Goal: Transaction & Acquisition: Purchase product/service

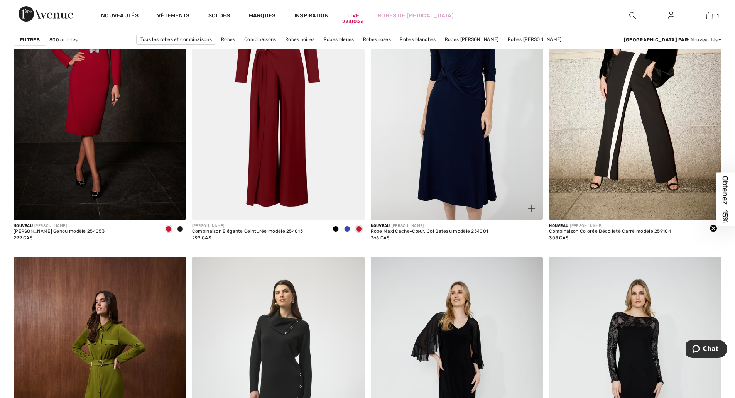
scroll to position [3731, 0]
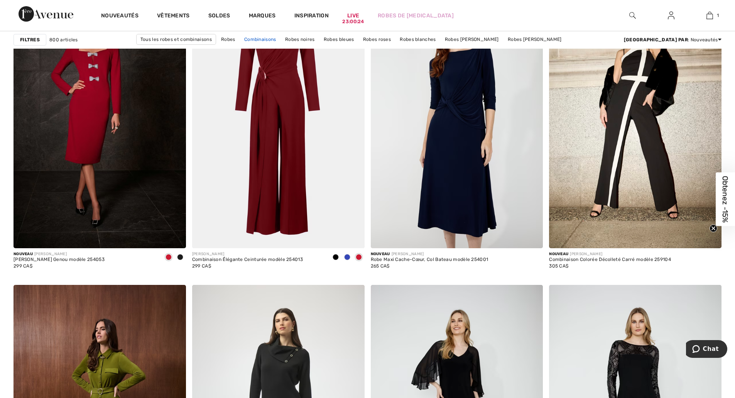
click at [280, 38] on link "Combinaisons" at bounding box center [260, 39] width 40 height 10
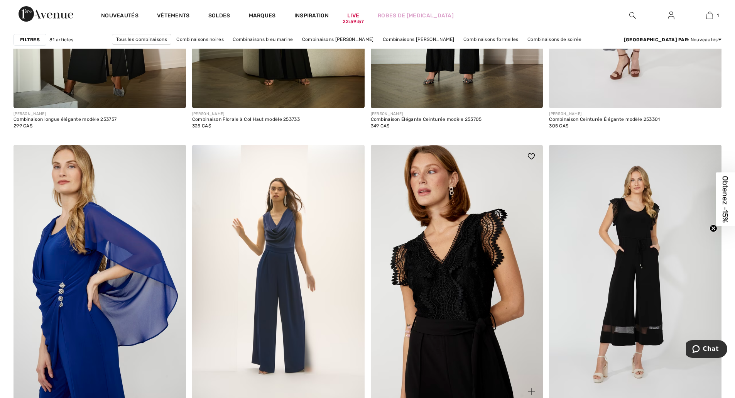
scroll to position [1930, 0]
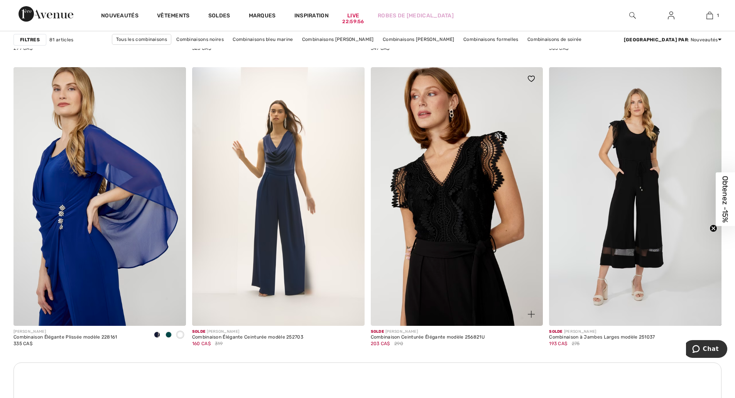
click at [446, 240] on img at bounding box center [457, 196] width 173 height 259
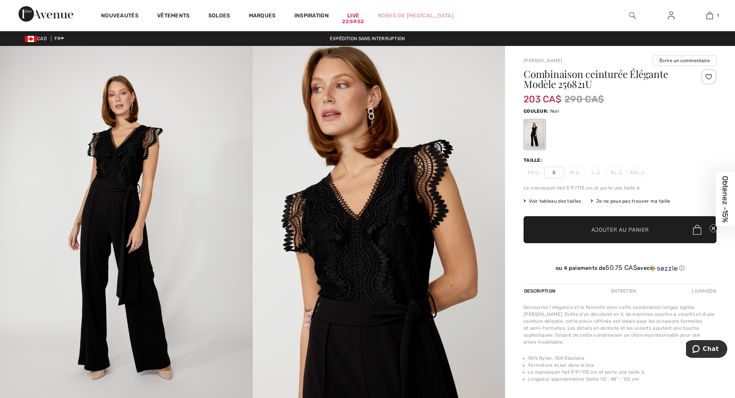
click at [562, 202] on span "Voir tableau des tailles" at bounding box center [553, 201] width 58 height 7
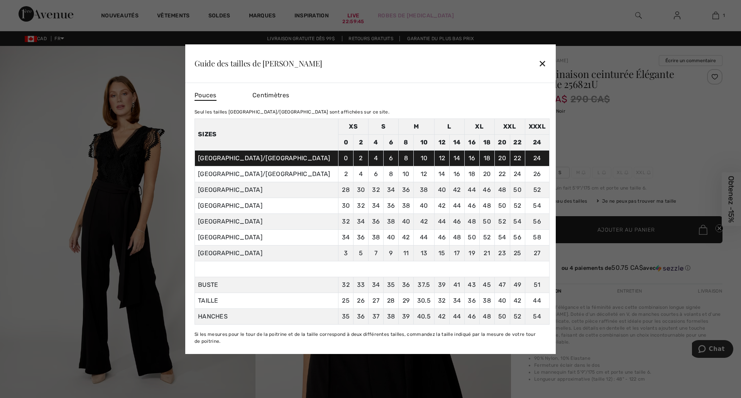
click at [546, 64] on div "✕" at bounding box center [542, 63] width 8 height 16
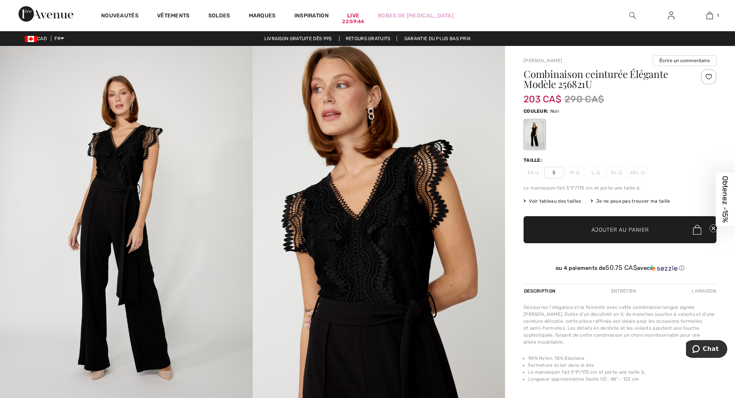
click at [575, 169] on span "M" at bounding box center [574, 173] width 19 height 12
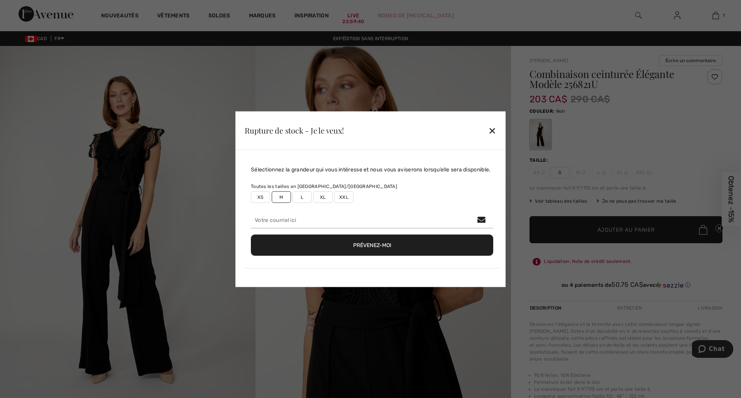
click at [493, 129] on div "✕" at bounding box center [492, 130] width 8 height 16
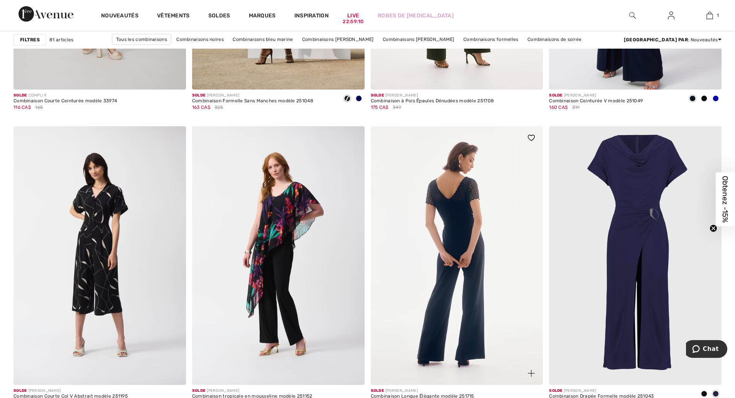
scroll to position [4310, 0]
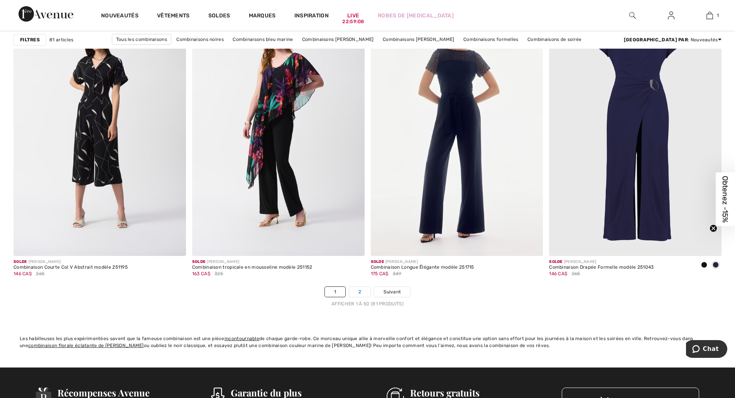
click at [363, 292] on link "2" at bounding box center [359, 292] width 21 height 10
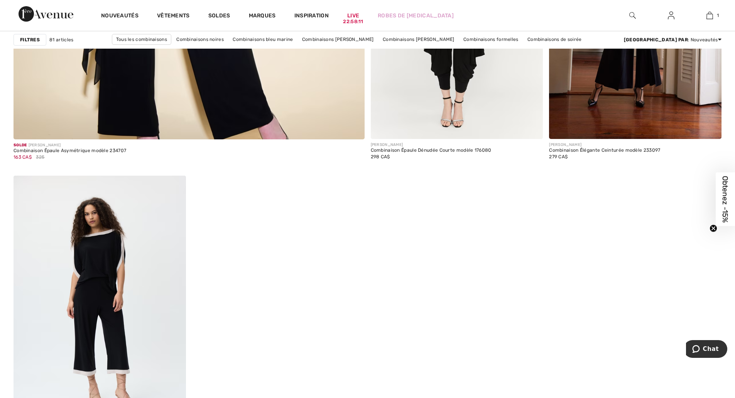
scroll to position [2830, 0]
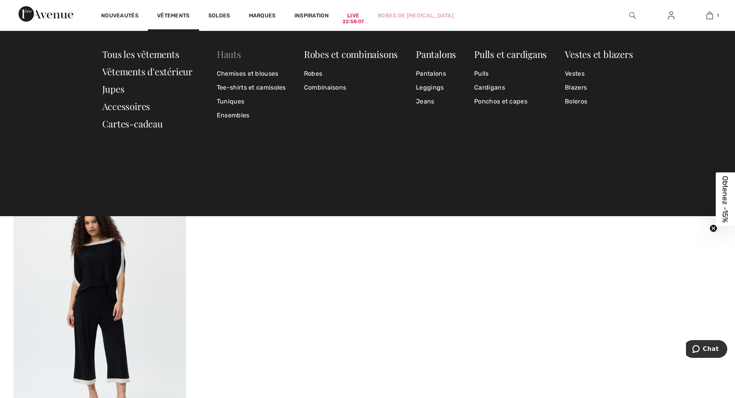
click at [230, 51] on link "Hauts" at bounding box center [229, 54] width 24 height 12
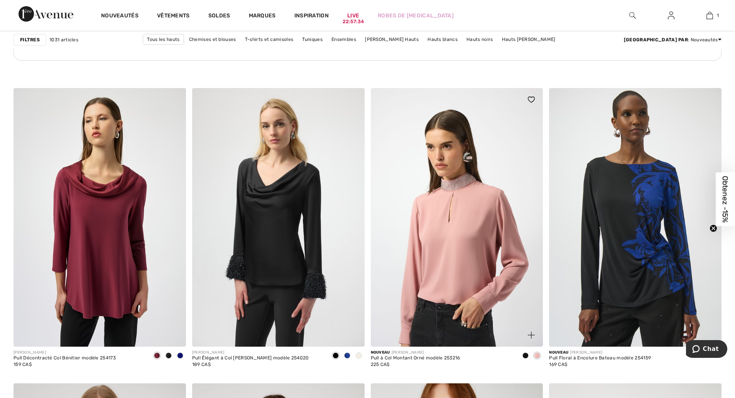
scroll to position [1351, 0]
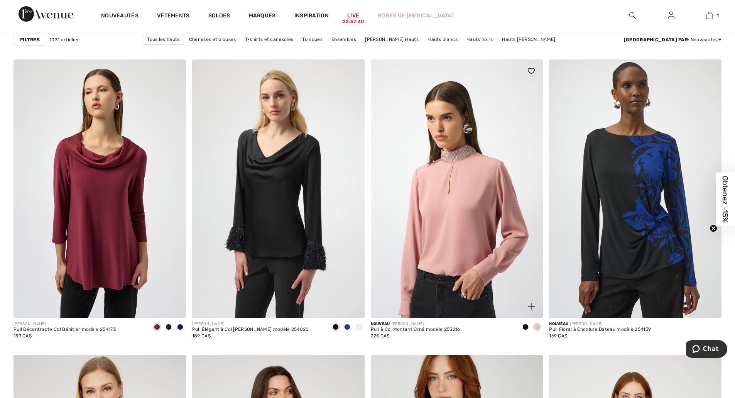
click at [463, 195] on img at bounding box center [457, 188] width 173 height 259
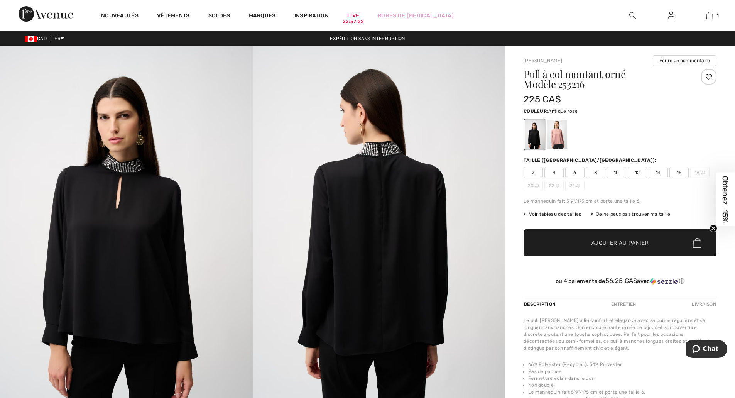
click at [562, 136] on div at bounding box center [557, 134] width 20 height 29
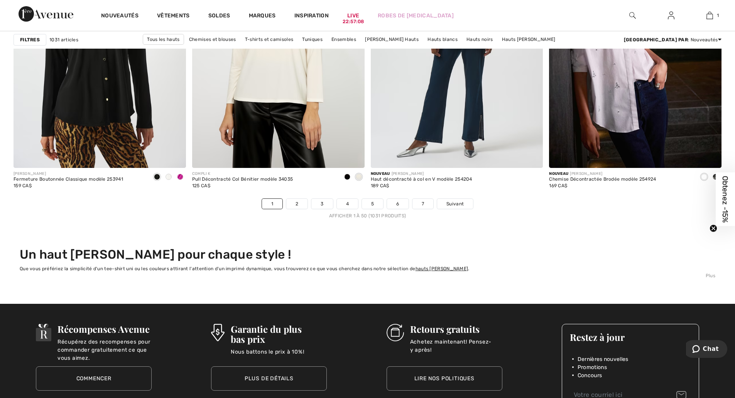
scroll to position [4503, 0]
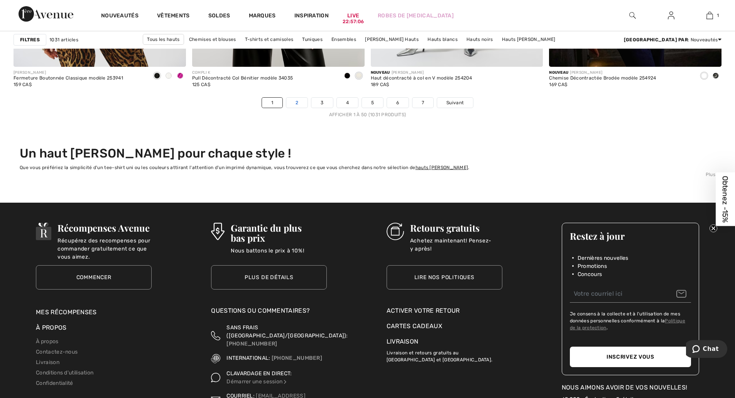
click at [301, 102] on link "2" at bounding box center [296, 103] width 21 height 10
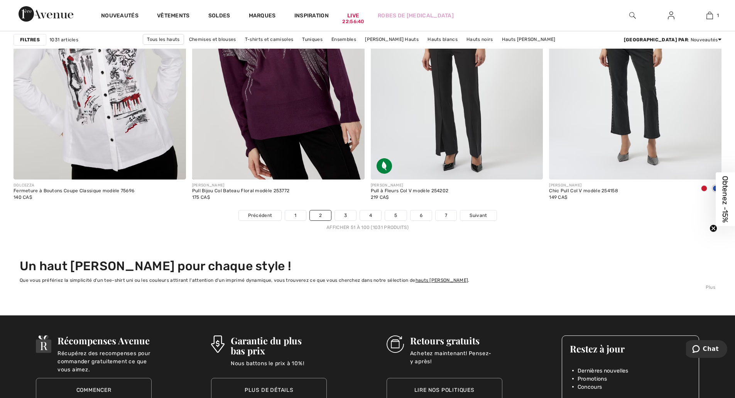
scroll to position [4374, 0]
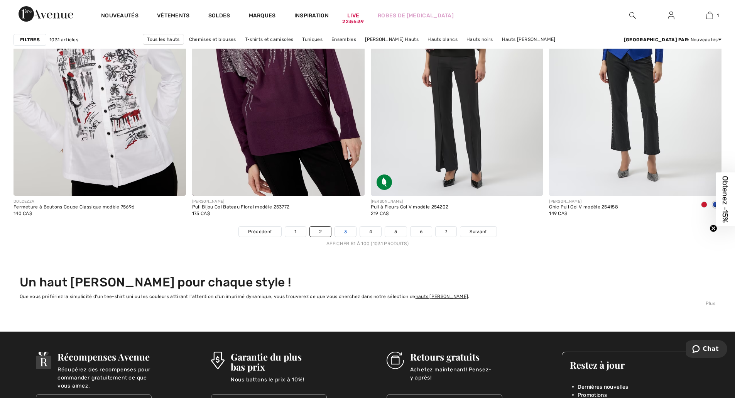
click at [342, 228] on link "3" at bounding box center [345, 232] width 21 height 10
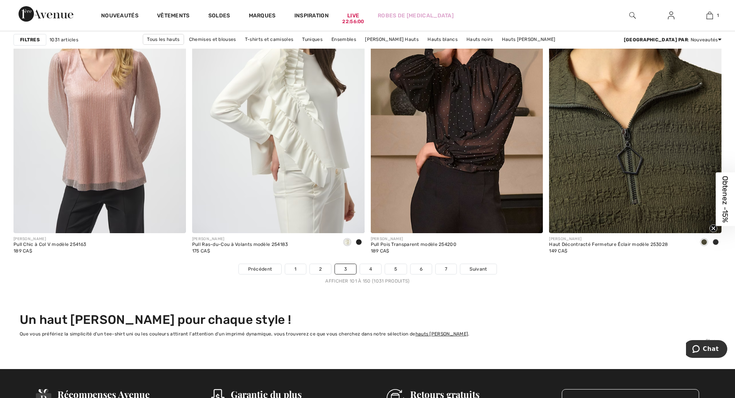
scroll to position [4374, 0]
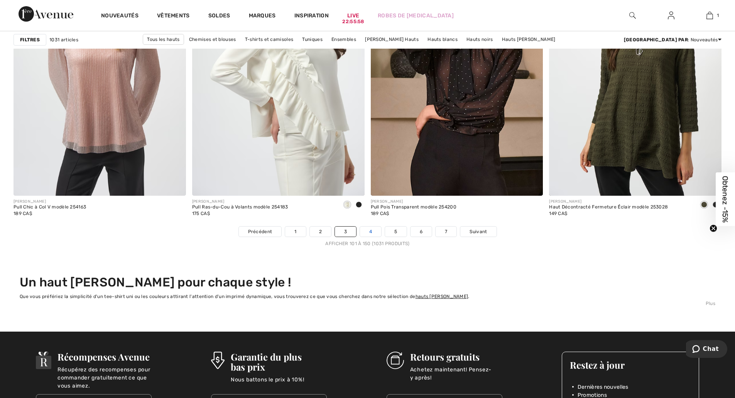
click at [374, 231] on link "4" at bounding box center [370, 232] width 21 height 10
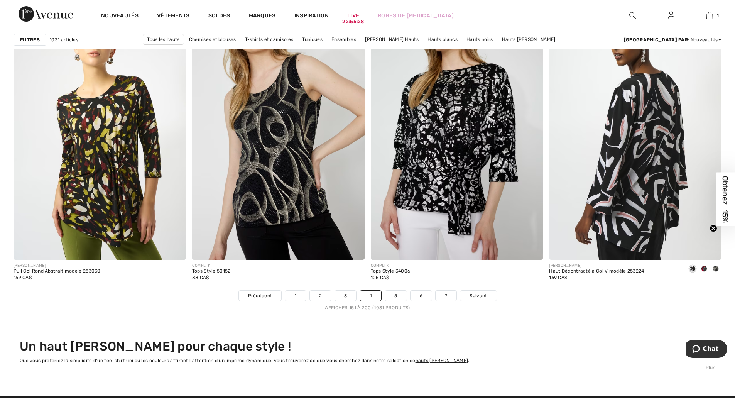
scroll to position [4374, 0]
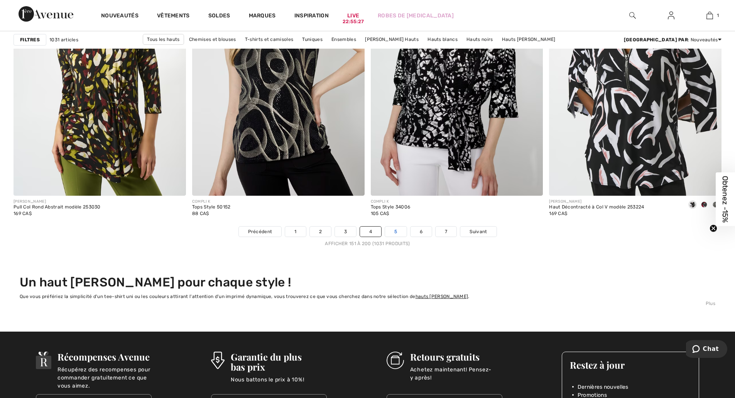
click at [396, 229] on link "5" at bounding box center [395, 232] width 21 height 10
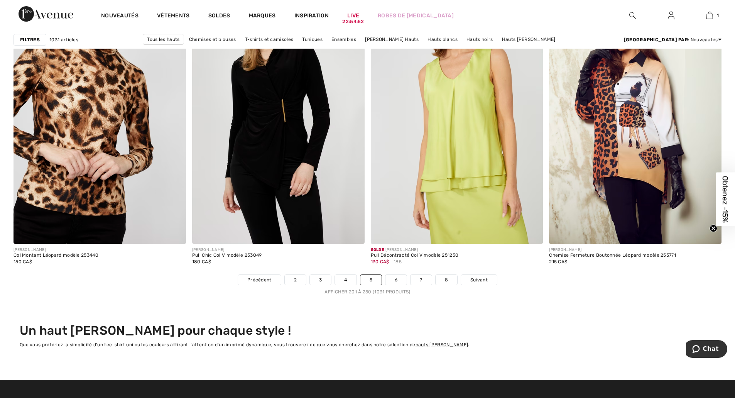
scroll to position [4439, 0]
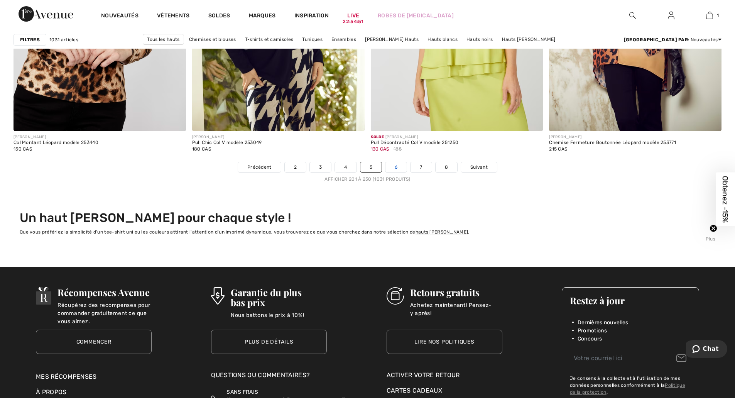
click at [395, 166] on link "6" at bounding box center [396, 167] width 21 height 10
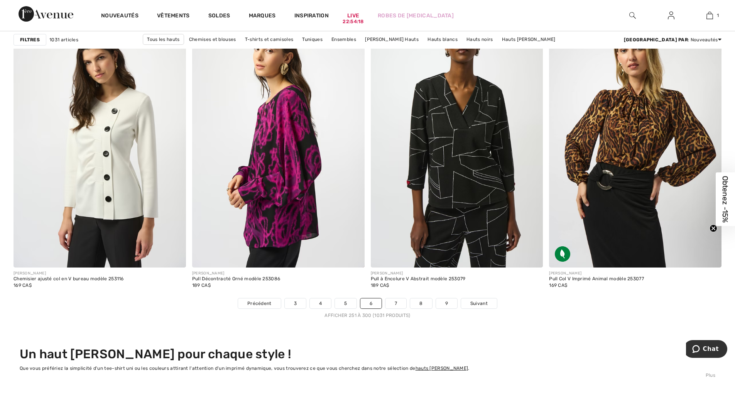
scroll to position [4374, 0]
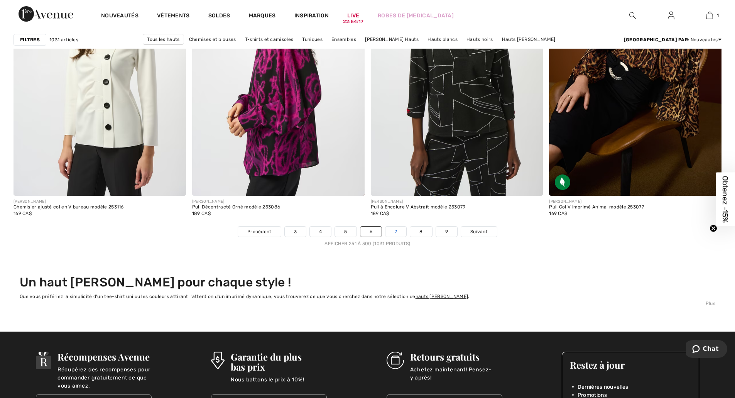
click at [401, 231] on link "7" at bounding box center [396, 232] width 21 height 10
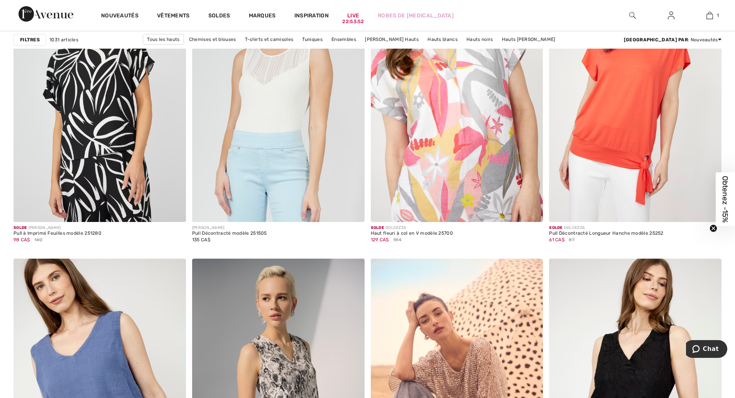
scroll to position [4246, 0]
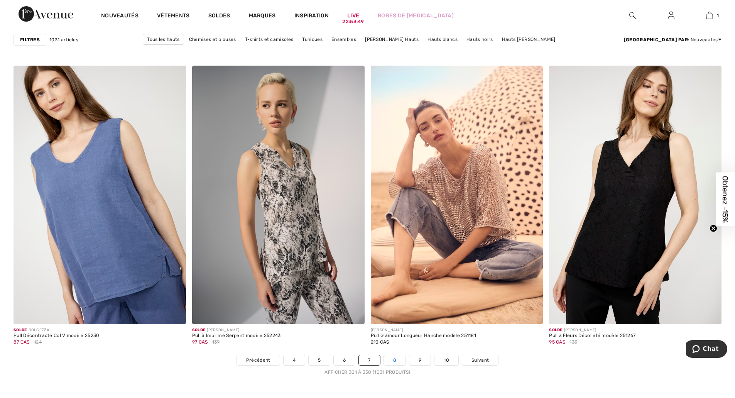
click at [396, 360] on link "8" at bounding box center [395, 360] width 22 height 10
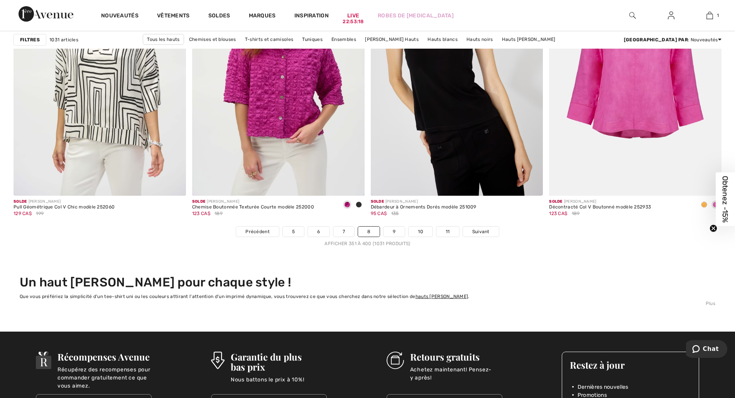
scroll to position [4439, 0]
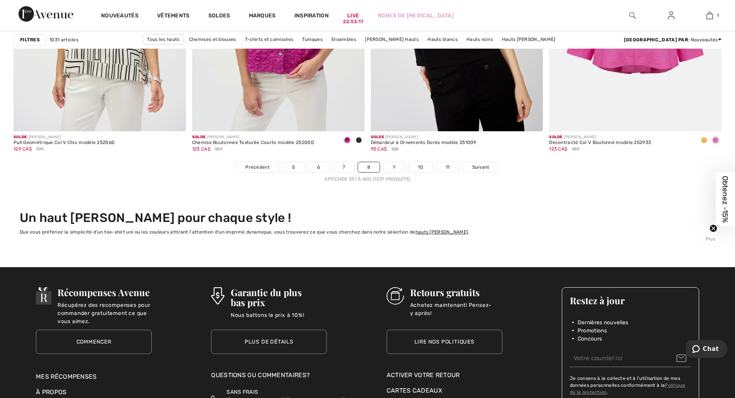
click at [396, 163] on link "9" at bounding box center [394, 167] width 21 height 10
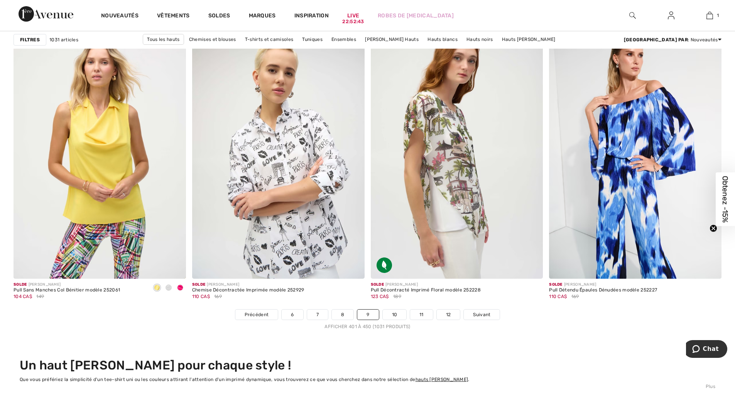
scroll to position [4374, 0]
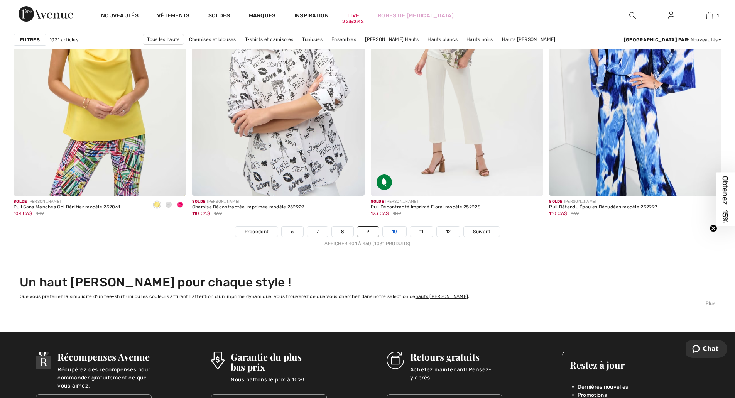
click at [394, 230] on link "10" at bounding box center [395, 232] width 24 height 10
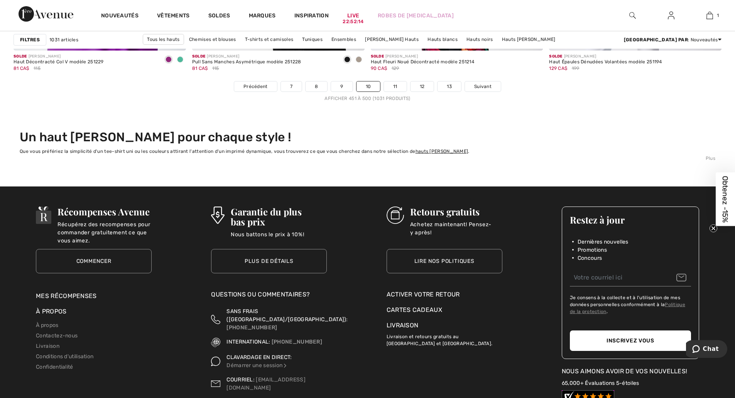
scroll to position [4503, 0]
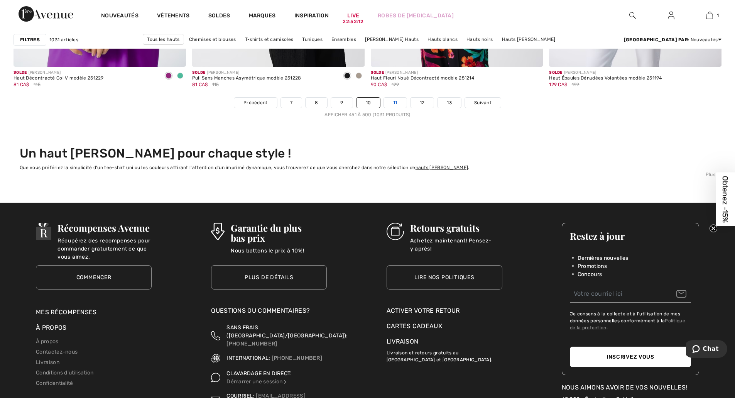
click at [393, 103] on link "11" at bounding box center [395, 103] width 23 height 10
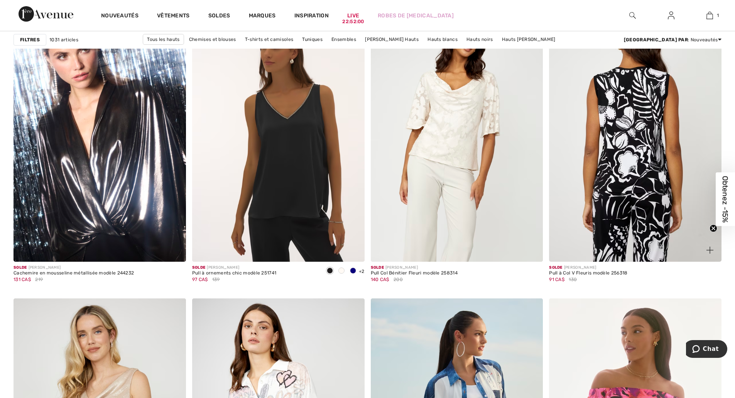
scroll to position [1415, 0]
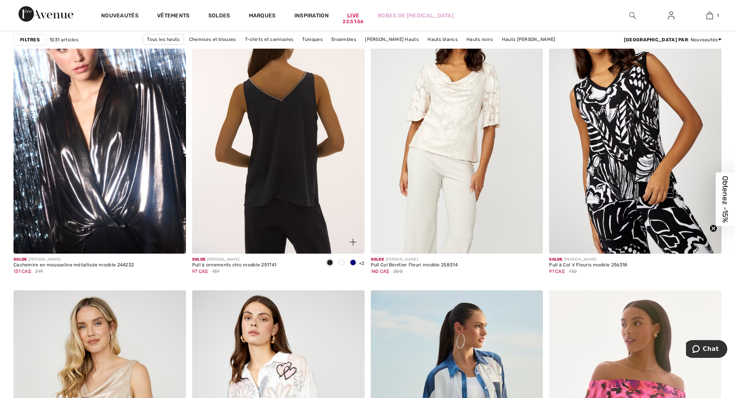
click at [311, 180] on img at bounding box center [278, 124] width 173 height 259
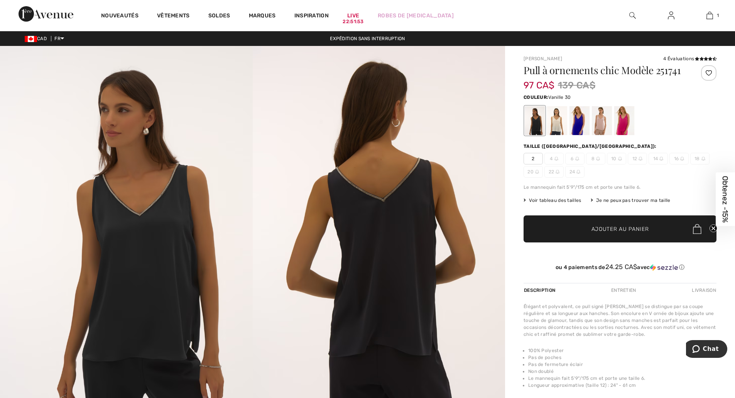
click at [552, 124] on div at bounding box center [557, 120] width 20 height 29
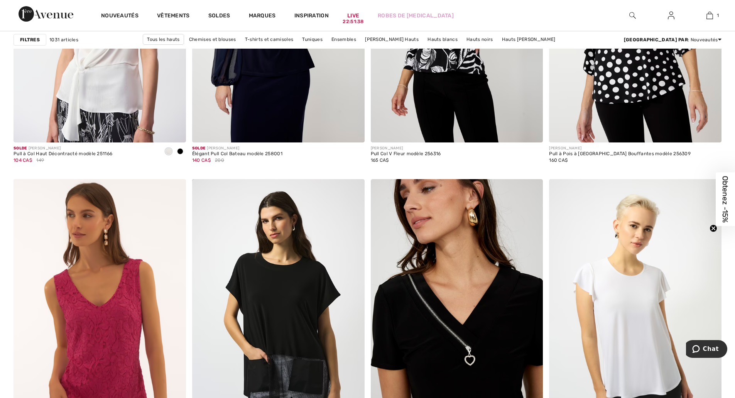
scroll to position [4246, 0]
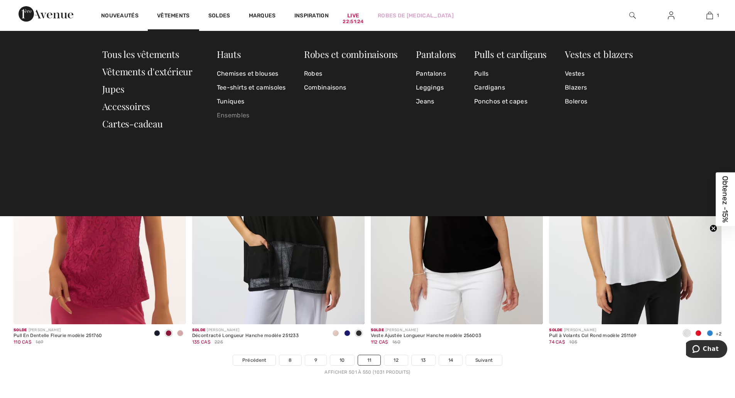
click at [242, 115] on link "Ensembles" at bounding box center [251, 115] width 69 height 14
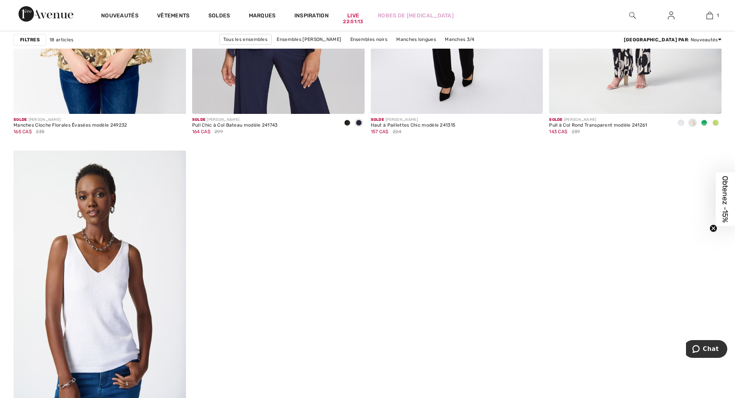
scroll to position [1608, 0]
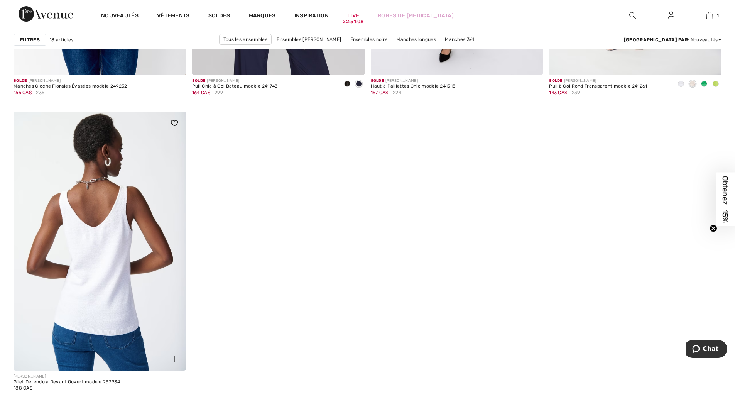
click at [124, 239] on img at bounding box center [100, 241] width 173 height 259
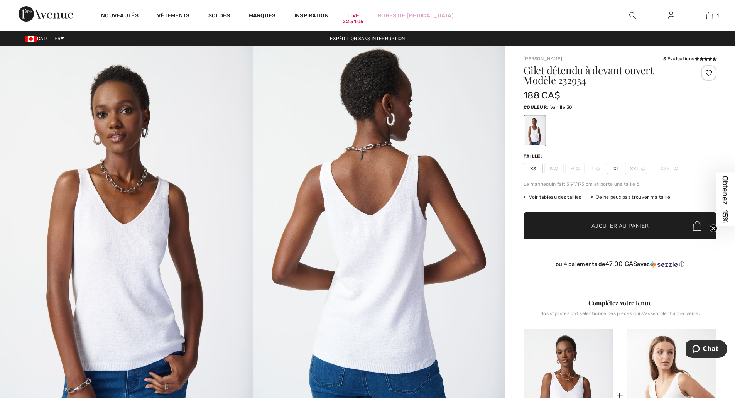
click at [157, 272] on img at bounding box center [126, 235] width 253 height 379
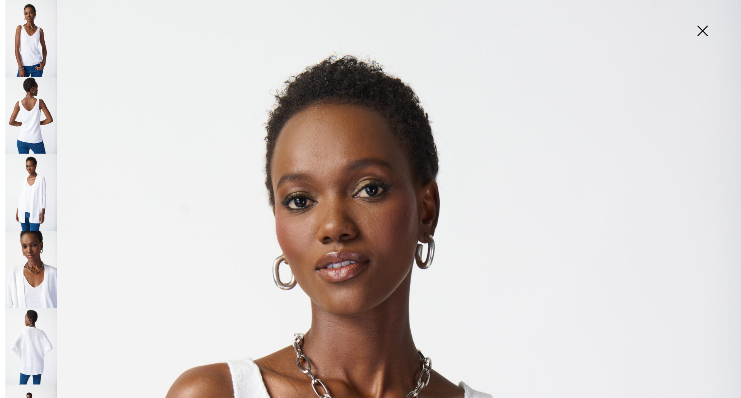
click at [34, 336] on img at bounding box center [30, 346] width 51 height 77
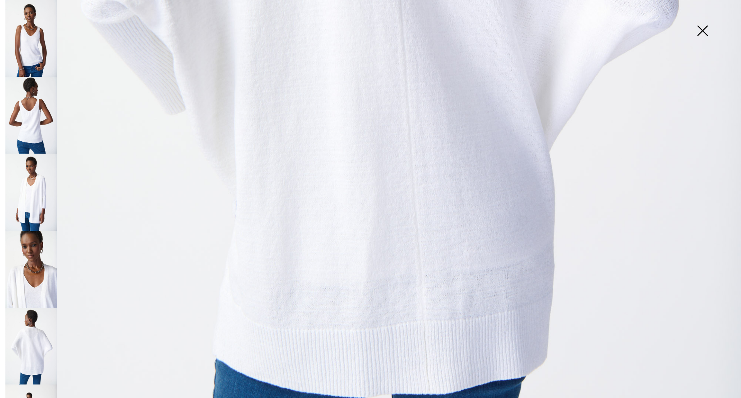
scroll to position [704, 0]
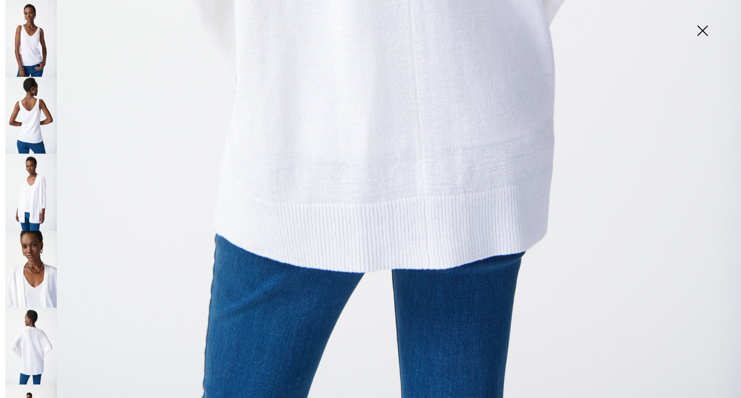
click at [29, 125] on img at bounding box center [30, 115] width 51 height 77
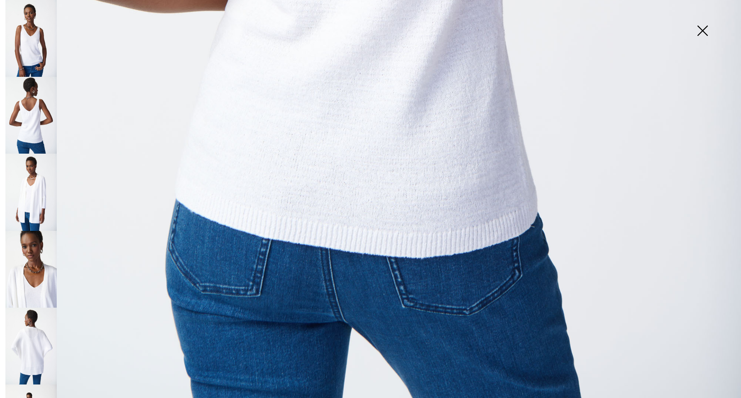
click at [29, 32] on img at bounding box center [30, 38] width 51 height 77
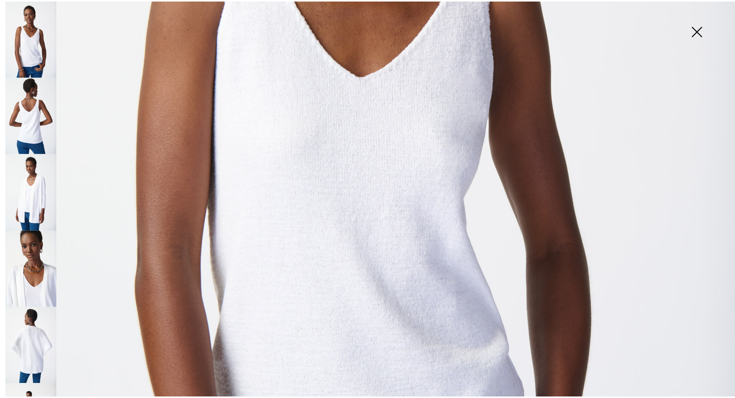
scroll to position [190, 0]
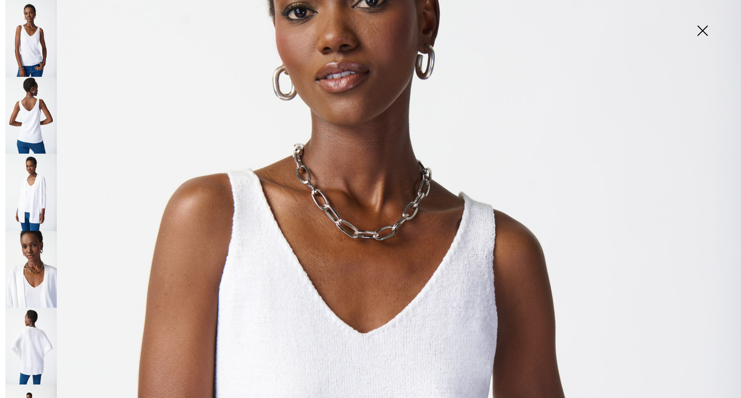
click at [704, 31] on img at bounding box center [702, 32] width 39 height 40
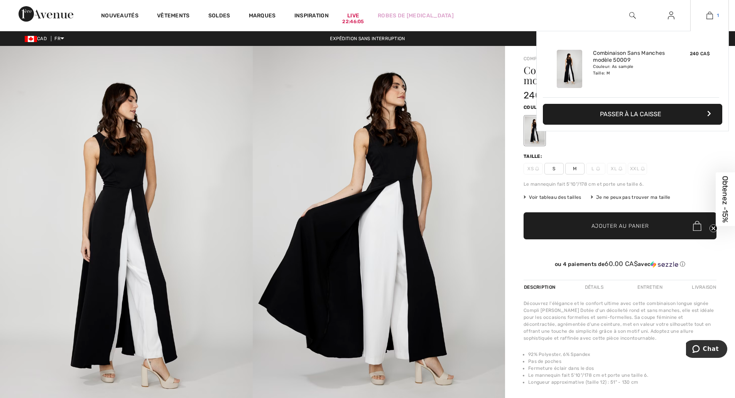
click at [709, 16] on img at bounding box center [710, 15] width 7 height 9
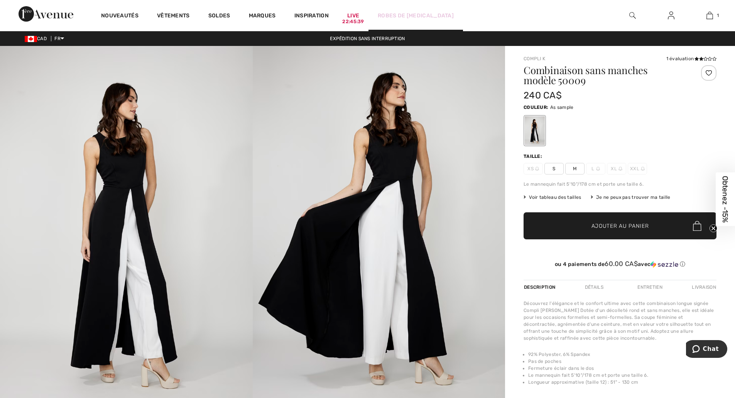
click at [392, 16] on link "Robes de [MEDICAL_DATA]" at bounding box center [416, 16] width 76 height 8
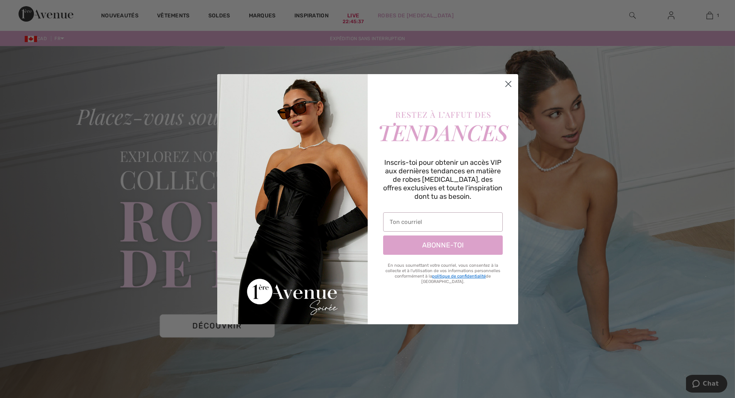
scroll to position [64, 0]
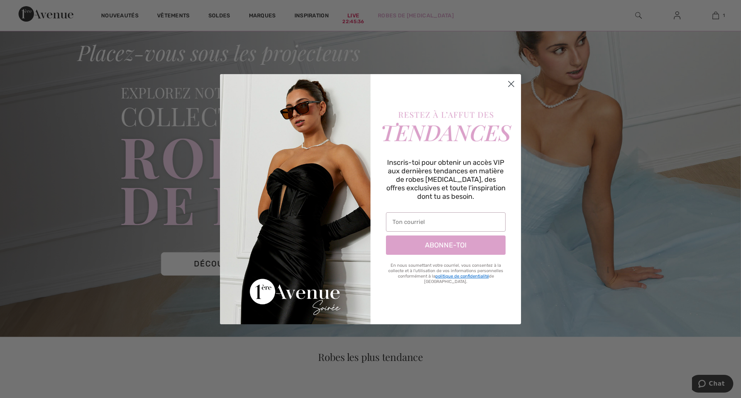
click at [512, 84] on circle "Close dialog" at bounding box center [511, 83] width 13 height 13
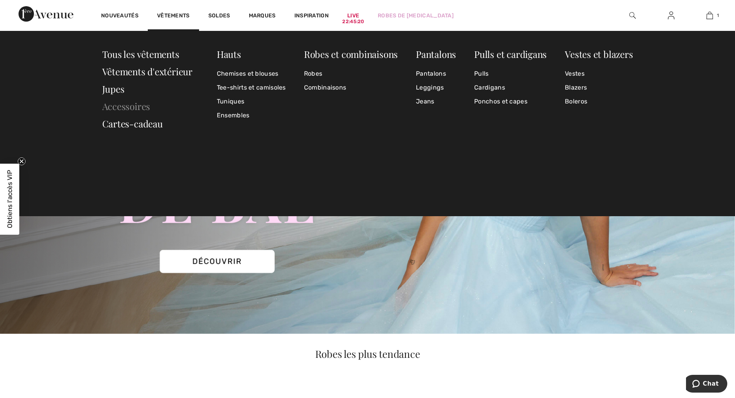
click at [137, 105] on link "Accessoires" at bounding box center [126, 106] width 48 height 12
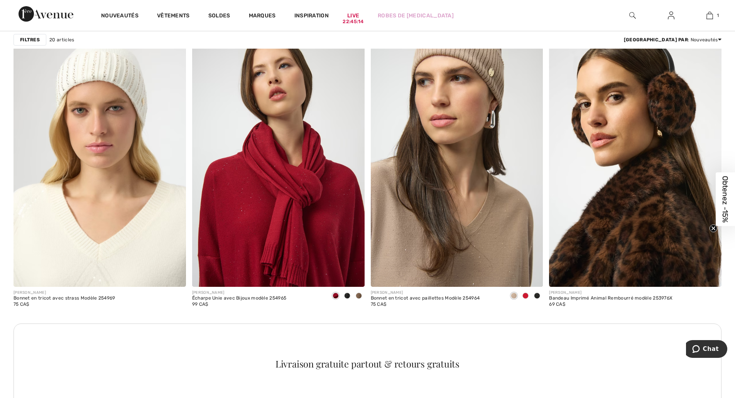
scroll to position [772, 0]
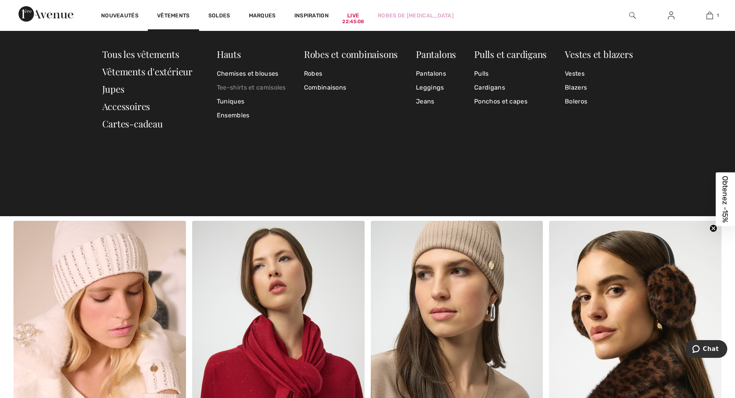
click at [249, 88] on link "Tee-shirts et camisoles" at bounding box center [251, 88] width 69 height 14
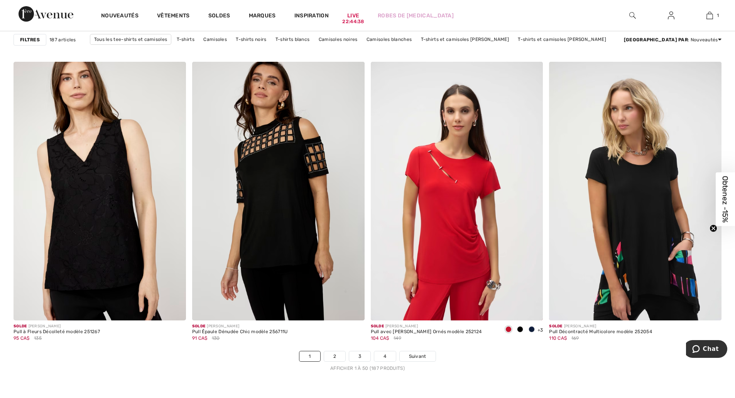
scroll to position [4439, 0]
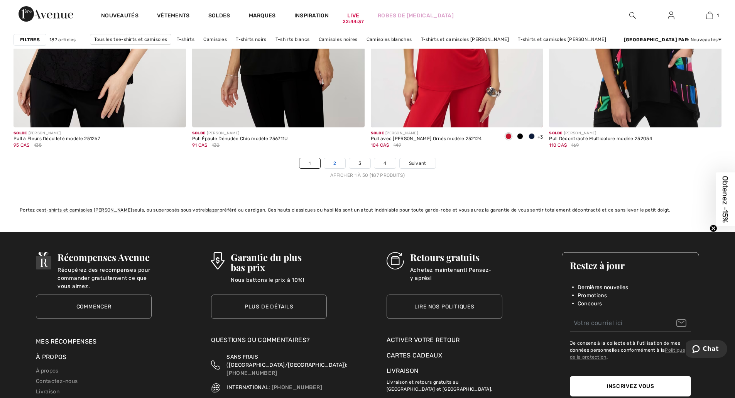
click at [336, 165] on link "2" at bounding box center [334, 163] width 21 height 10
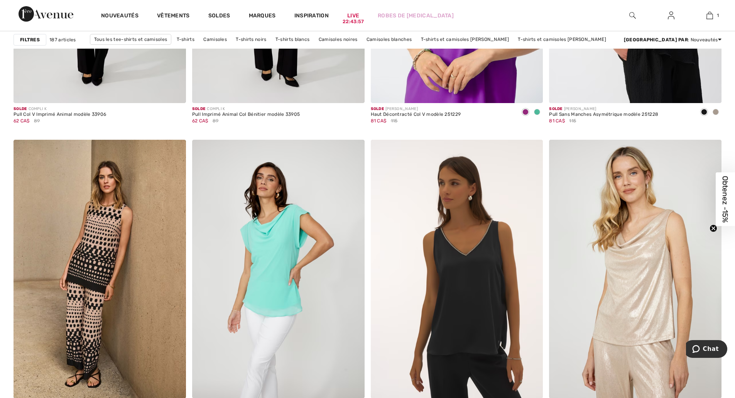
scroll to position [4246, 0]
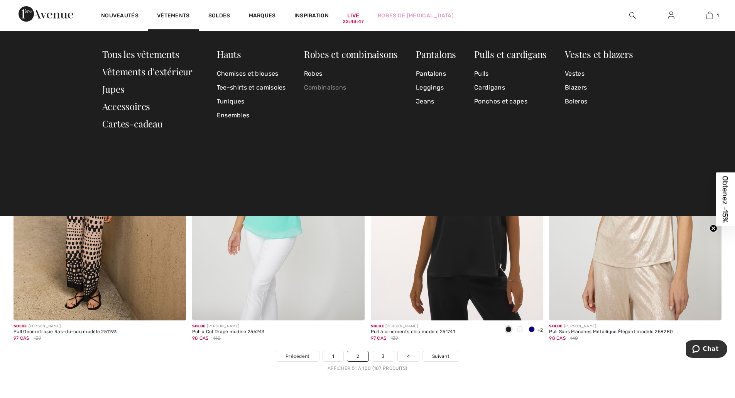
click at [316, 88] on link "Combinaisons" at bounding box center [351, 88] width 94 height 14
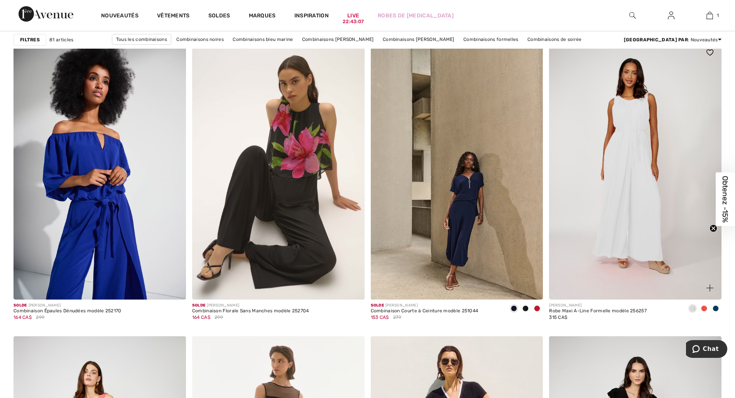
scroll to position [2959, 0]
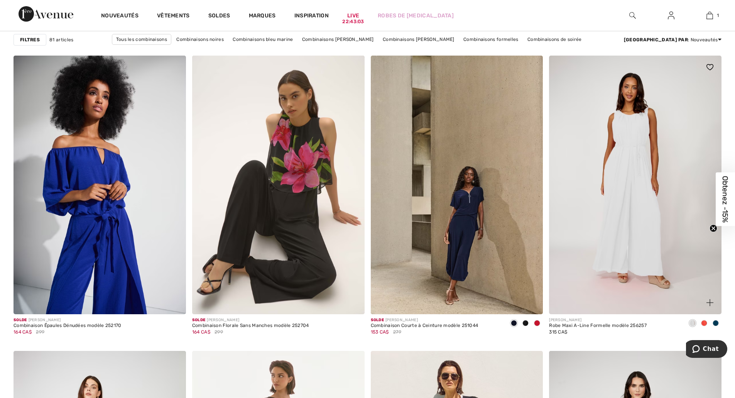
click at [655, 202] on img at bounding box center [635, 185] width 173 height 259
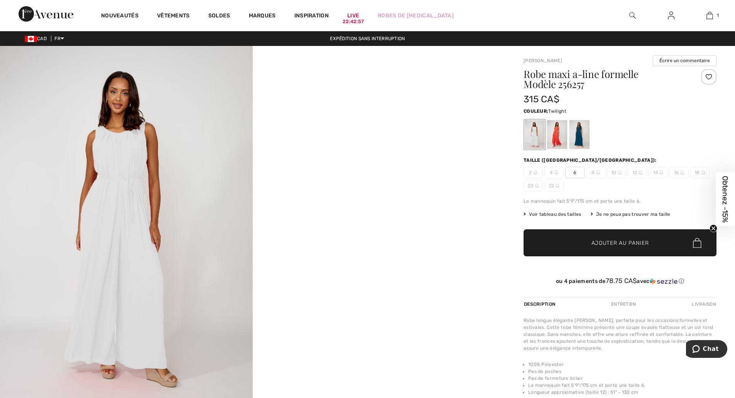
click at [577, 132] on div at bounding box center [580, 134] width 20 height 29
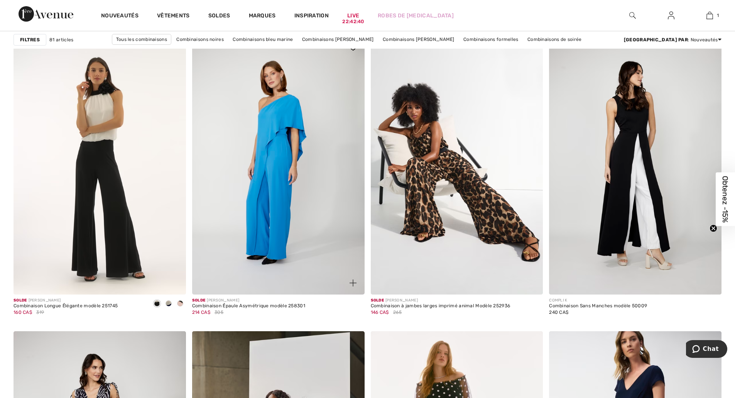
scroll to position [3667, 0]
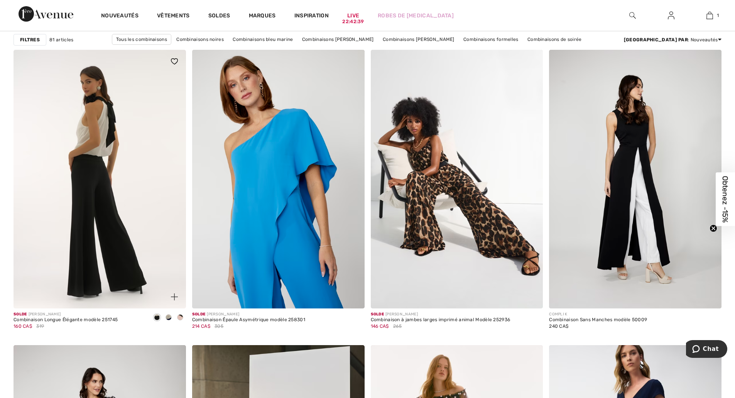
click at [122, 181] on img at bounding box center [100, 179] width 173 height 259
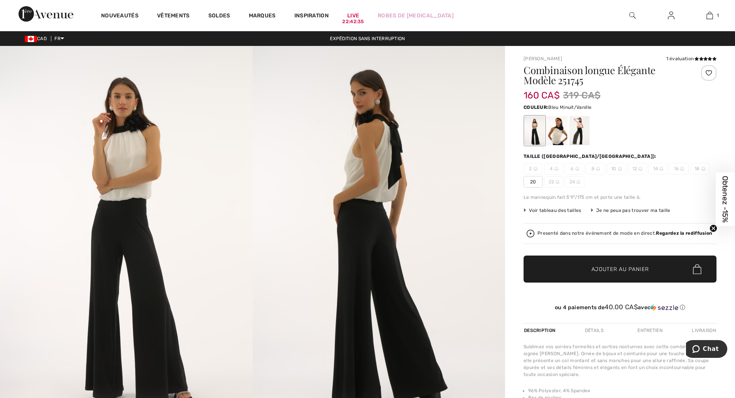
click at [555, 129] on div at bounding box center [557, 130] width 20 height 29
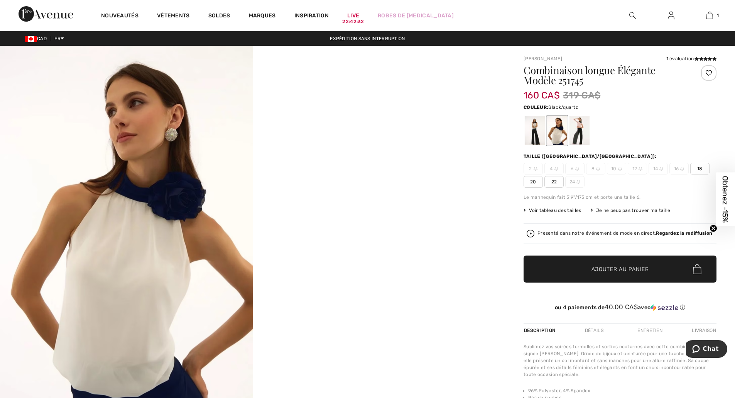
click at [583, 129] on div at bounding box center [580, 130] width 20 height 29
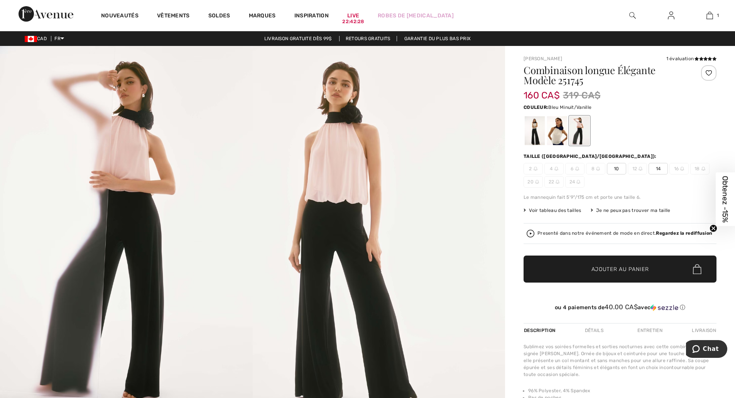
click at [560, 129] on div at bounding box center [557, 130] width 20 height 29
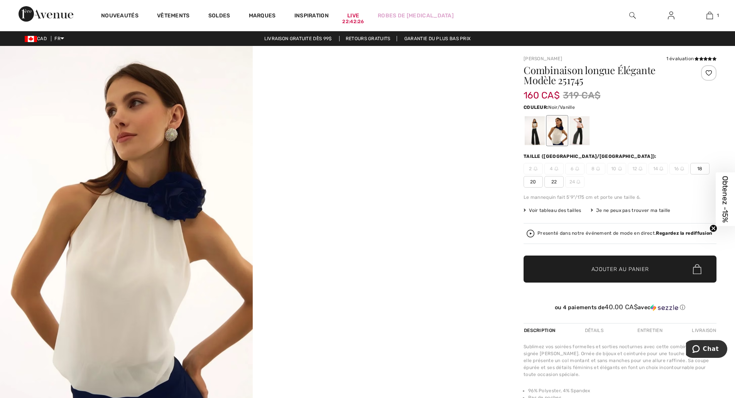
click at [538, 128] on div at bounding box center [535, 130] width 20 height 29
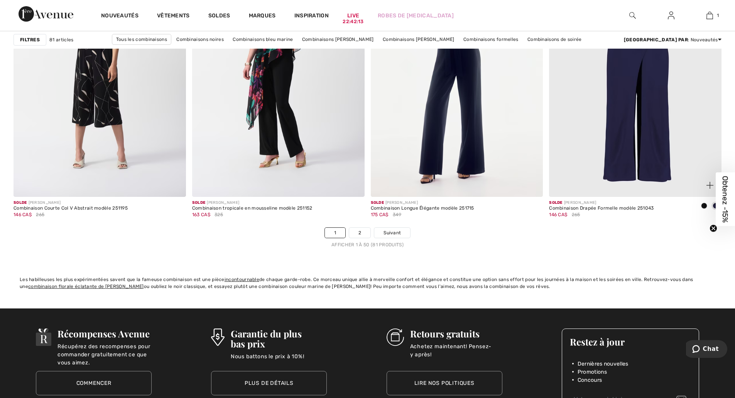
scroll to position [4375, 0]
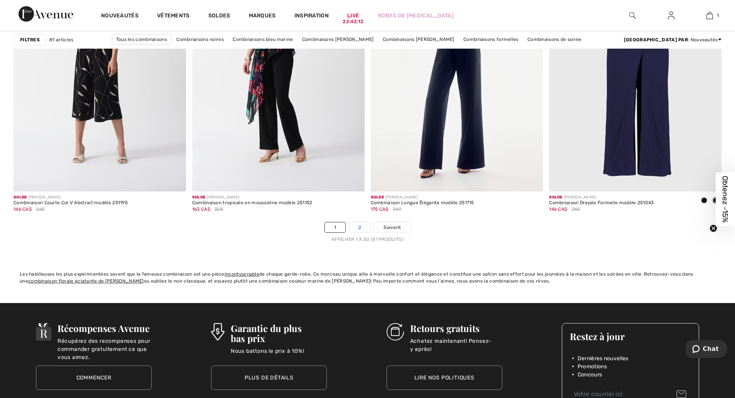
click at [357, 225] on link "2" at bounding box center [359, 227] width 21 height 10
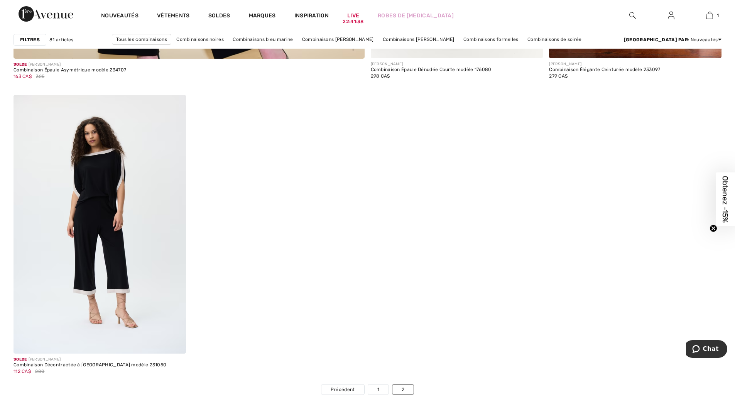
scroll to position [2959, 0]
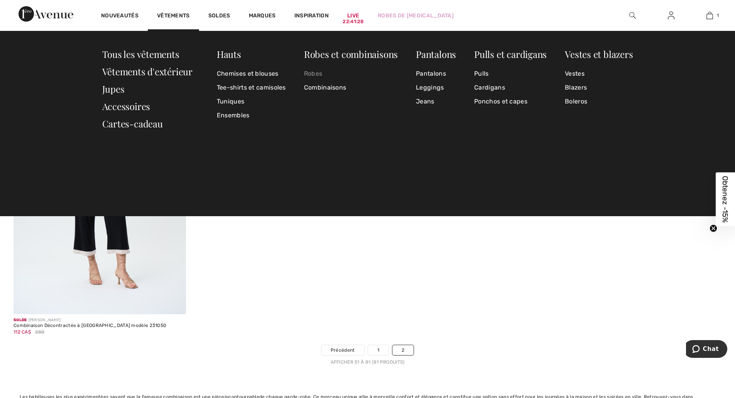
click at [308, 71] on link "Robes" at bounding box center [351, 74] width 94 height 14
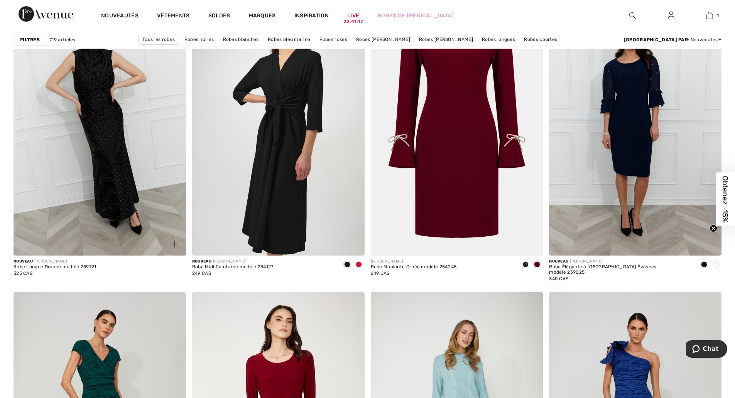
scroll to position [643, 0]
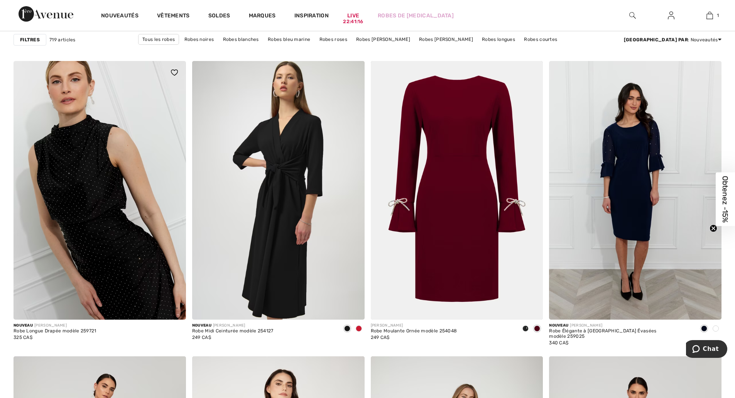
click at [107, 199] on img at bounding box center [100, 190] width 173 height 259
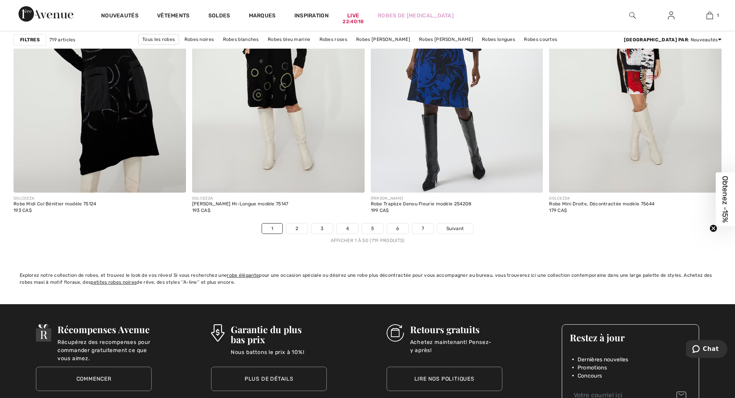
scroll to position [4375, 0]
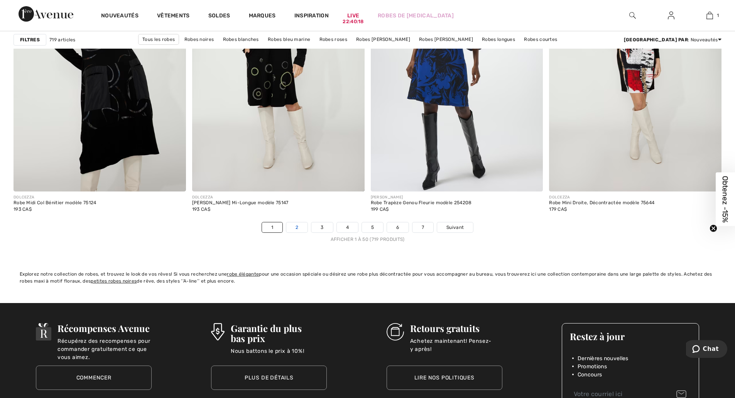
click at [298, 229] on link "2" at bounding box center [296, 227] width 21 height 10
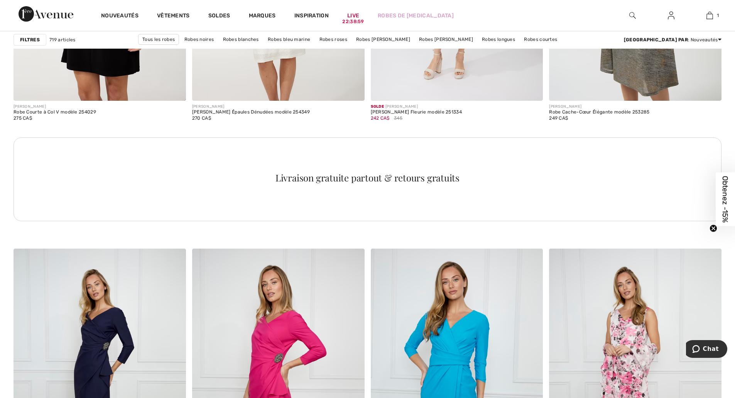
scroll to position [1415, 0]
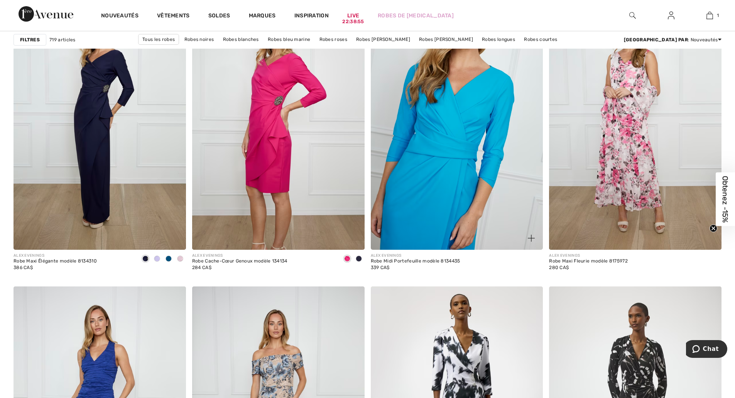
click at [451, 152] on img at bounding box center [457, 120] width 173 height 259
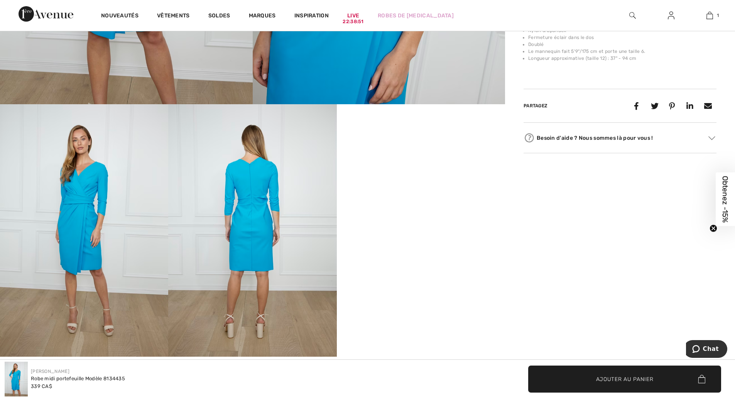
scroll to position [322, 0]
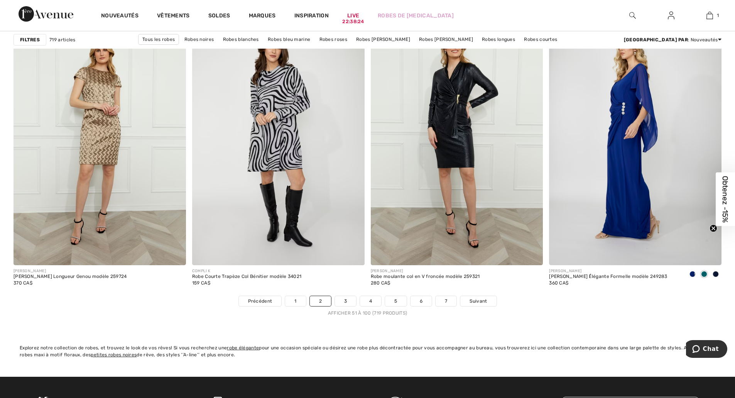
scroll to position [4375, 0]
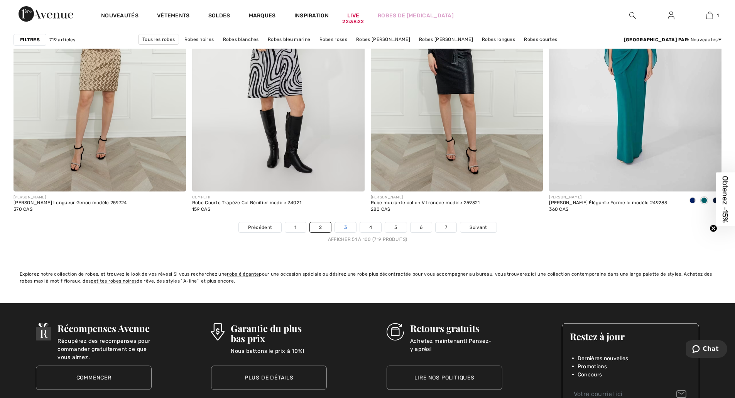
click at [345, 228] on link "3" at bounding box center [345, 227] width 21 height 10
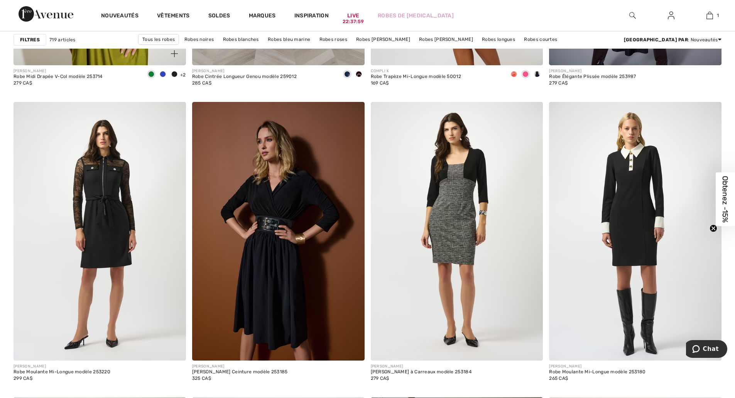
scroll to position [1608, 0]
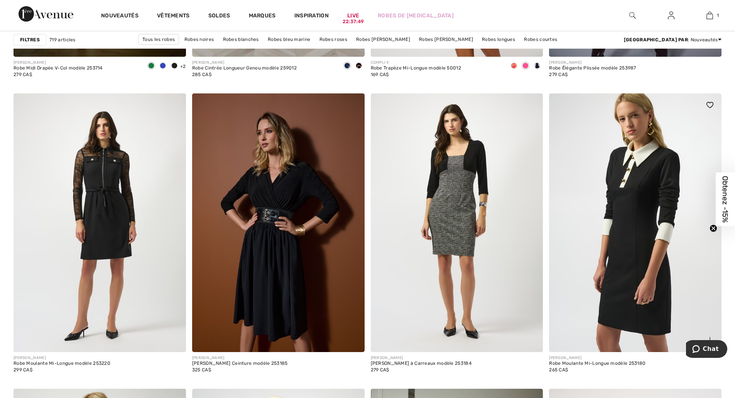
click at [665, 190] on img at bounding box center [635, 222] width 173 height 259
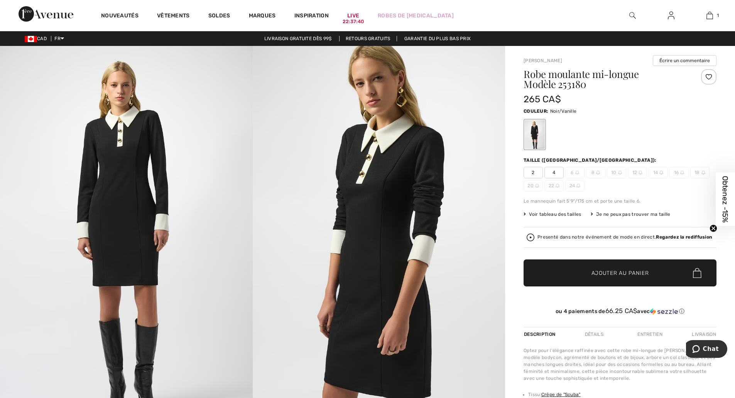
click at [560, 215] on span "Voir tableau des tailles" at bounding box center [553, 214] width 58 height 7
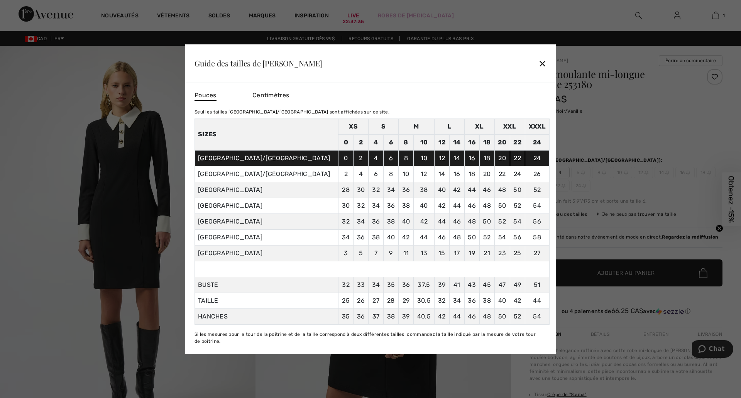
click at [540, 64] on div "✕" at bounding box center [542, 63] width 8 height 16
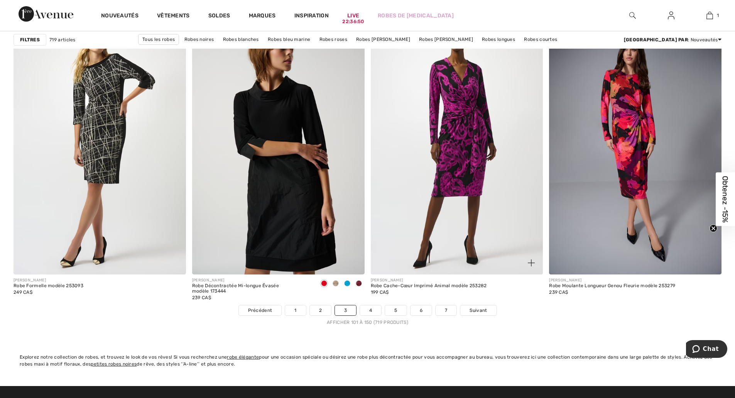
scroll to position [4310, 0]
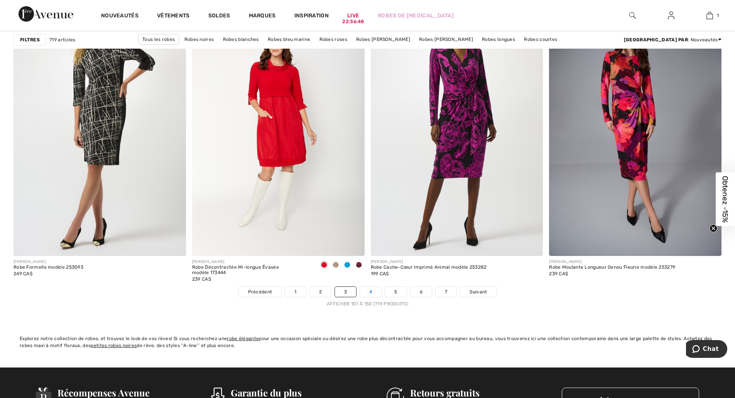
click at [371, 291] on link "4" at bounding box center [370, 292] width 21 height 10
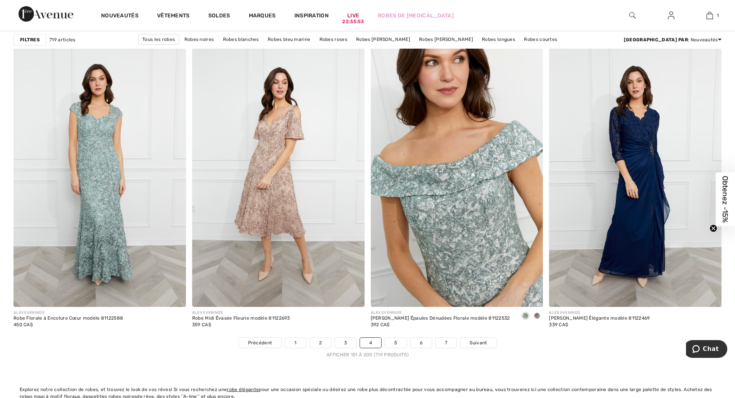
scroll to position [4374, 0]
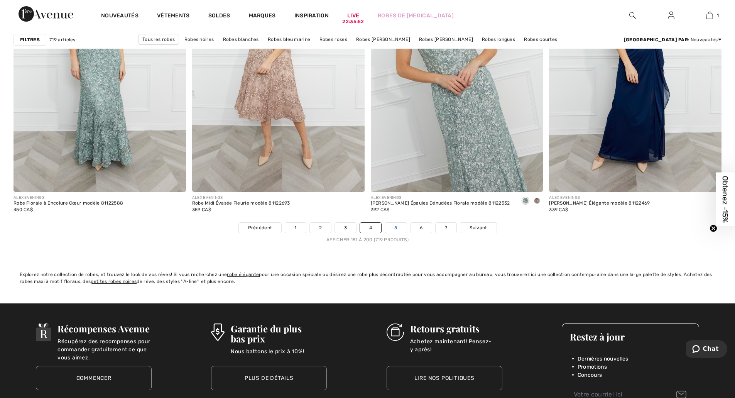
click at [394, 232] on link "5" at bounding box center [395, 228] width 21 height 10
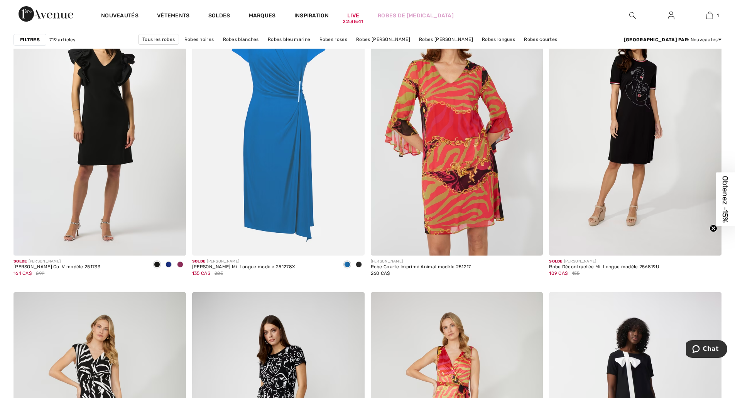
scroll to position [643, 0]
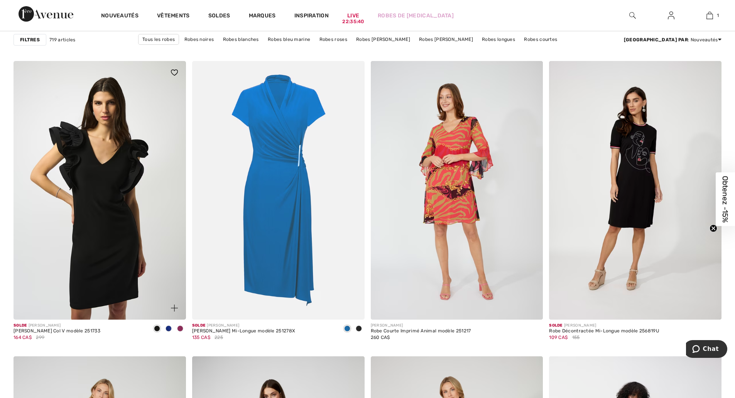
click at [91, 188] on img at bounding box center [100, 190] width 173 height 259
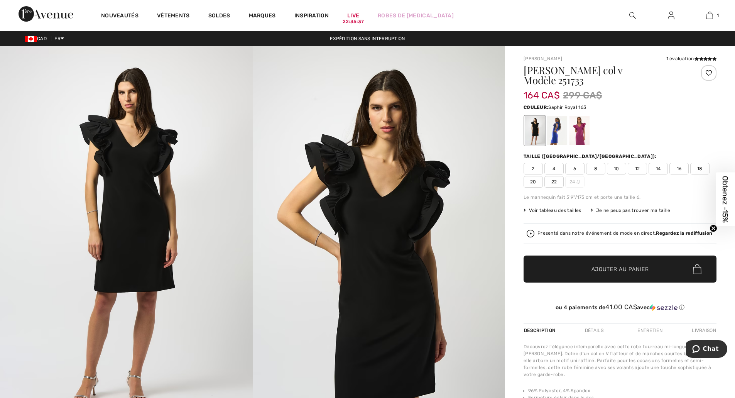
click at [559, 120] on div at bounding box center [557, 130] width 20 height 29
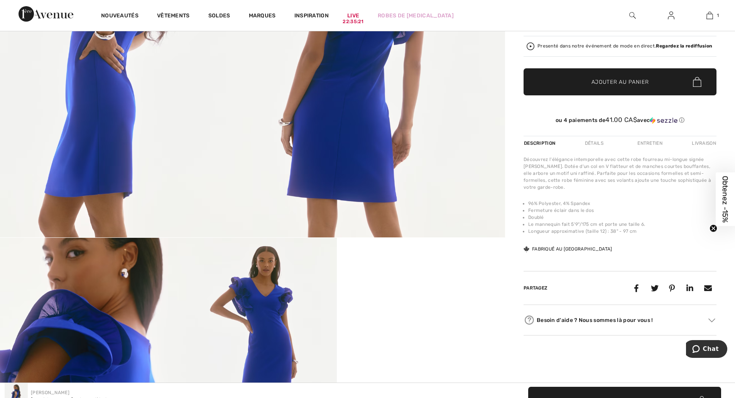
scroll to position [64, 0]
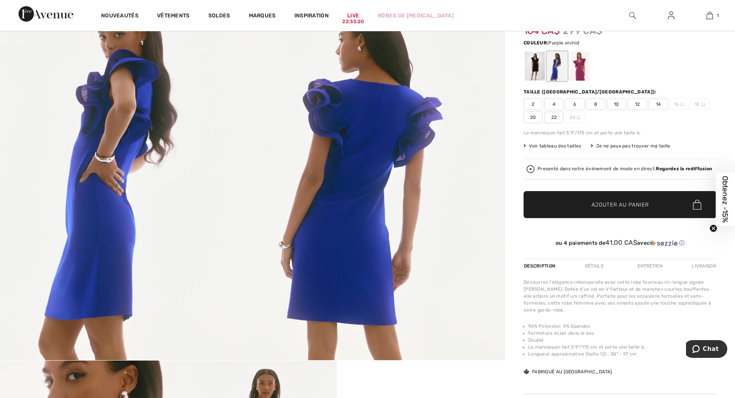
click at [581, 55] on div at bounding box center [580, 66] width 20 height 29
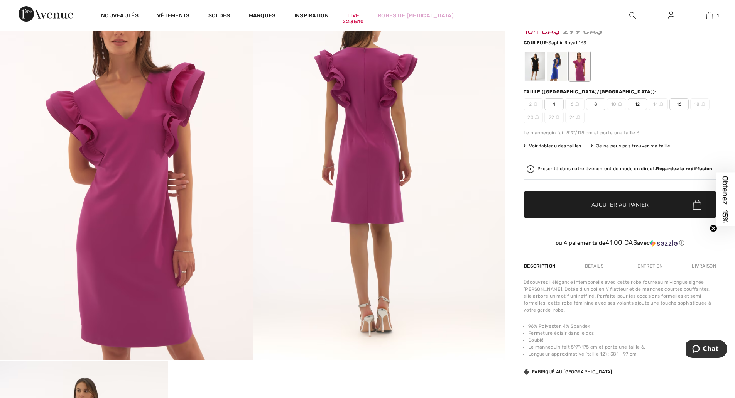
click at [556, 59] on div at bounding box center [557, 66] width 20 height 29
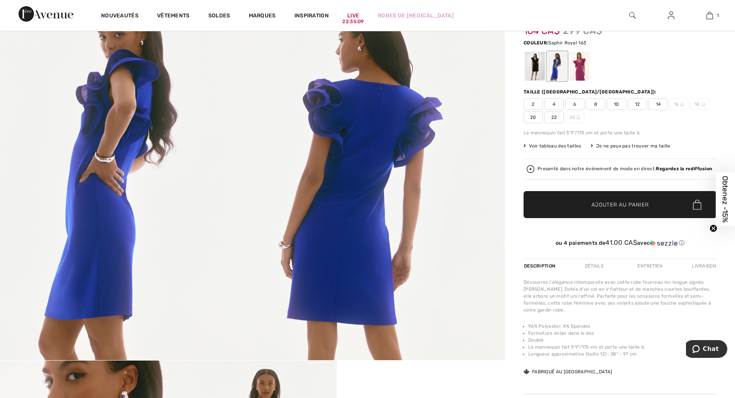
click at [560, 142] on span "Voir tableau des tailles" at bounding box center [553, 145] width 58 height 7
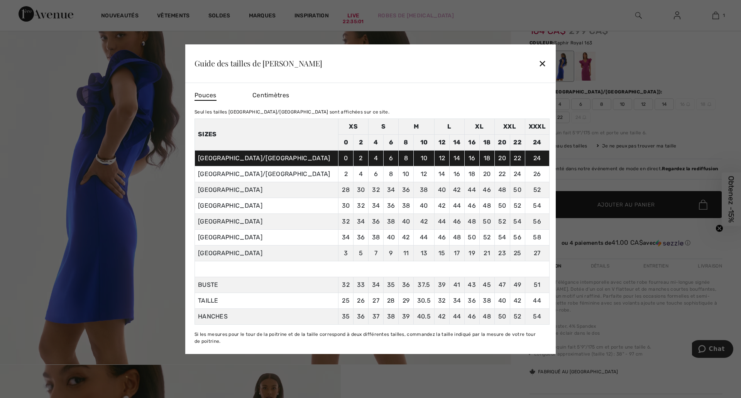
click at [540, 64] on div "✕" at bounding box center [542, 63] width 8 height 16
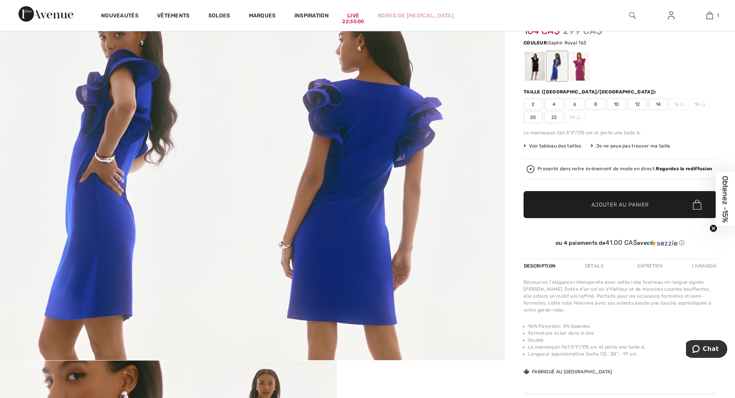
click at [598, 98] on span "8" at bounding box center [595, 104] width 19 height 12
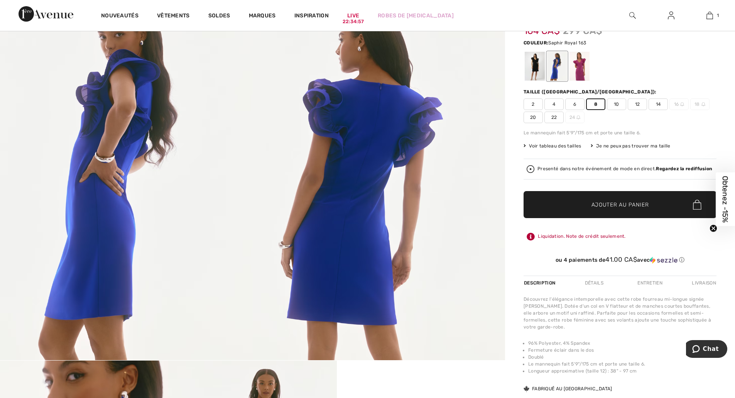
scroll to position [0, 0]
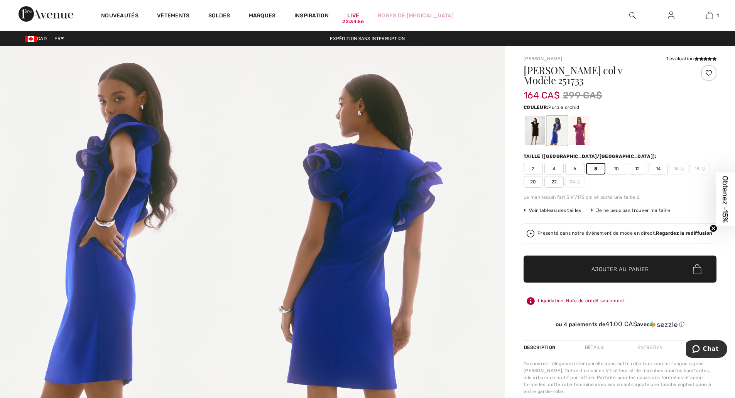
click at [576, 116] on div at bounding box center [580, 130] width 20 height 29
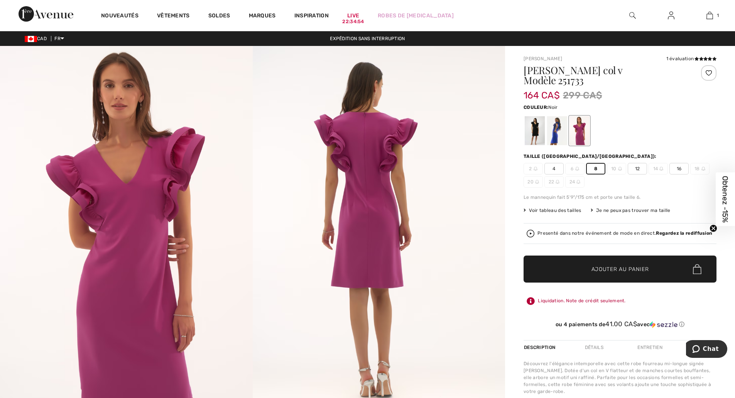
click at [538, 119] on div at bounding box center [535, 130] width 20 height 29
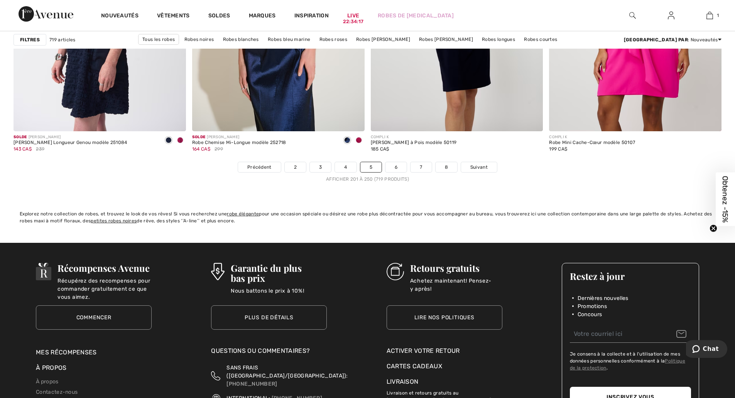
scroll to position [4503, 0]
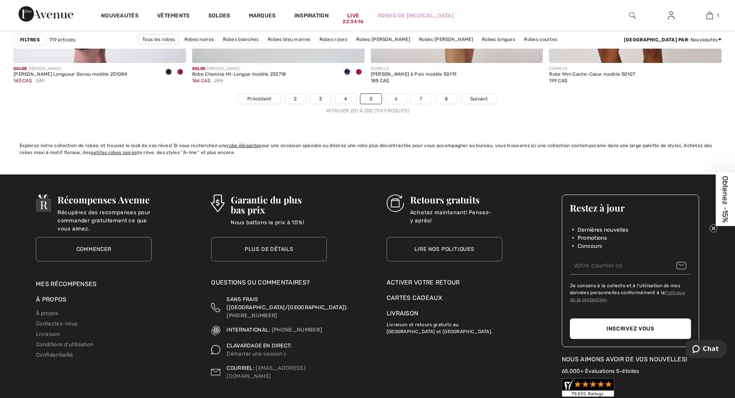
click at [392, 95] on link "6" at bounding box center [396, 99] width 21 height 10
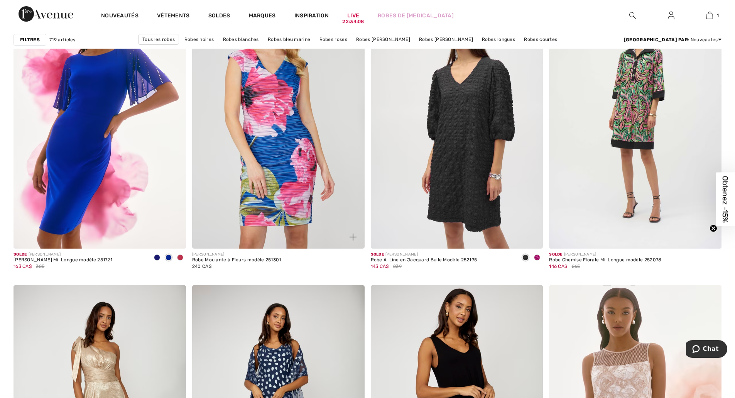
scroll to position [643, 0]
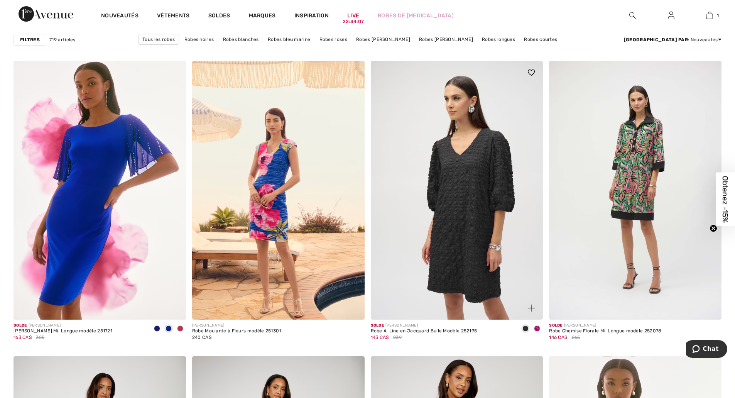
click at [463, 206] on img at bounding box center [457, 190] width 173 height 259
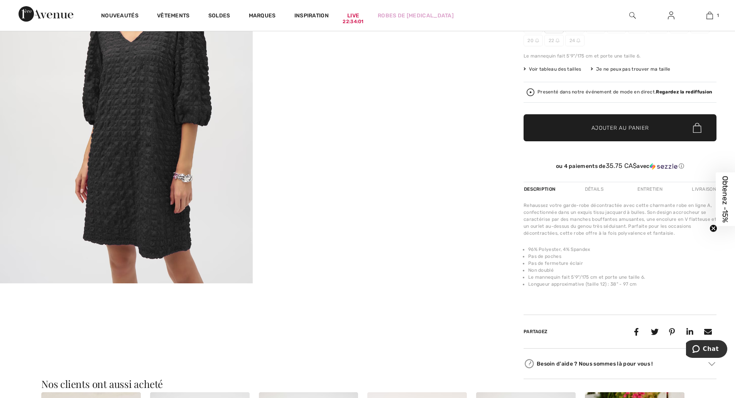
scroll to position [64, 0]
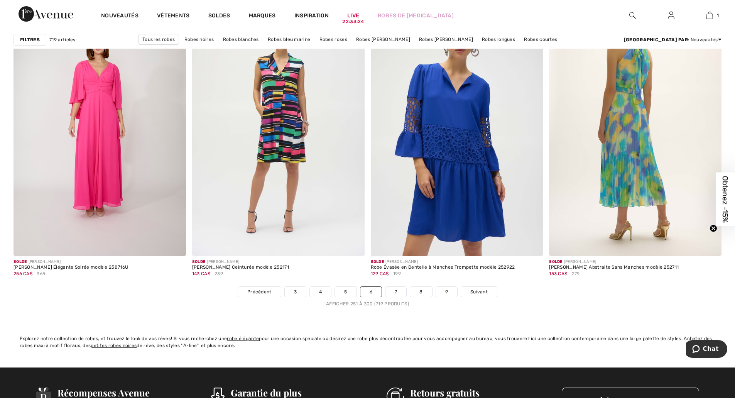
scroll to position [4439, 0]
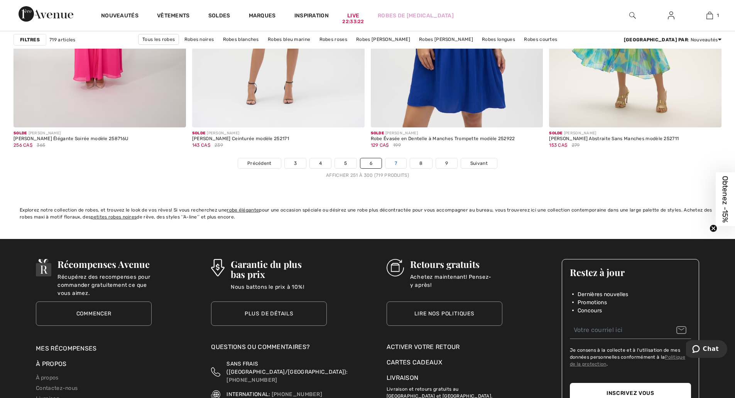
click at [398, 161] on link "7" at bounding box center [396, 163] width 21 height 10
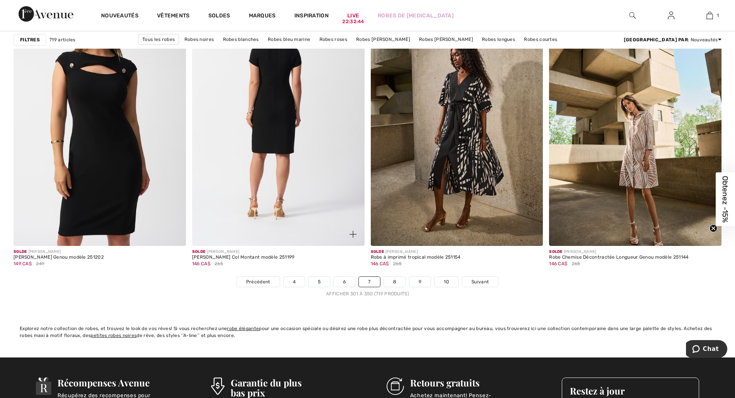
scroll to position [4439, 0]
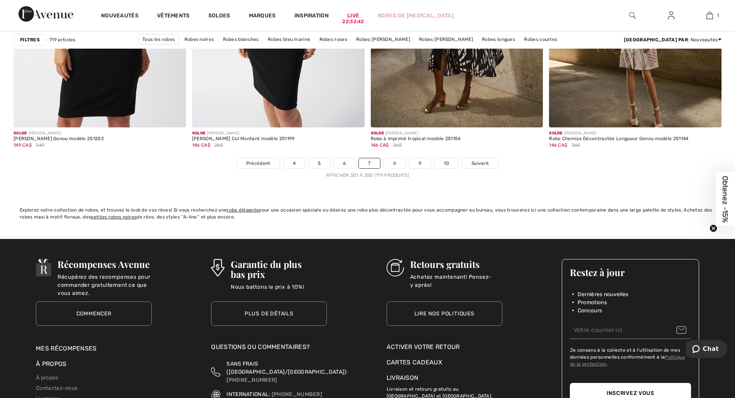
click at [399, 162] on link "8" at bounding box center [395, 163] width 22 height 10
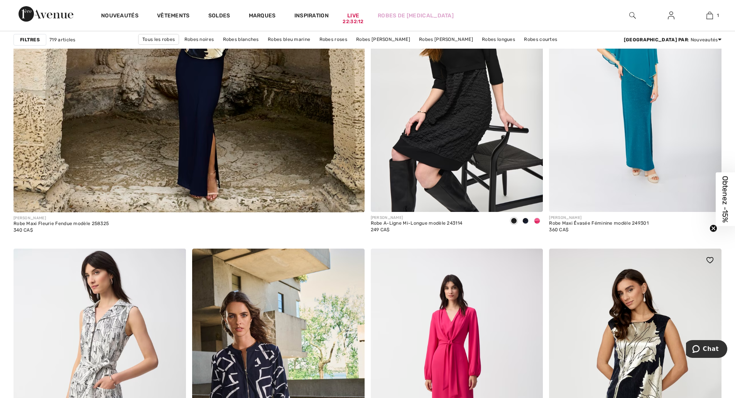
scroll to position [2702, 0]
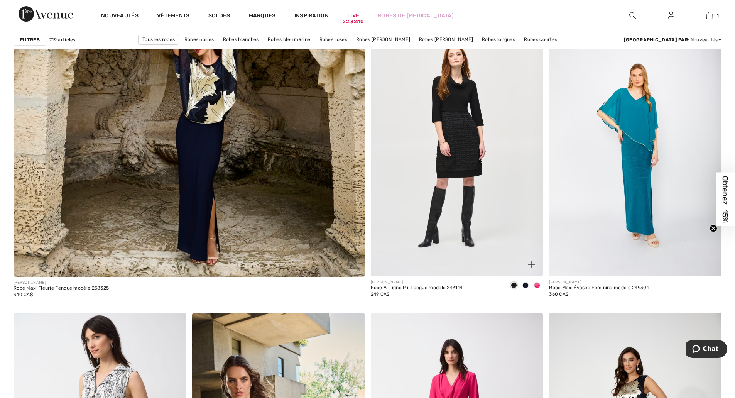
click at [464, 186] on img at bounding box center [457, 147] width 173 height 259
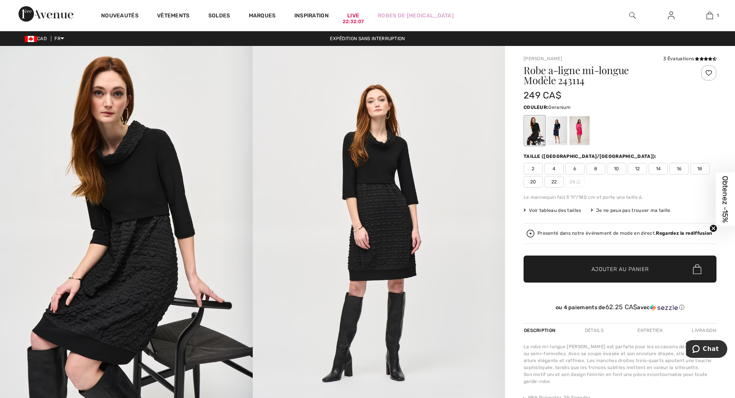
click at [586, 135] on div at bounding box center [580, 130] width 20 height 29
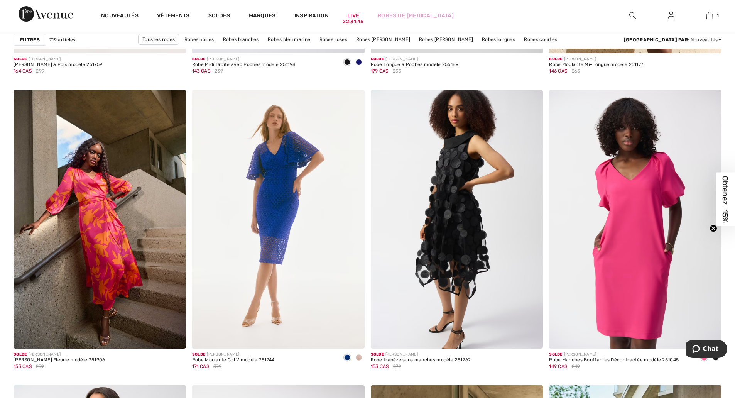
scroll to position [3924, 0]
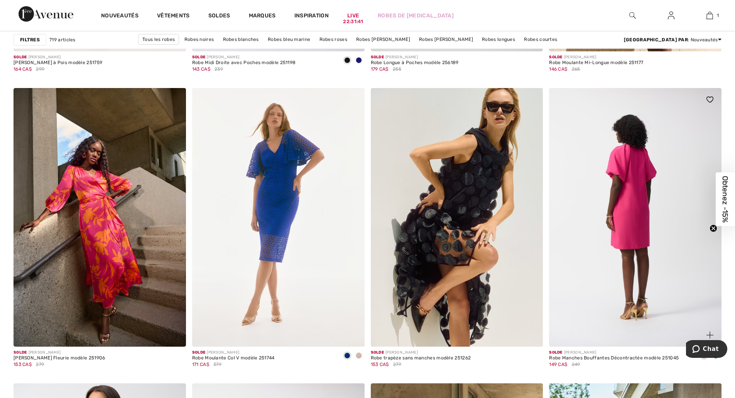
click at [608, 215] on img at bounding box center [635, 217] width 173 height 259
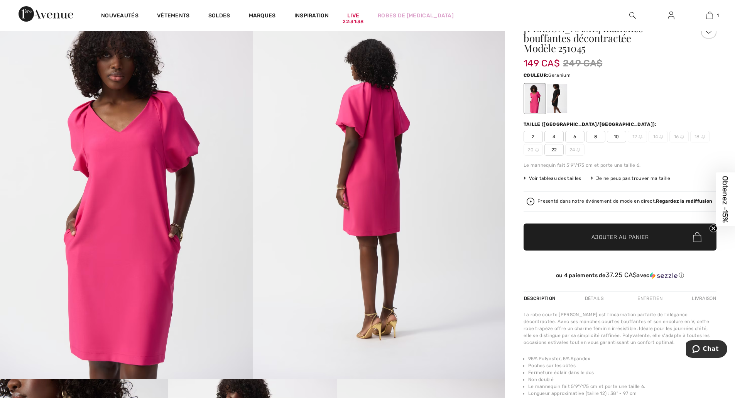
scroll to position [64, 0]
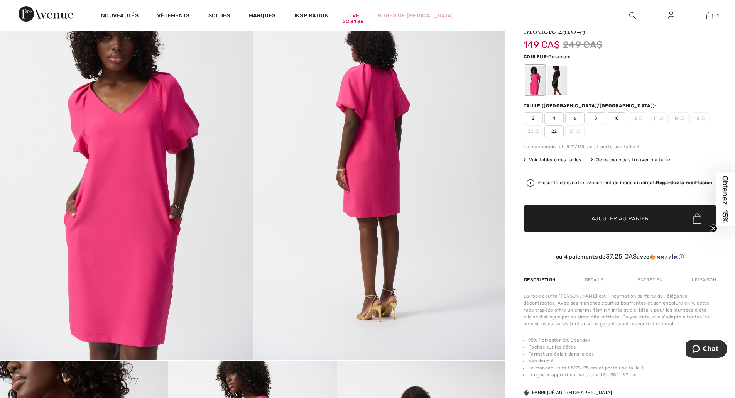
click at [574, 156] on span "Voir tableau des tailles" at bounding box center [553, 159] width 58 height 7
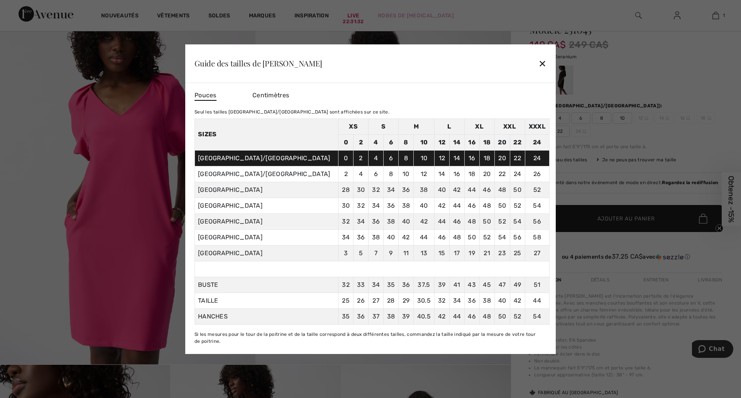
click at [547, 63] on div "Guide des tailles de Joseph Ribkoff ✕" at bounding box center [370, 63] width 371 height 39
click at [541, 63] on div "✕" at bounding box center [542, 63] width 8 height 16
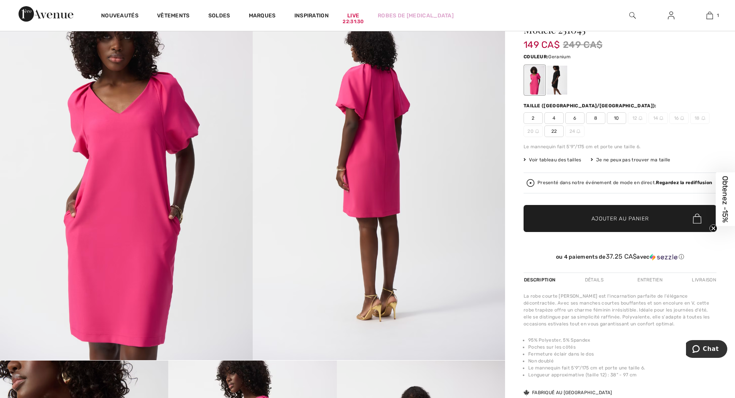
click at [591, 102] on div "Taille (CA/US): 2 4 6 8 10 12 14 16 18 20 22 24" at bounding box center [620, 119] width 193 height 35
click at [592, 112] on span "8" at bounding box center [595, 118] width 19 height 12
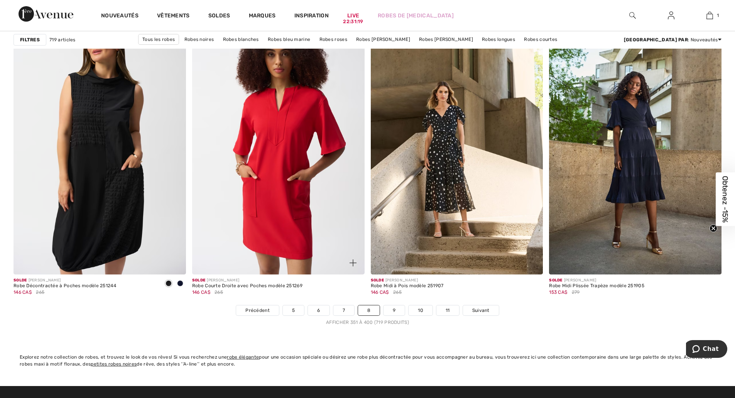
scroll to position [4310, 0]
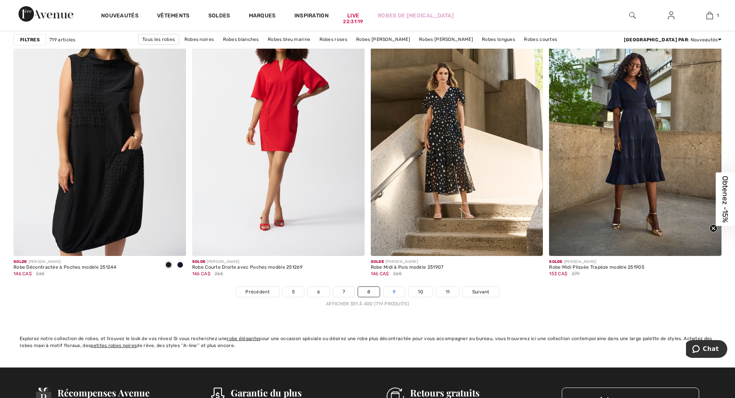
click at [394, 292] on link "9" at bounding box center [394, 292] width 21 height 10
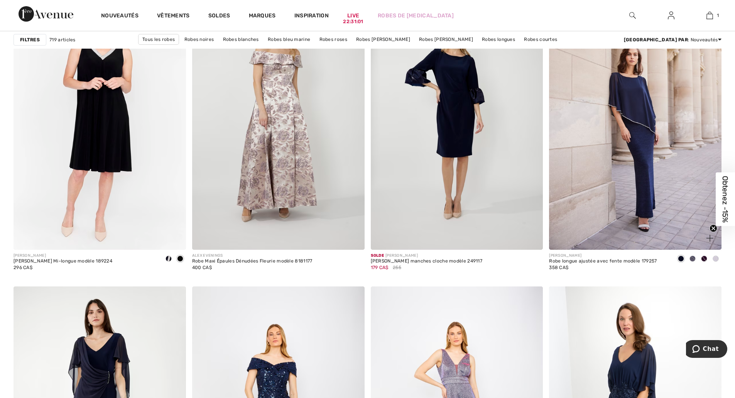
scroll to position [1286, 0]
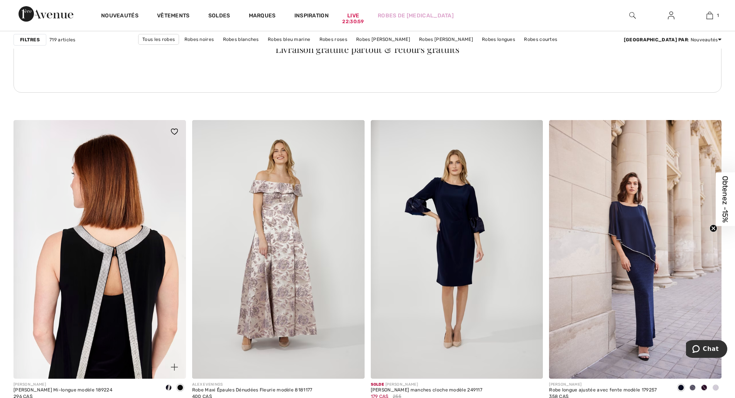
click at [127, 271] on img at bounding box center [100, 249] width 173 height 259
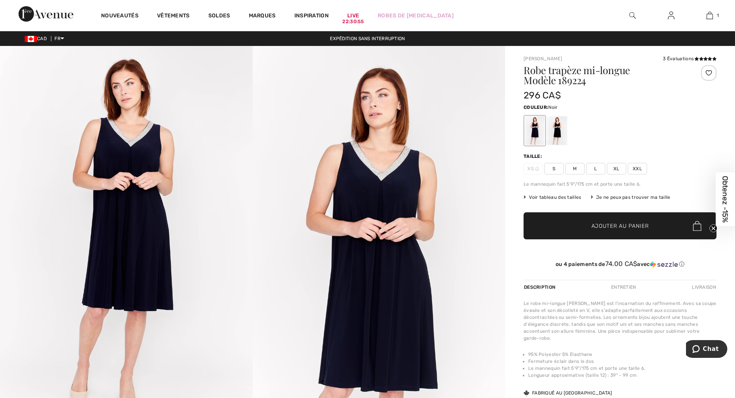
click at [562, 126] on div at bounding box center [557, 130] width 20 height 29
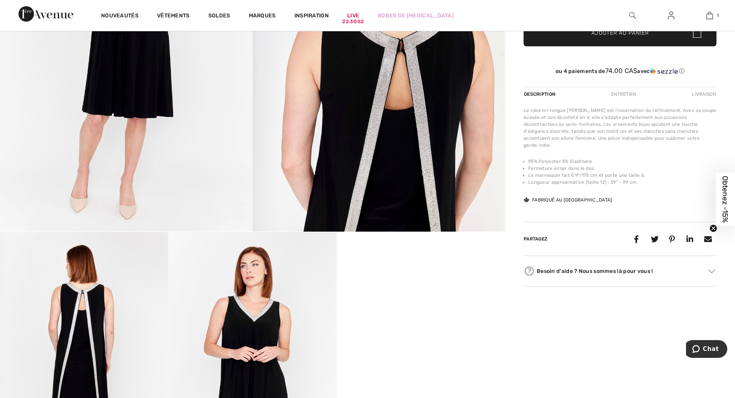
scroll to position [322, 0]
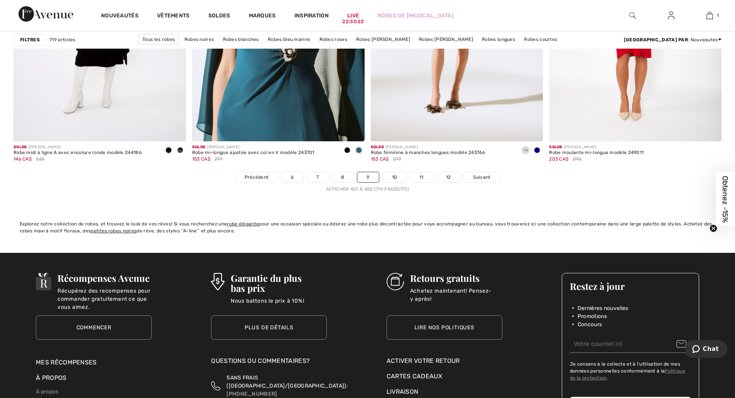
scroll to position [4439, 0]
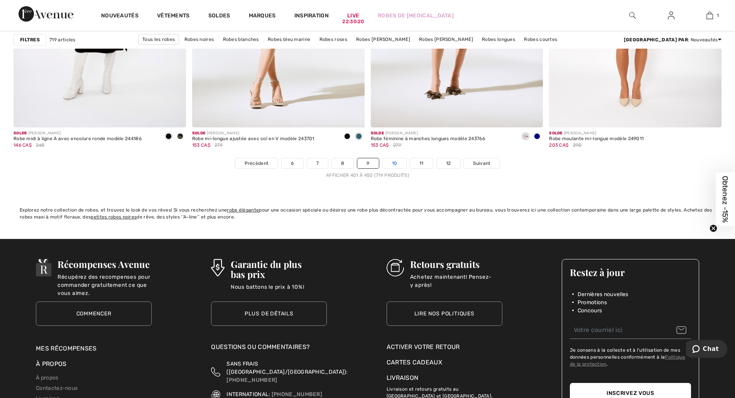
click at [396, 168] on link "10" at bounding box center [395, 163] width 24 height 10
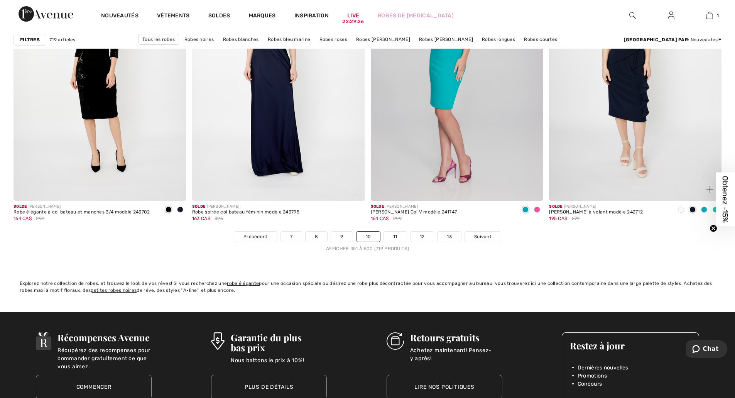
scroll to position [4374, 0]
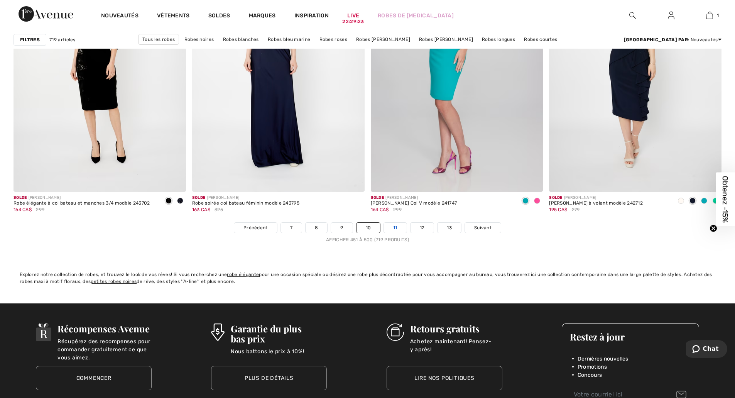
click at [396, 229] on link "11" at bounding box center [395, 228] width 23 height 10
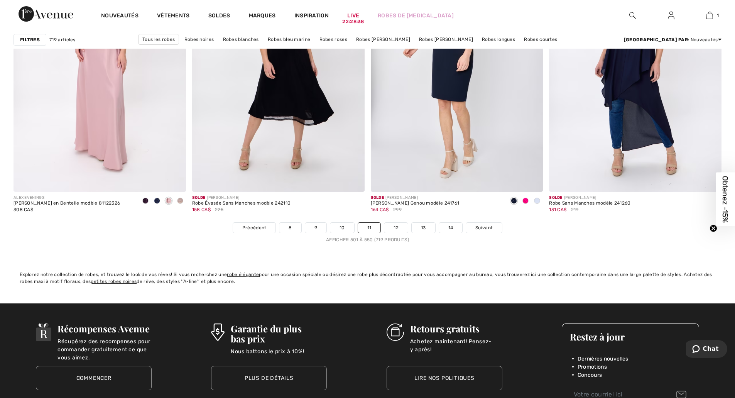
scroll to position [4439, 0]
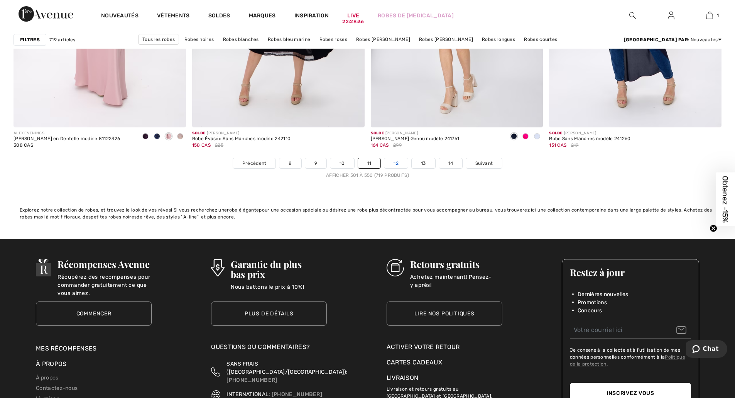
click at [393, 159] on link "12" at bounding box center [396, 163] width 24 height 10
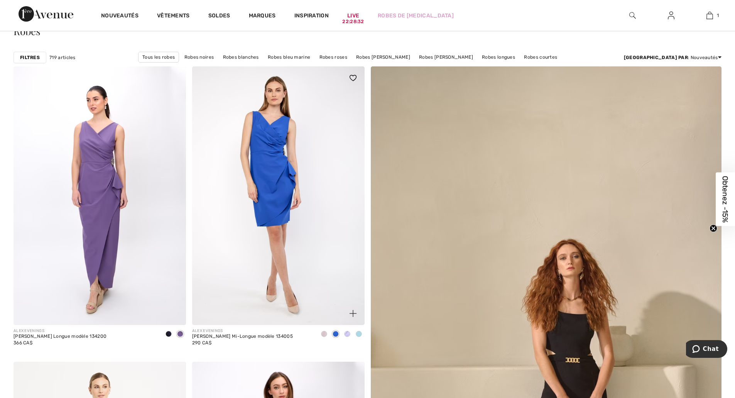
scroll to position [64, 0]
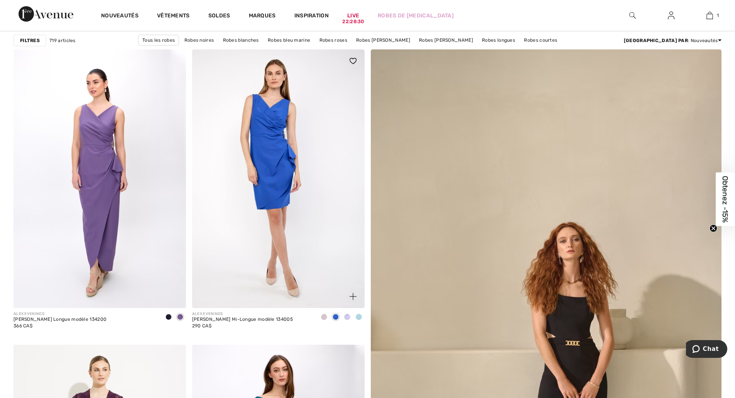
click at [306, 157] on img at bounding box center [278, 178] width 173 height 259
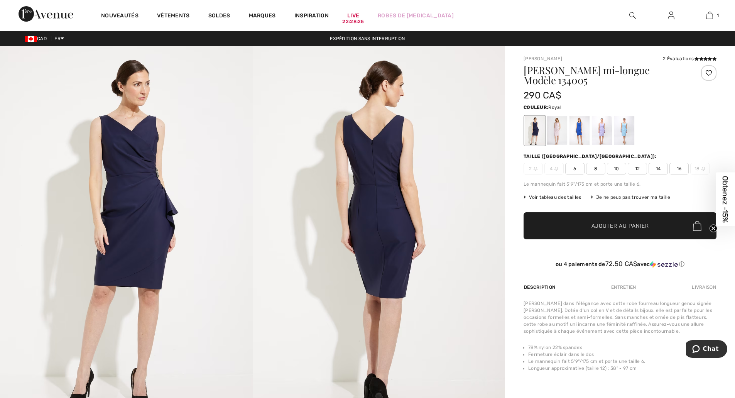
click at [577, 129] on div at bounding box center [580, 130] width 20 height 29
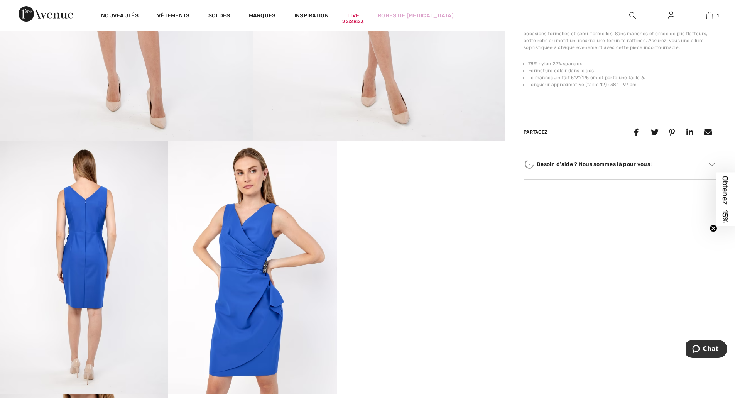
scroll to position [322, 0]
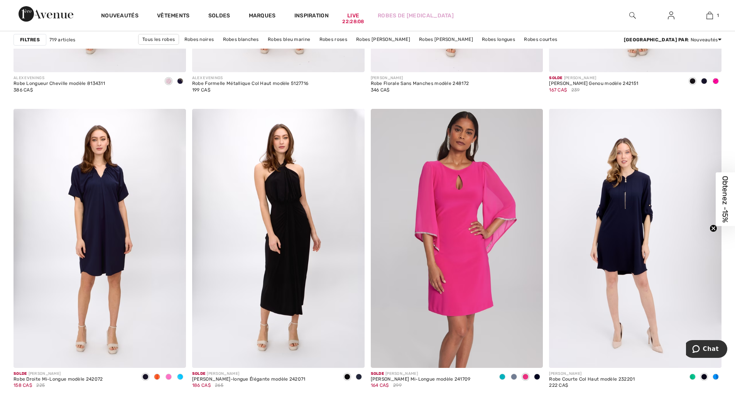
scroll to position [965, 0]
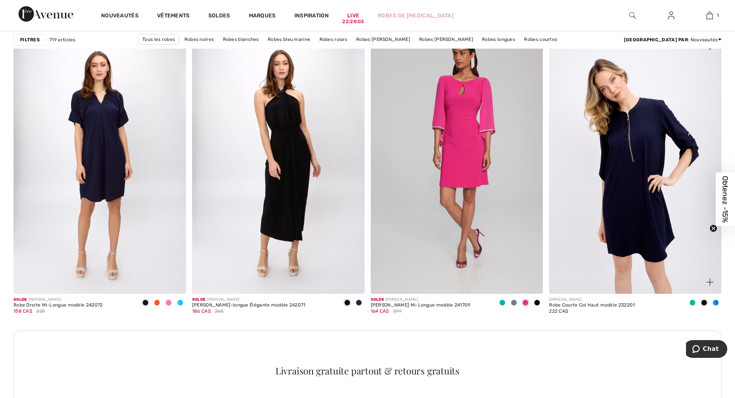
click at [632, 208] on img at bounding box center [635, 164] width 173 height 259
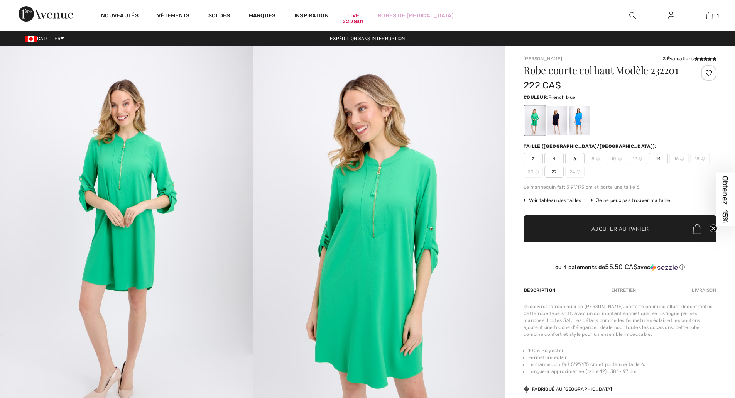
click at [585, 121] on div at bounding box center [580, 120] width 20 height 29
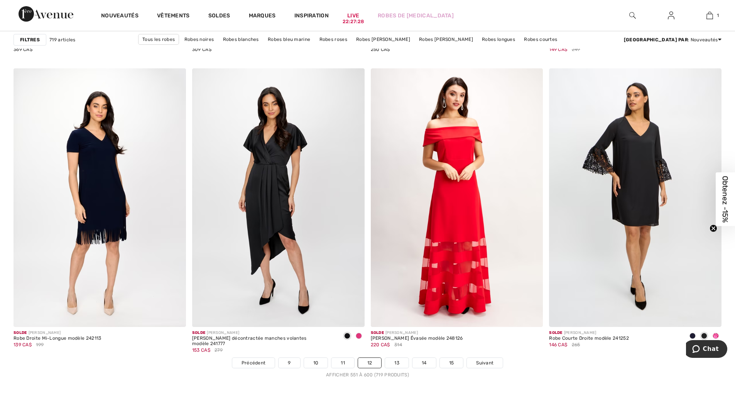
scroll to position [4246, 0]
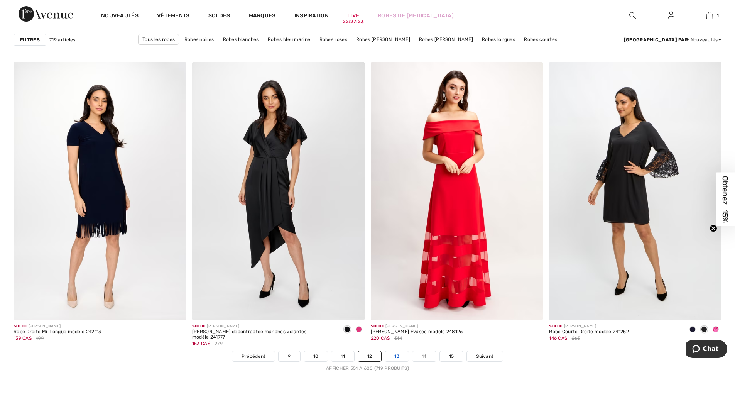
click at [399, 355] on link "13" at bounding box center [397, 356] width 24 height 10
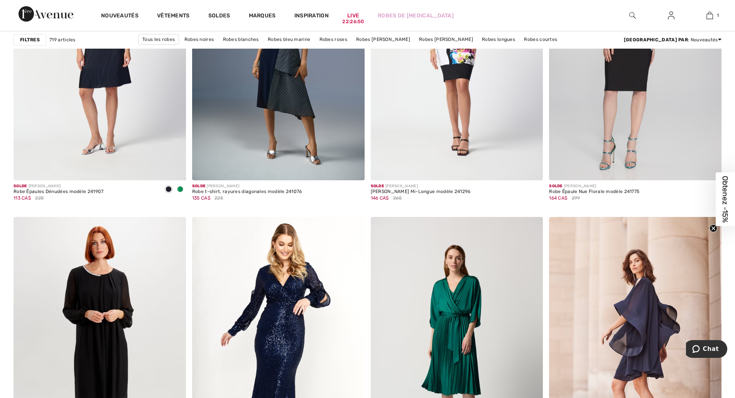
scroll to position [3988, 0]
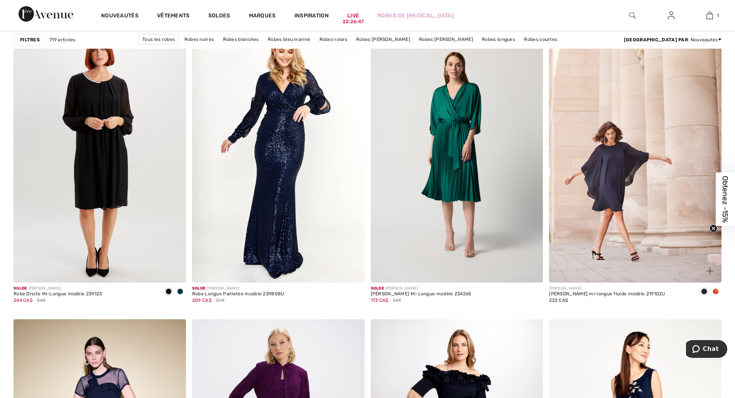
click at [611, 178] on img at bounding box center [635, 153] width 173 height 259
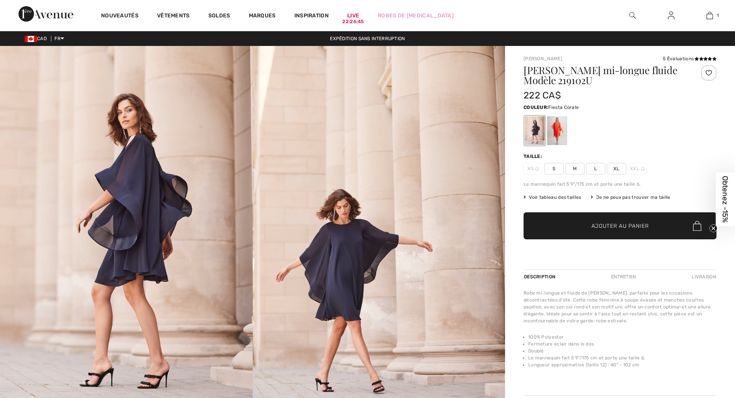
click at [562, 132] on div at bounding box center [557, 130] width 20 height 29
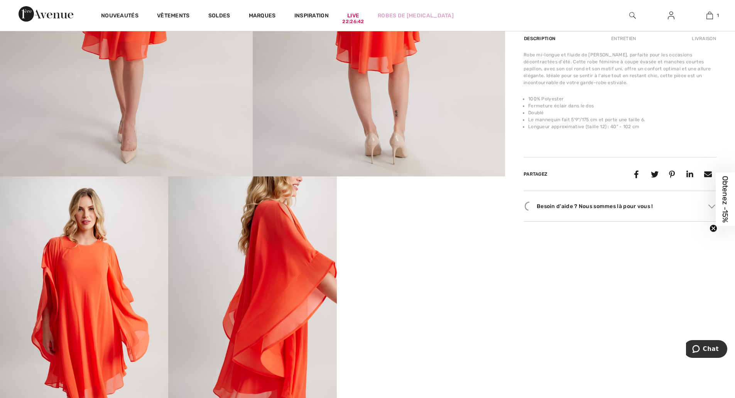
scroll to position [386, 0]
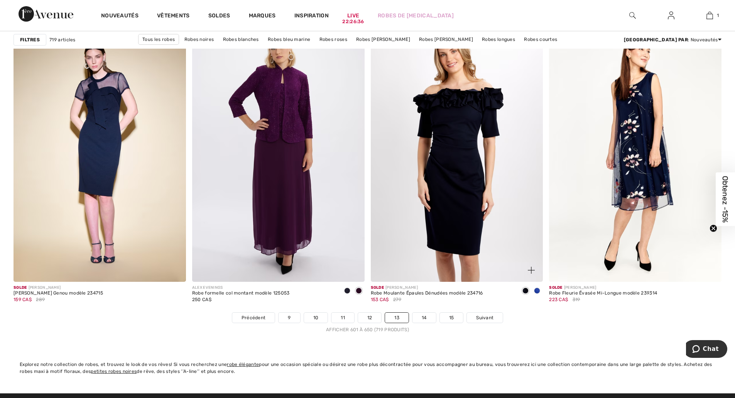
scroll to position [4310, 0]
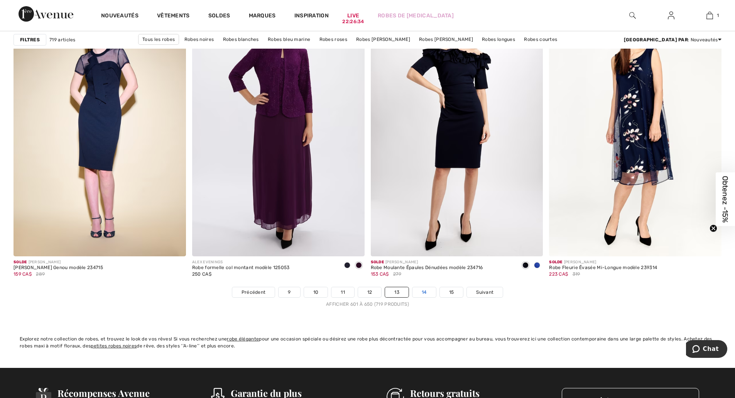
click at [424, 287] on link "14" at bounding box center [425, 292] width 24 height 10
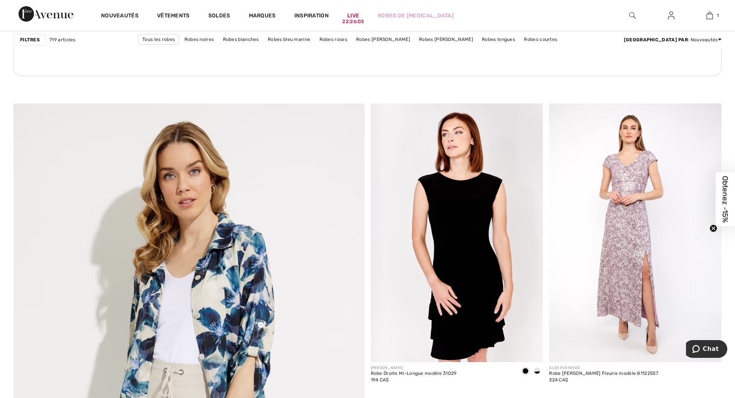
scroll to position [2380, 0]
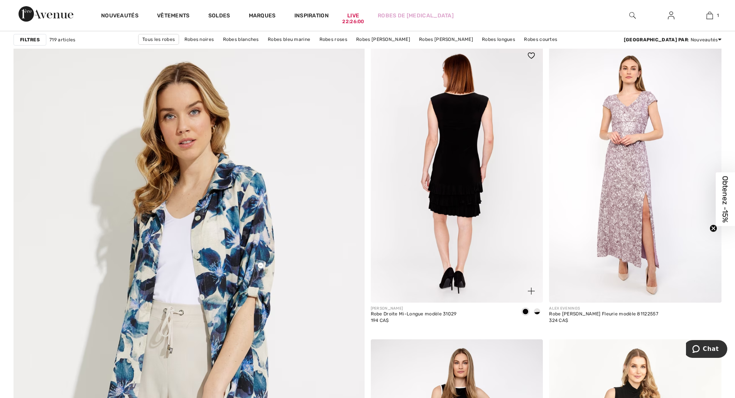
click at [462, 225] on img at bounding box center [457, 173] width 173 height 259
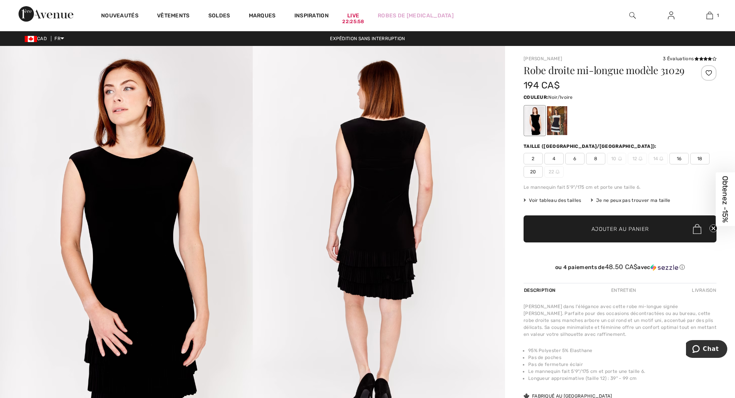
click at [557, 134] on div at bounding box center [557, 120] width 20 height 29
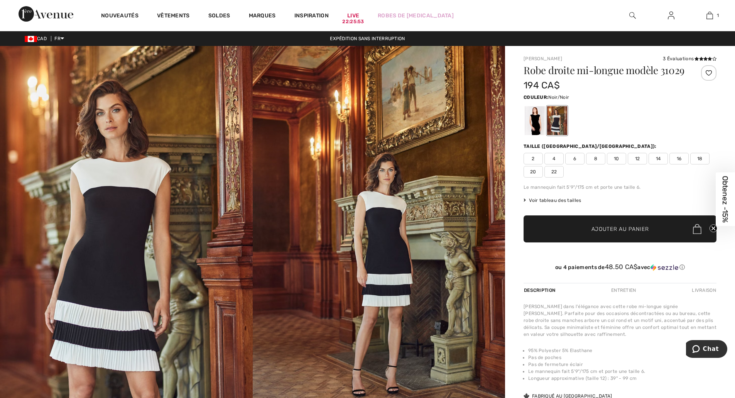
click at [534, 132] on div at bounding box center [535, 120] width 20 height 29
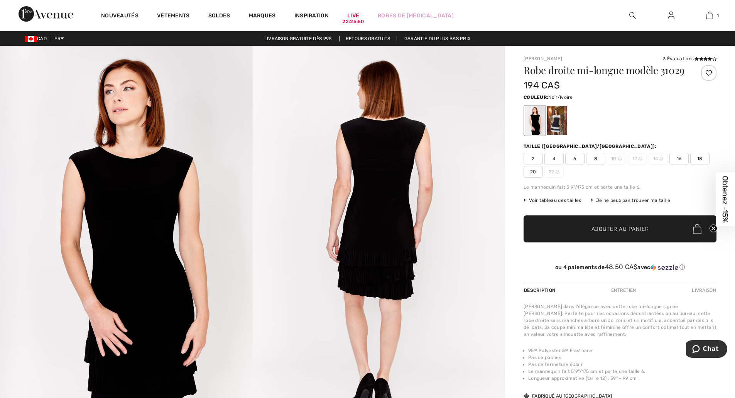
click at [559, 131] on div at bounding box center [557, 120] width 20 height 29
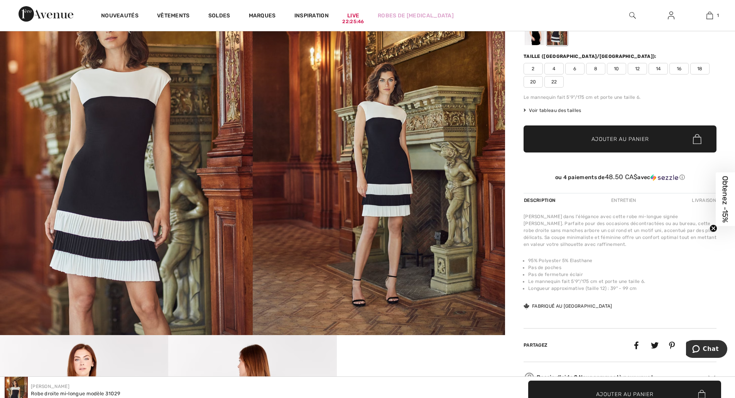
scroll to position [64, 0]
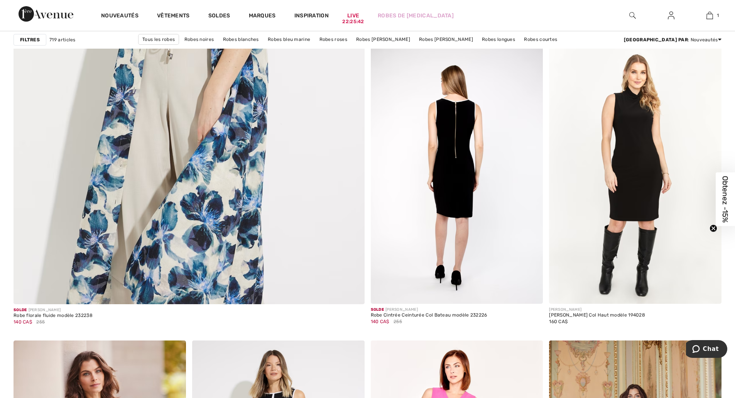
scroll to position [2702, 0]
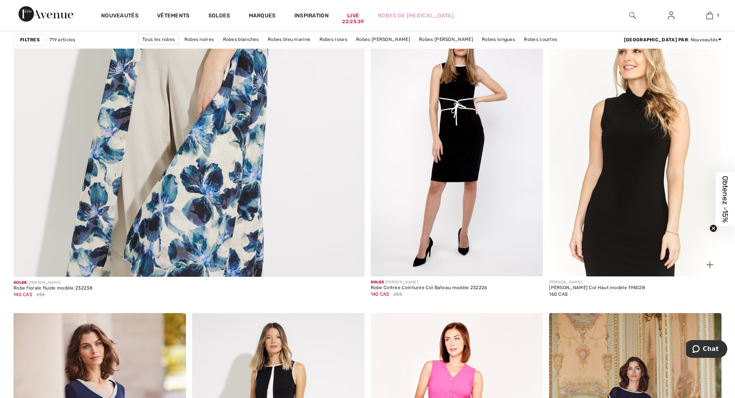
click at [657, 212] on img at bounding box center [635, 147] width 173 height 259
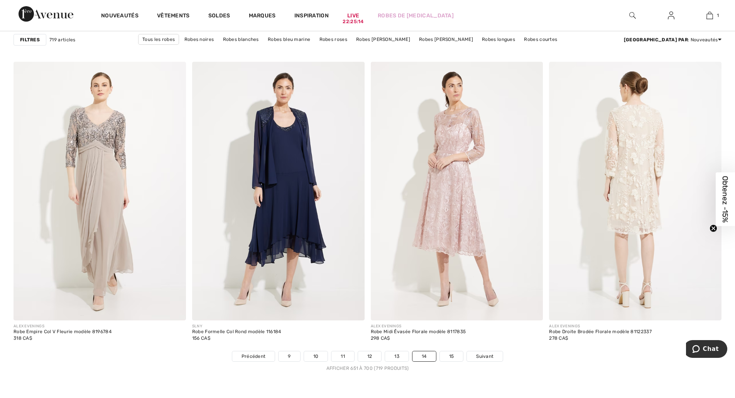
scroll to position [4439, 0]
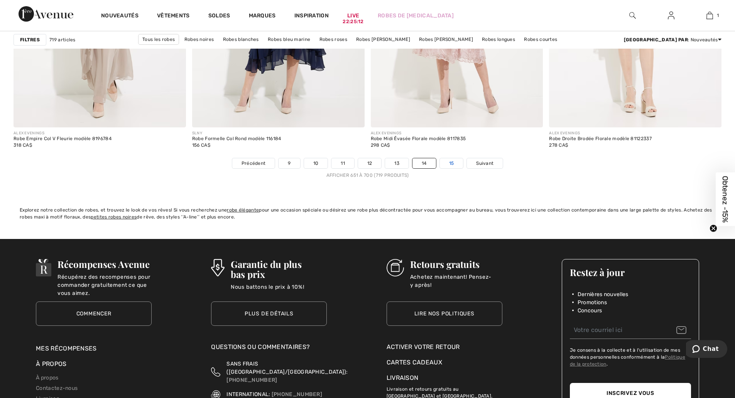
click at [452, 163] on link "15" at bounding box center [452, 163] width 24 height 10
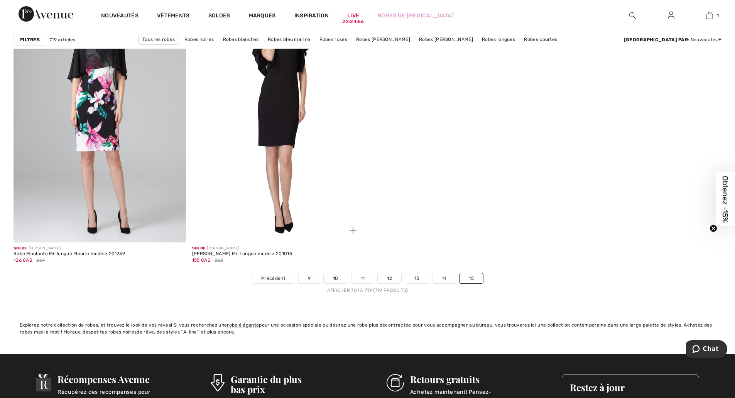
scroll to position [1737, 0]
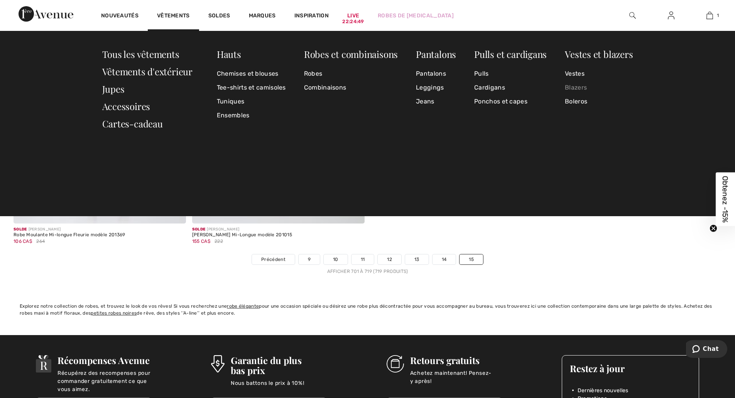
click at [583, 85] on link "Blazers" at bounding box center [599, 88] width 68 height 14
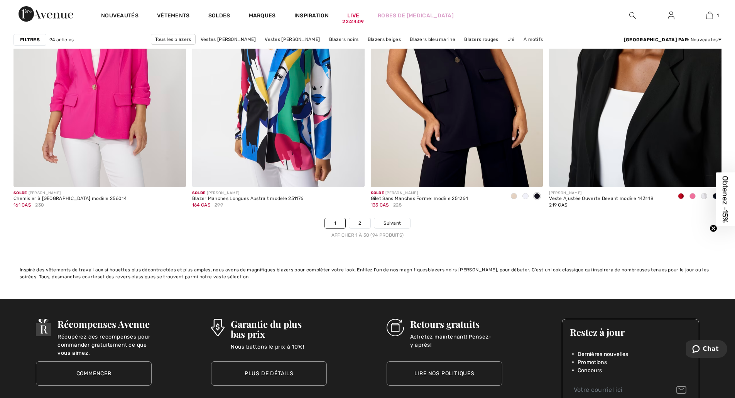
scroll to position [4439, 0]
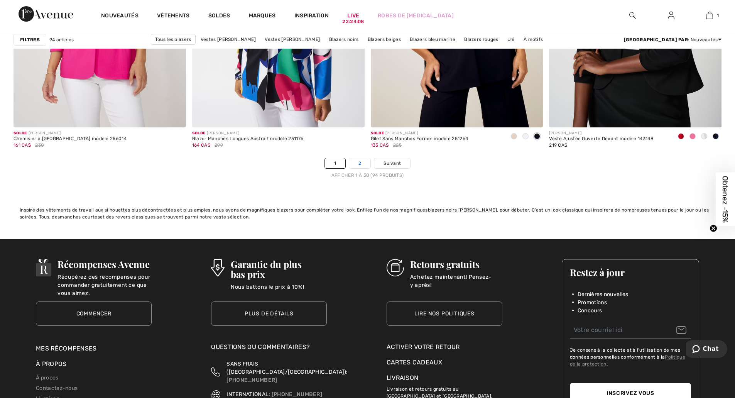
click at [360, 164] on link "2" at bounding box center [359, 163] width 21 height 10
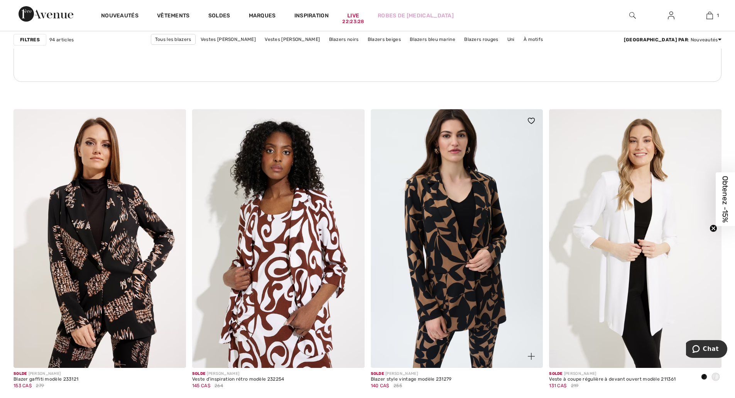
scroll to position [3602, 0]
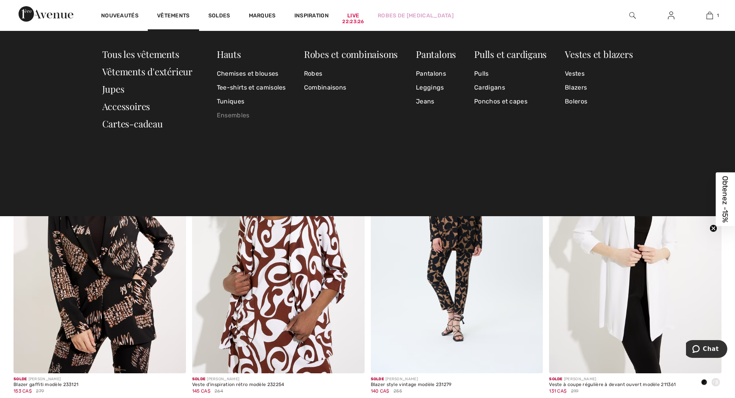
click at [225, 112] on link "Ensembles" at bounding box center [251, 115] width 69 height 14
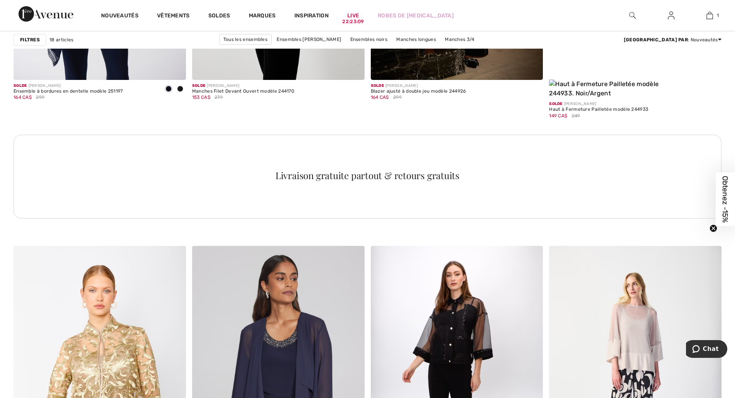
scroll to position [1029, 0]
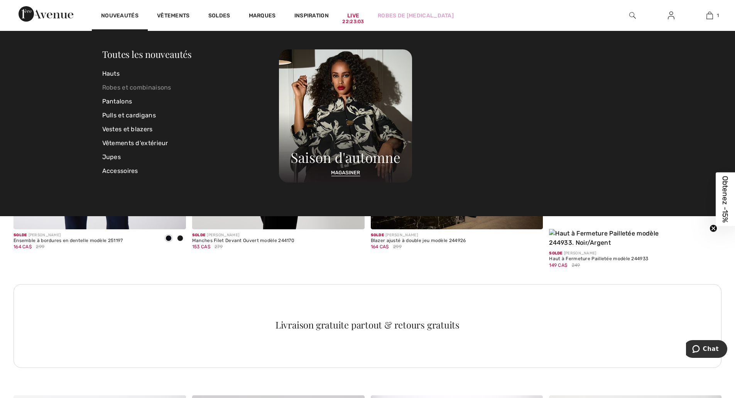
click at [120, 88] on link "Robes et combinaisons" at bounding box center [190, 88] width 177 height 14
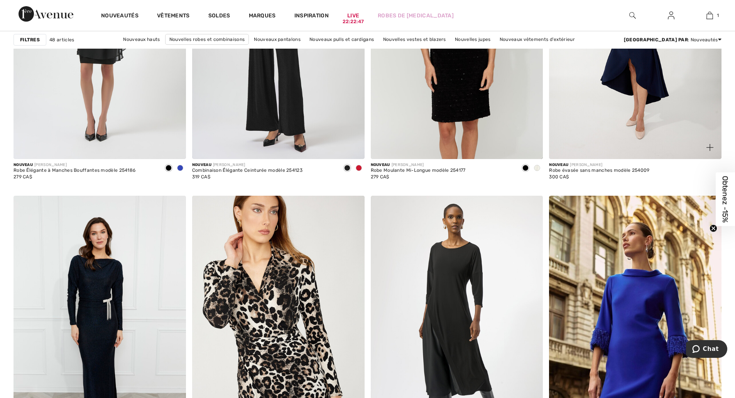
scroll to position [1994, 0]
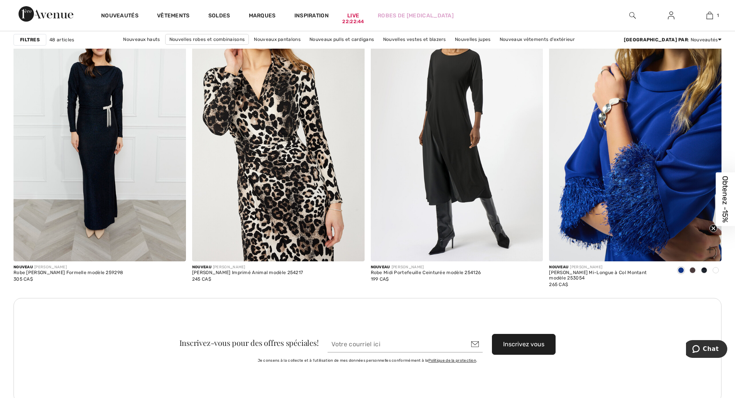
click at [643, 144] on img at bounding box center [635, 132] width 173 height 259
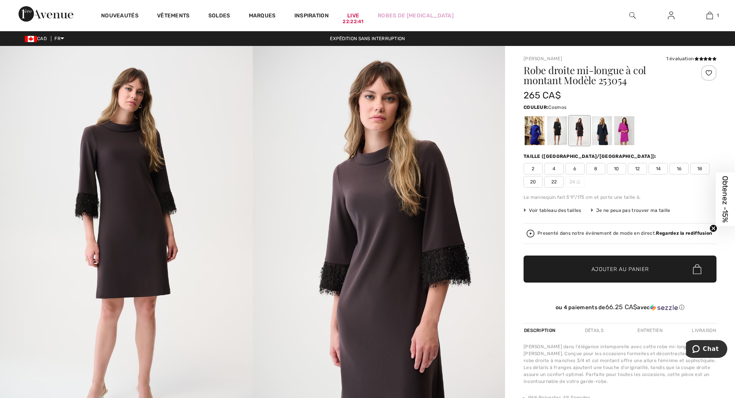
click at [629, 132] on div at bounding box center [624, 130] width 20 height 29
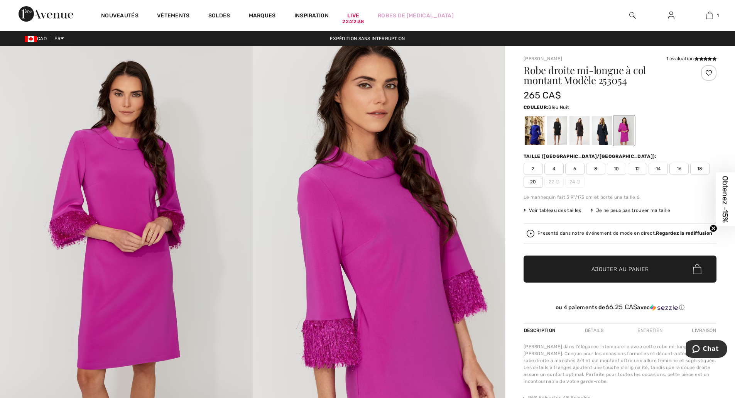
click at [600, 136] on div at bounding box center [602, 130] width 20 height 29
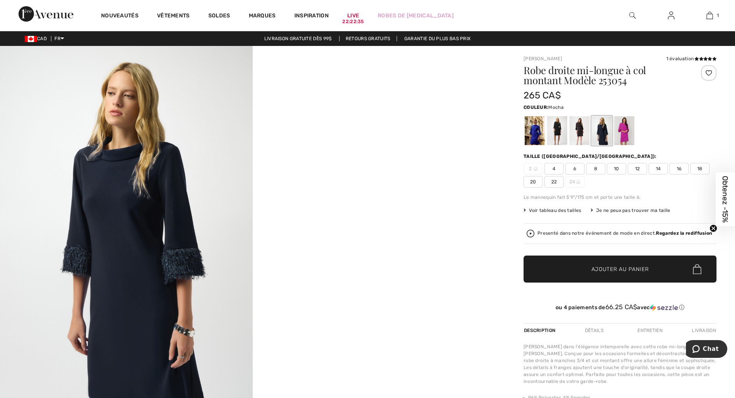
click at [581, 133] on div at bounding box center [580, 130] width 20 height 29
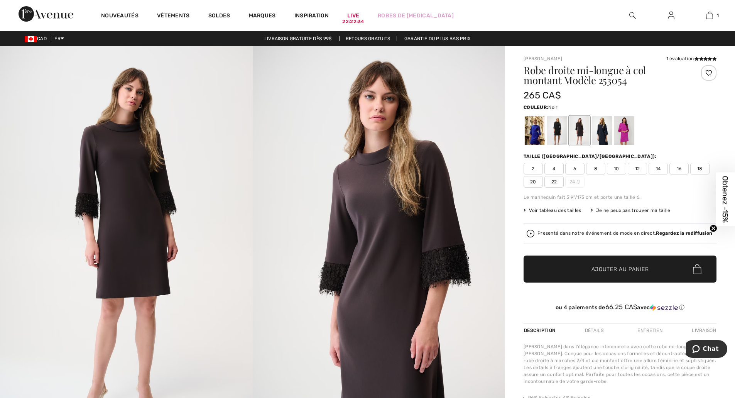
click at [560, 135] on div at bounding box center [557, 130] width 20 height 29
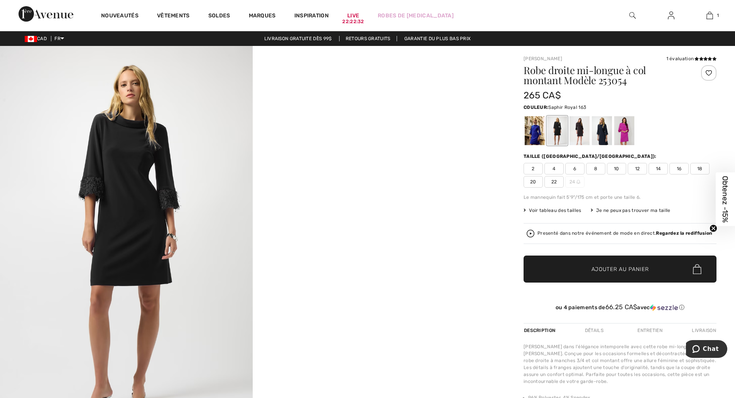
click at [541, 135] on div at bounding box center [535, 130] width 20 height 29
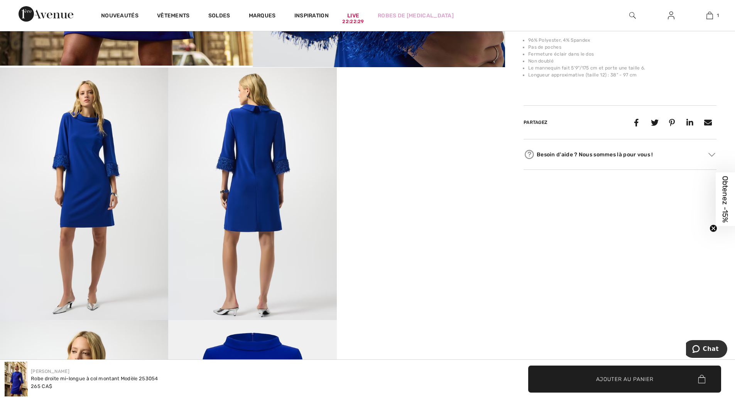
scroll to position [322, 0]
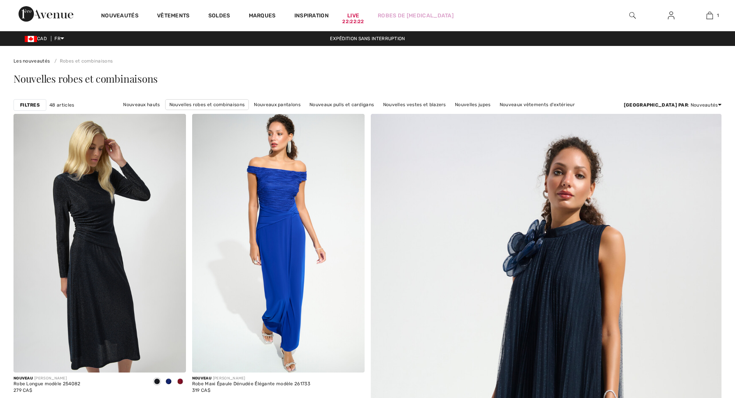
checkbox input "true"
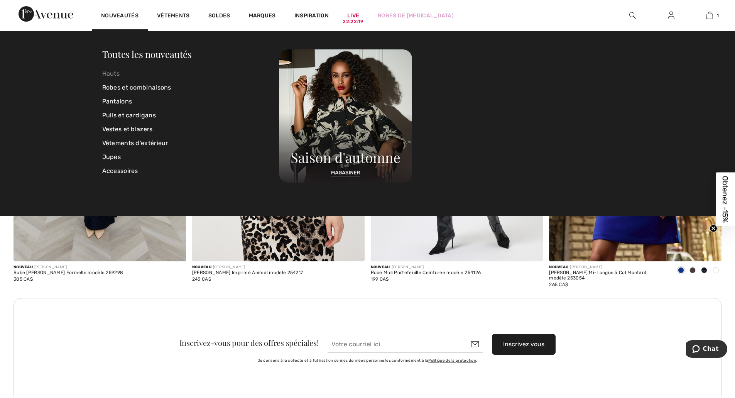
click at [112, 75] on link "Hauts" at bounding box center [190, 74] width 177 height 14
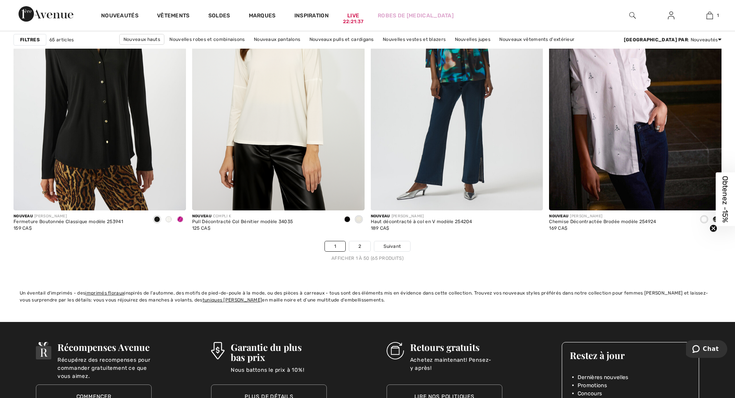
scroll to position [4374, 0]
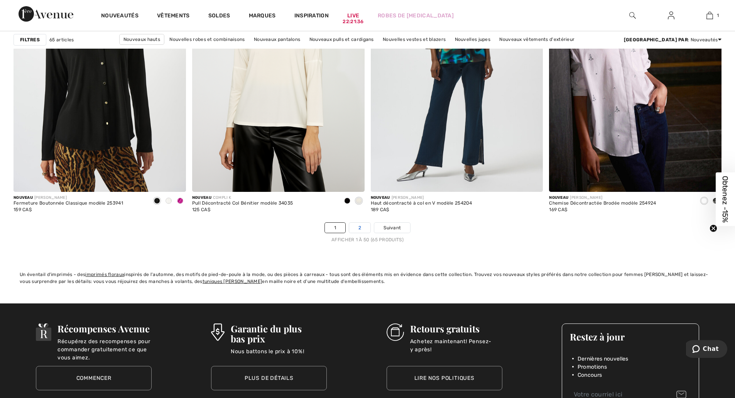
click at [359, 230] on link "2" at bounding box center [359, 228] width 21 height 10
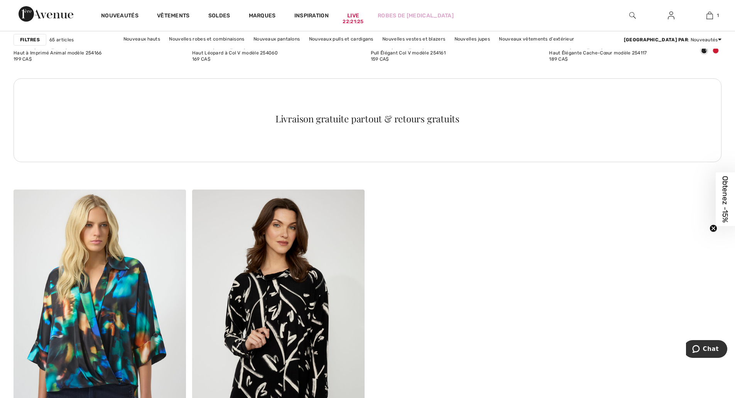
scroll to position [1158, 0]
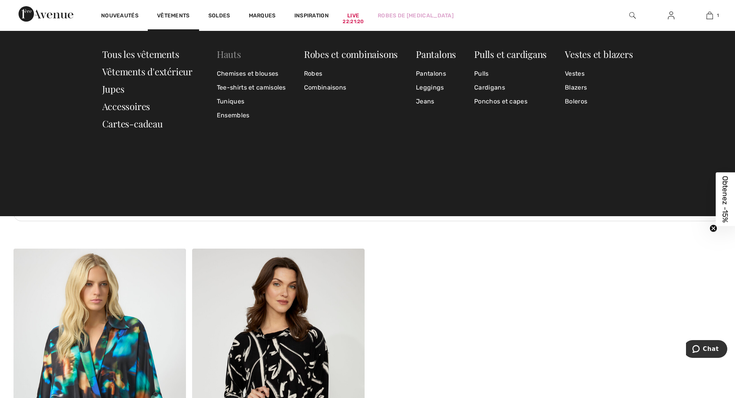
click at [227, 55] on link "Hauts" at bounding box center [229, 54] width 24 height 12
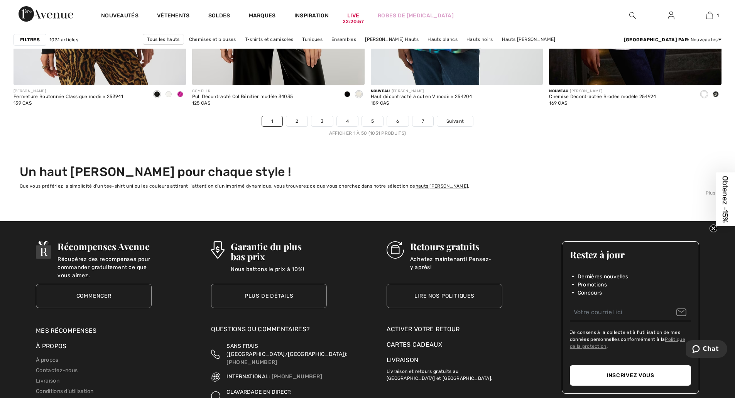
scroll to position [4503, 0]
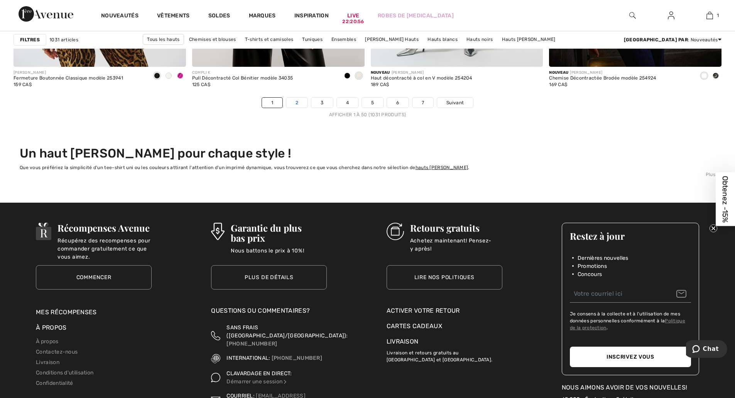
click at [298, 102] on link "2" at bounding box center [296, 103] width 21 height 10
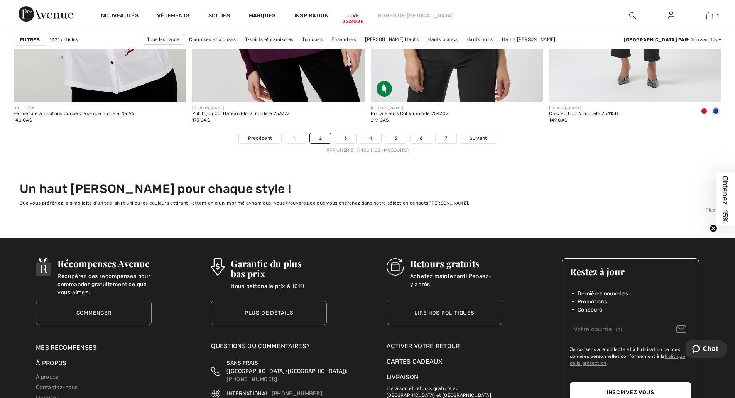
scroll to position [4567, 0]
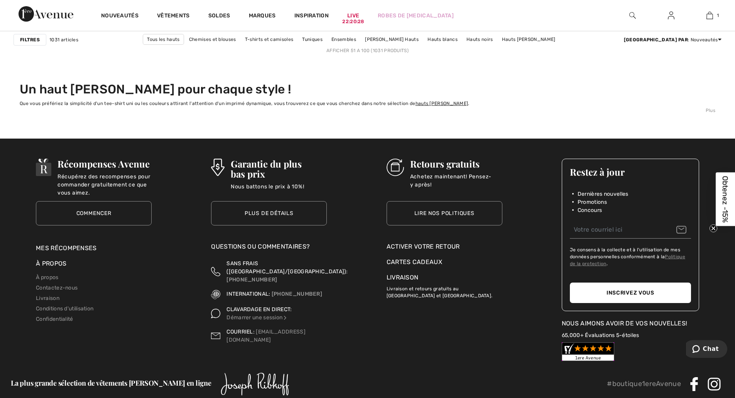
drag, startPoint x: 454, startPoint y: 162, endPoint x: 452, endPoint y: 166, distance: 4.2
click at [453, 163] on h3 "Retours gratuits" at bounding box center [456, 164] width 92 height 10
click at [446, 213] on link "Lire nos politiques" at bounding box center [445, 213] width 116 height 24
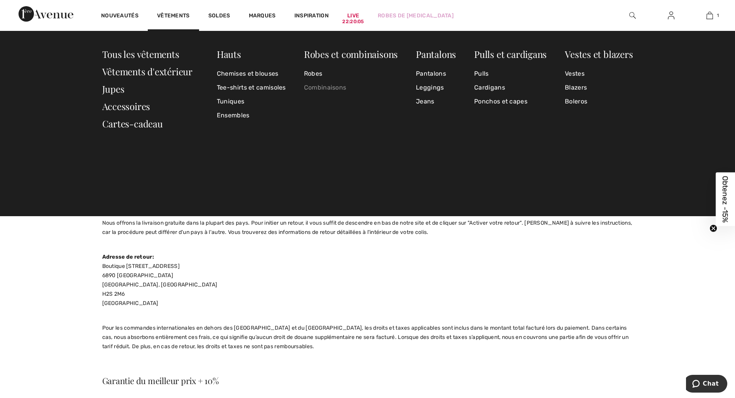
click at [330, 87] on link "Combinaisons" at bounding box center [351, 88] width 94 height 14
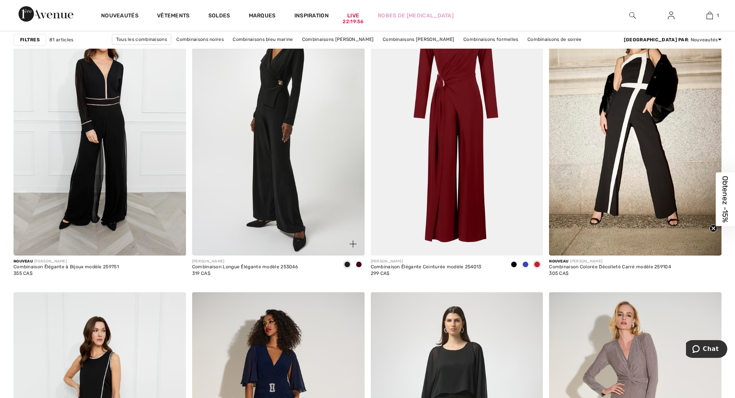
scroll to position [643, 0]
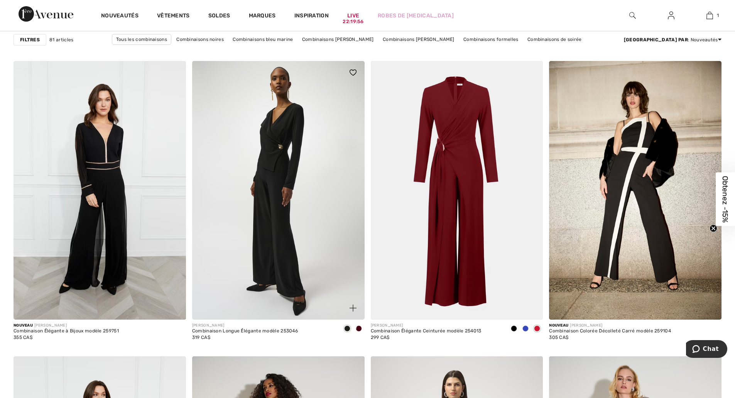
click at [293, 179] on img at bounding box center [278, 190] width 173 height 259
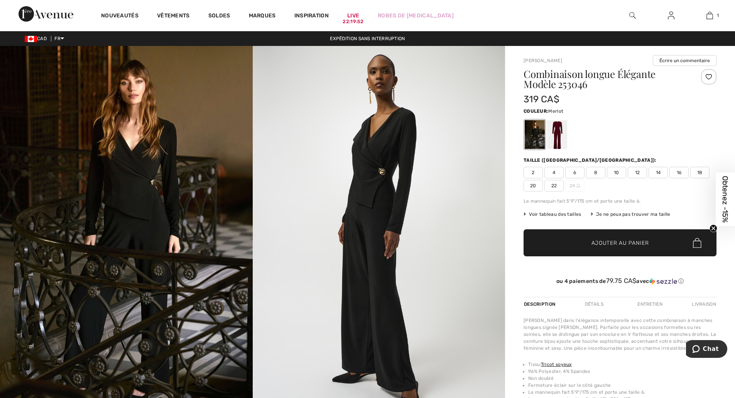
click at [560, 129] on div at bounding box center [557, 134] width 20 height 29
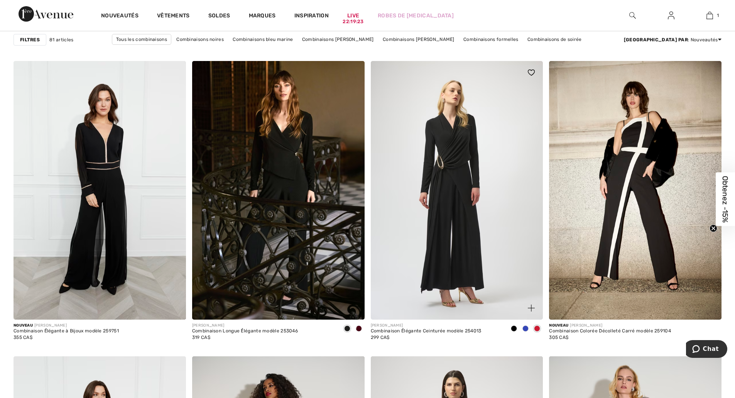
click at [456, 176] on img at bounding box center [457, 190] width 173 height 259
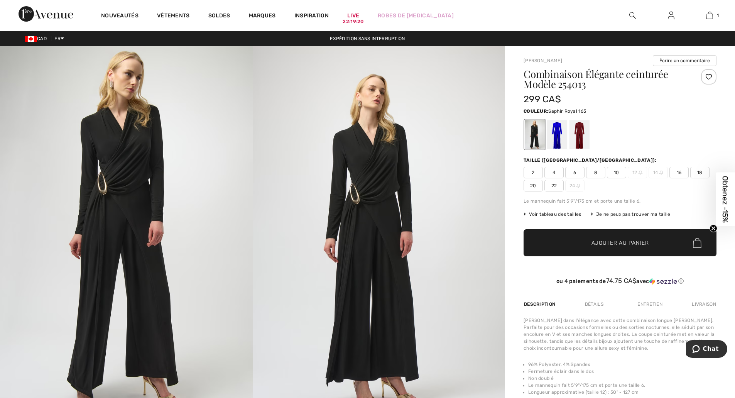
click at [561, 134] on div at bounding box center [557, 134] width 20 height 29
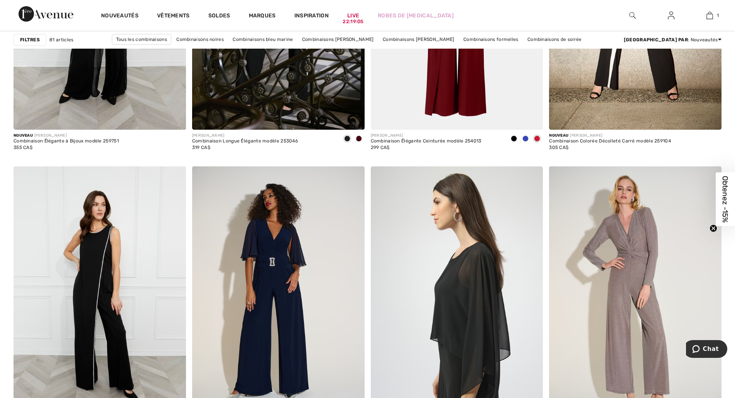
scroll to position [901, 0]
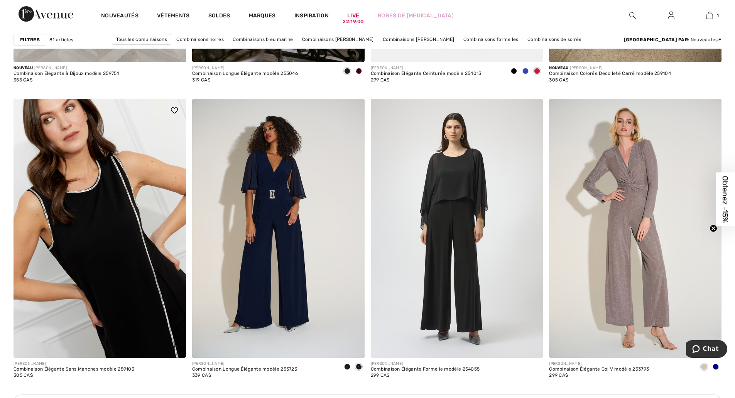
click at [116, 263] on img at bounding box center [100, 228] width 173 height 259
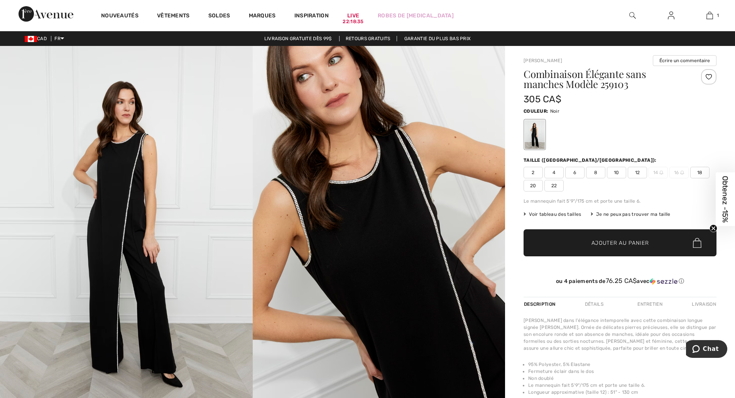
click at [550, 214] on span "Voir tableau des tailles" at bounding box center [553, 214] width 58 height 7
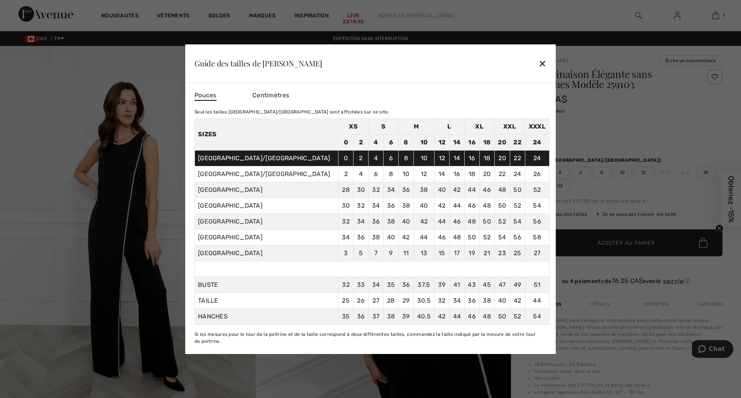
click at [639, 165] on div at bounding box center [370, 199] width 741 height 398
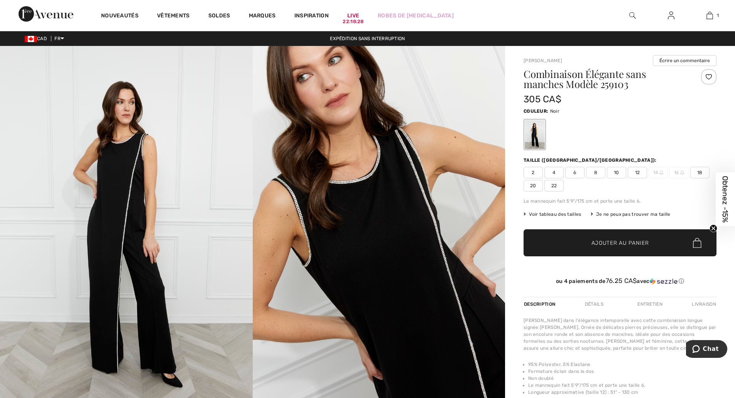
click at [596, 171] on span "8" at bounding box center [595, 173] width 19 height 12
click at [618, 239] on span "Ajouter au panier" at bounding box center [621, 243] width 58 height 8
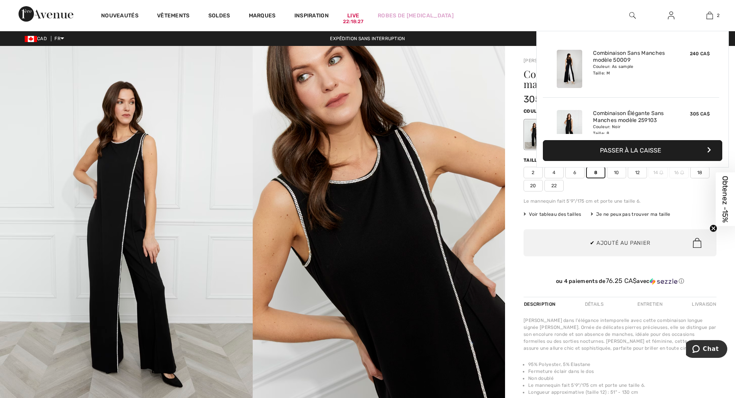
scroll to position [24, 0]
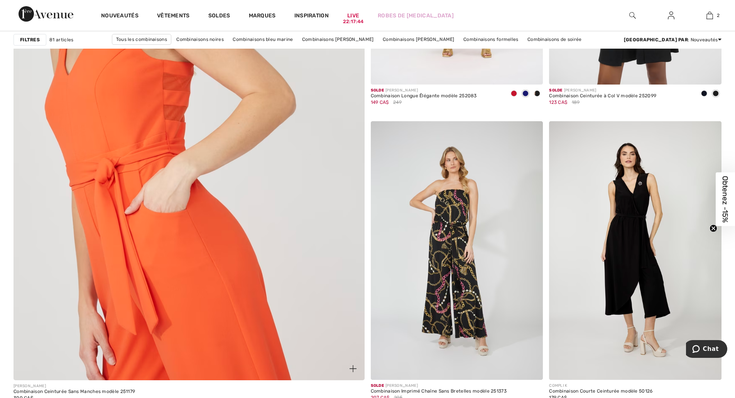
scroll to position [2638, 0]
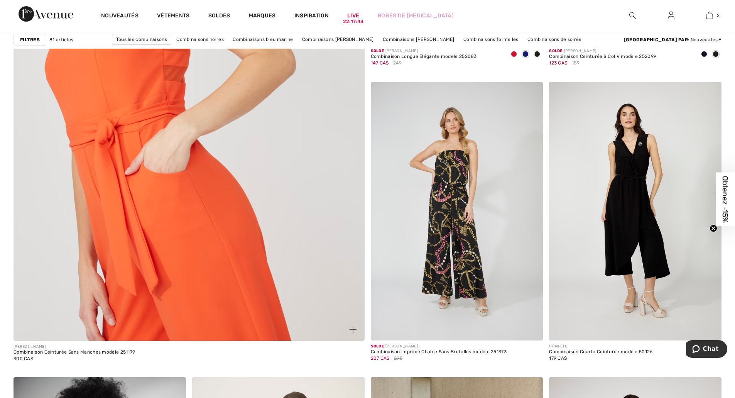
click at [143, 180] on img at bounding box center [188, 103] width 421 height 632
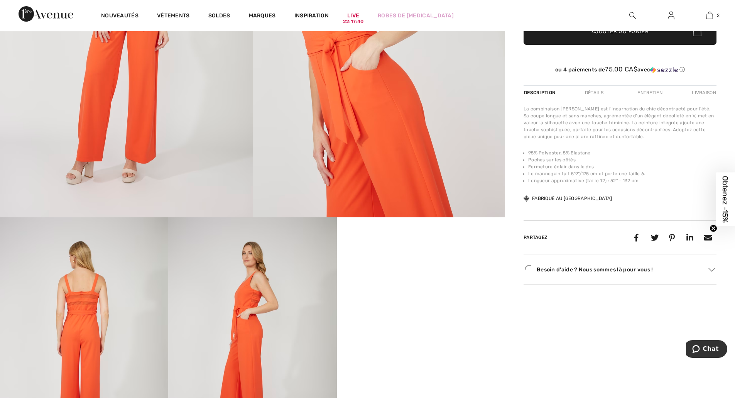
scroll to position [257, 0]
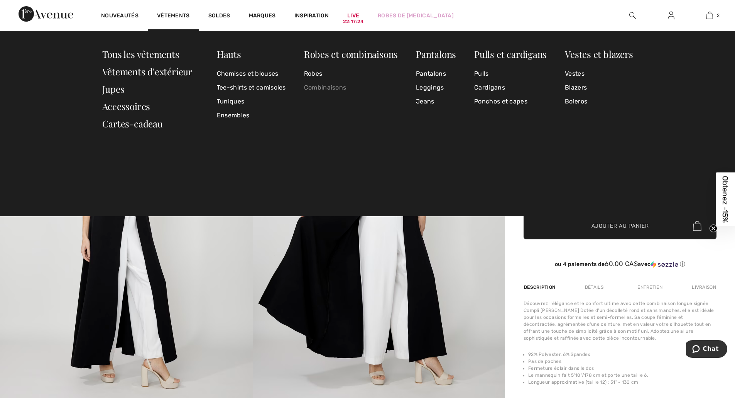
click at [325, 84] on link "Combinaisons" at bounding box center [351, 88] width 94 height 14
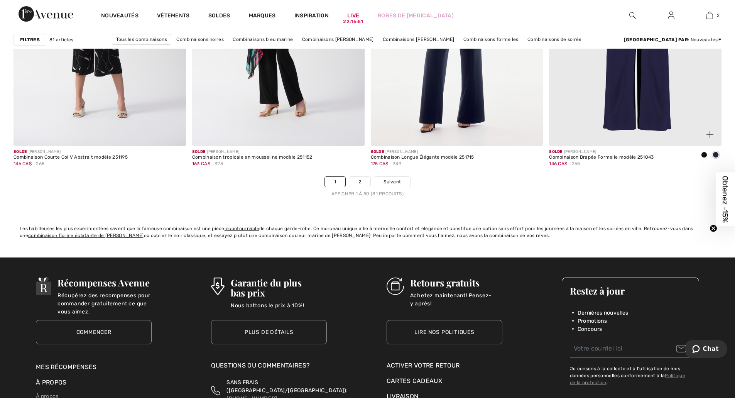
scroll to position [4439, 0]
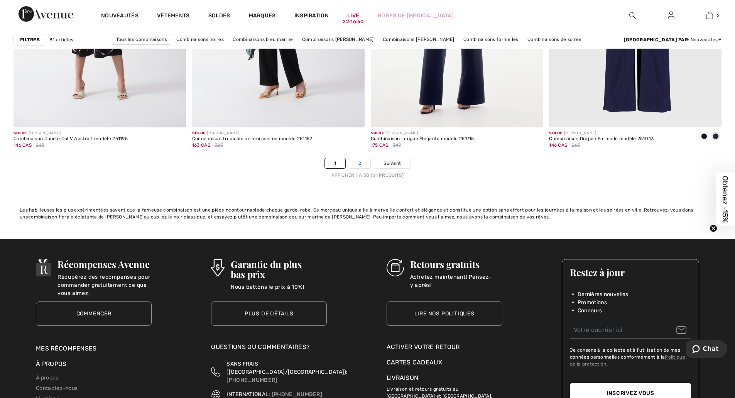
click at [357, 162] on link "2" at bounding box center [359, 163] width 21 height 10
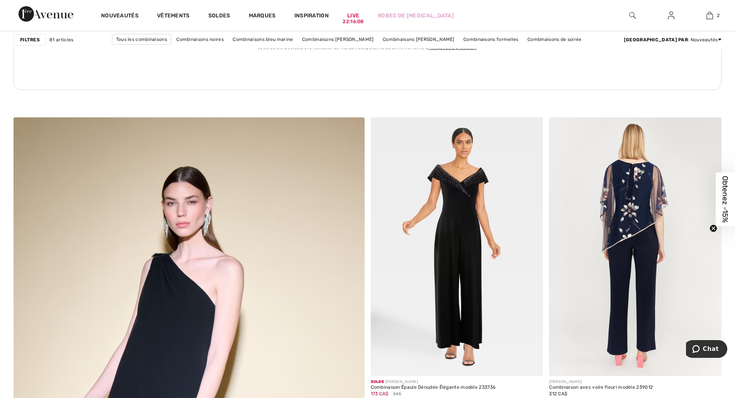
scroll to position [2251, 0]
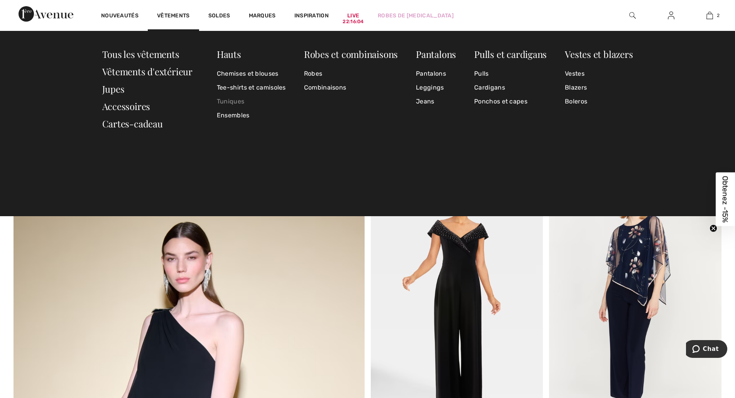
click at [228, 98] on link "Tuniques" at bounding box center [251, 102] width 69 height 14
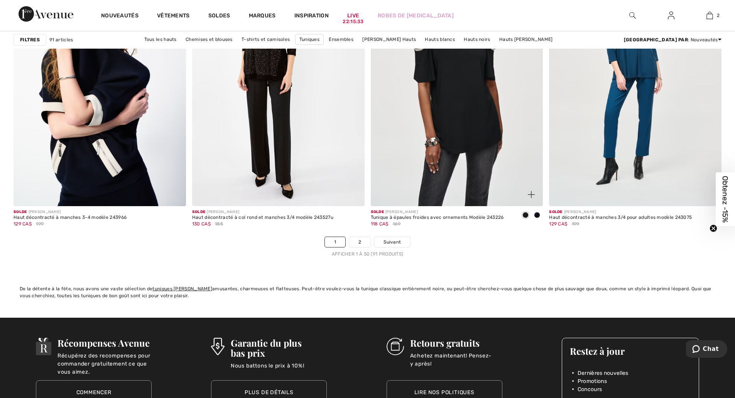
scroll to position [4439, 0]
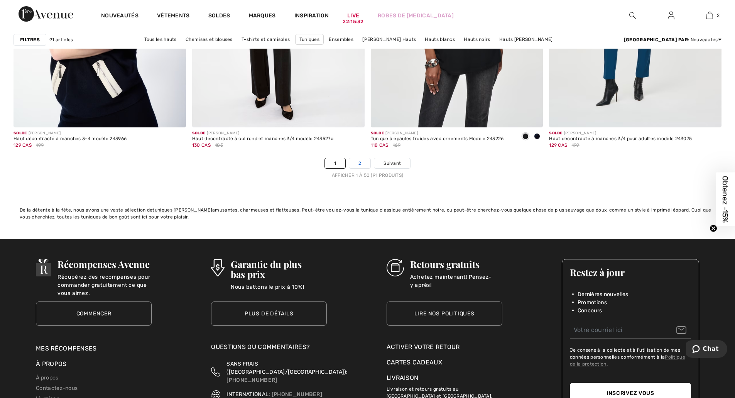
click at [362, 162] on link "2" at bounding box center [359, 163] width 21 height 10
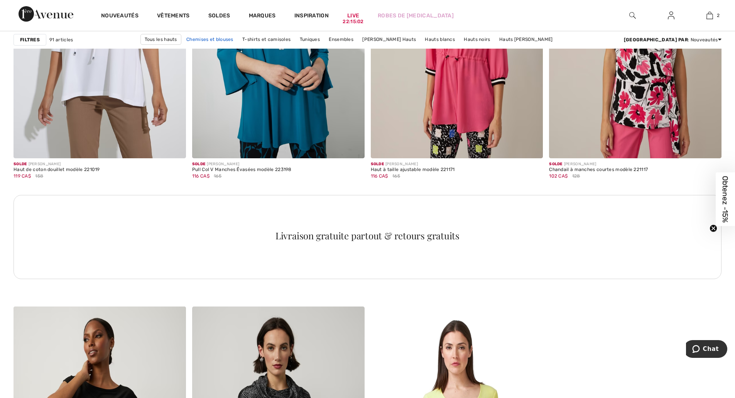
scroll to position [3409, 0]
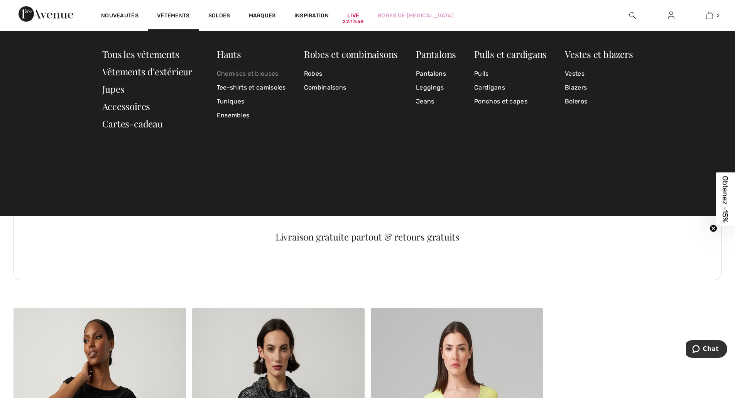
click at [256, 74] on link "Chemises et blouses" at bounding box center [251, 74] width 69 height 14
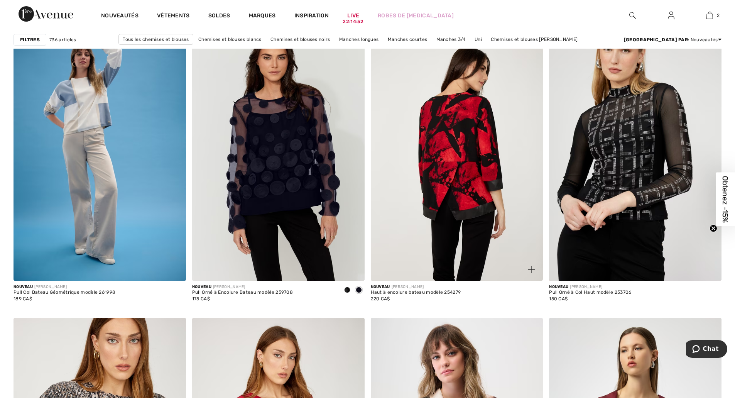
scroll to position [707, 0]
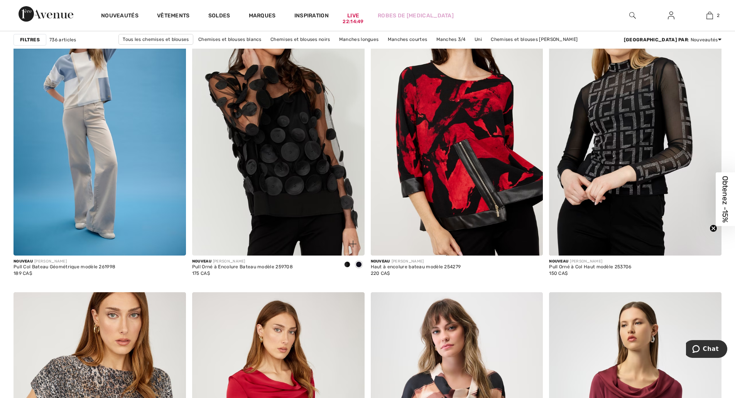
click at [281, 167] on img at bounding box center [278, 126] width 173 height 259
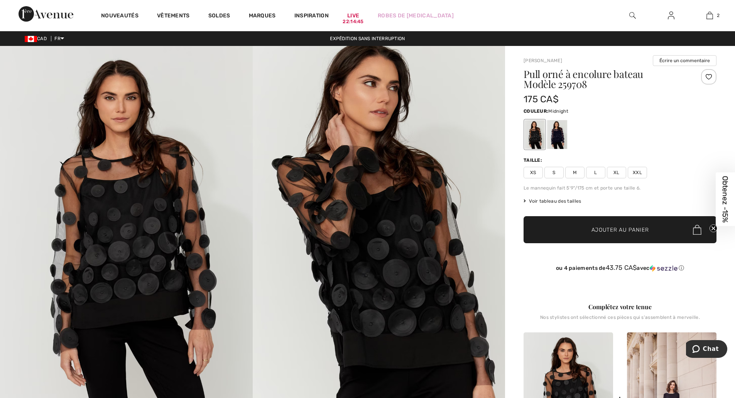
click at [564, 135] on div at bounding box center [557, 134] width 20 height 29
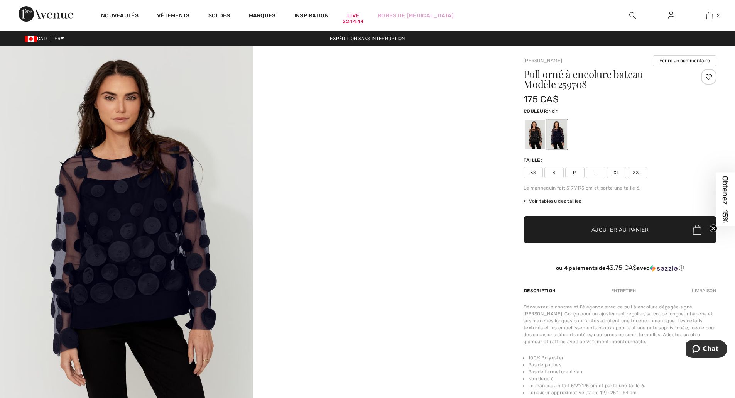
click at [537, 136] on div at bounding box center [535, 134] width 20 height 29
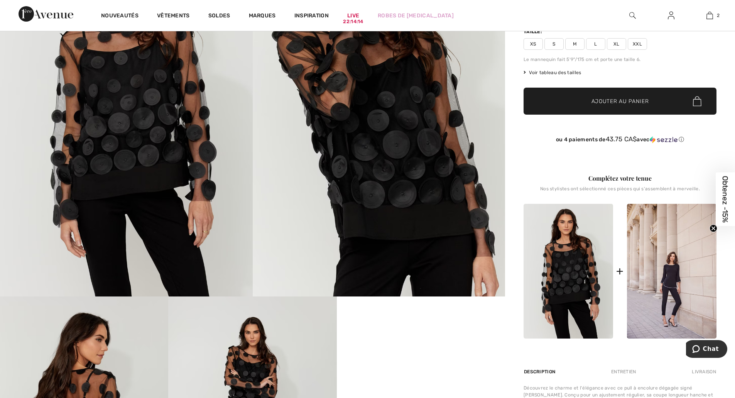
scroll to position [64, 0]
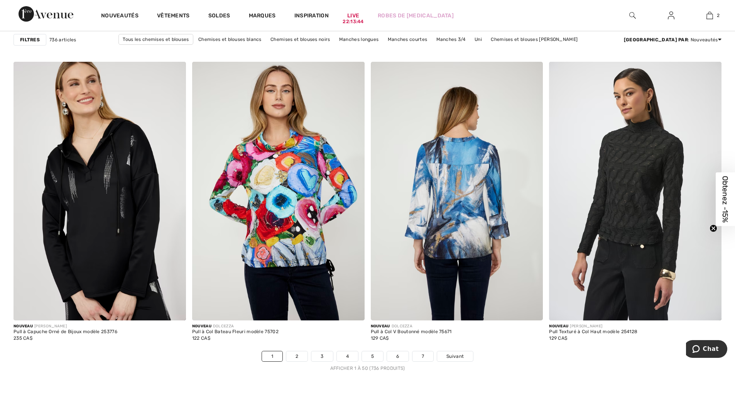
scroll to position [4374, 0]
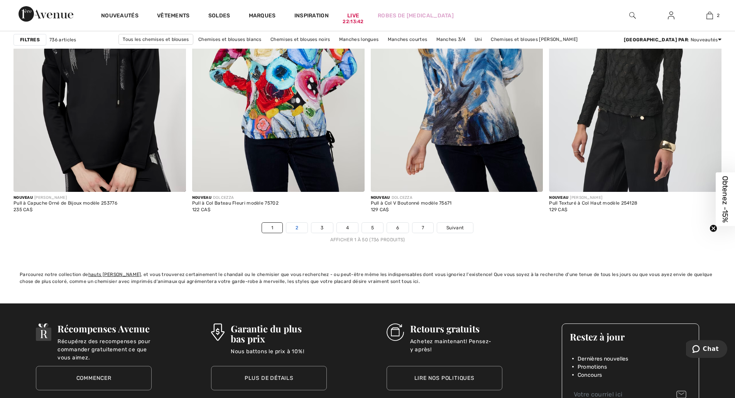
click at [299, 228] on link "2" at bounding box center [296, 228] width 21 height 10
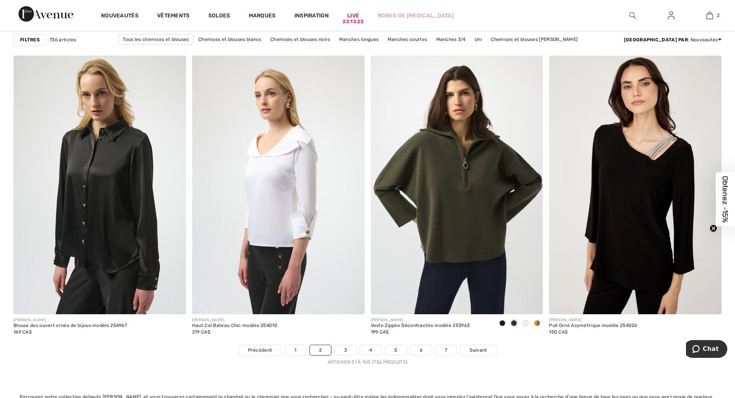
scroll to position [4246, 0]
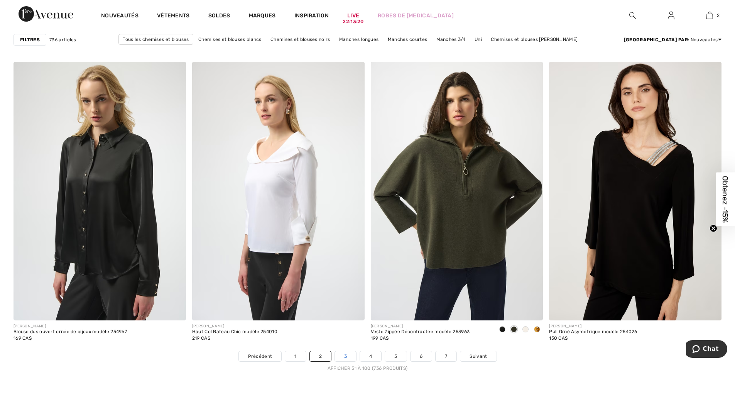
click at [347, 355] on link "3" at bounding box center [345, 356] width 21 height 10
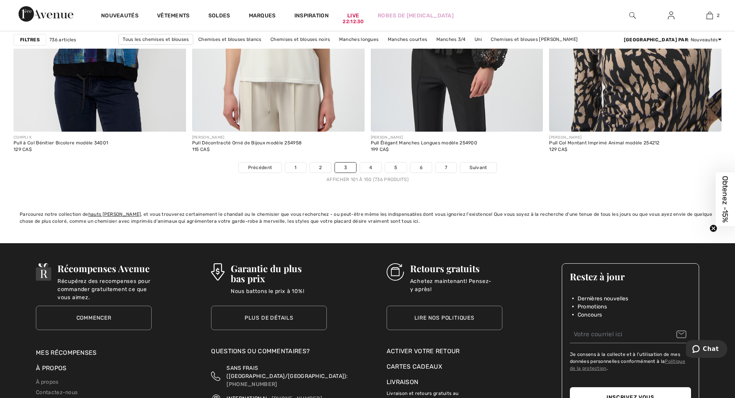
scroll to position [4439, 0]
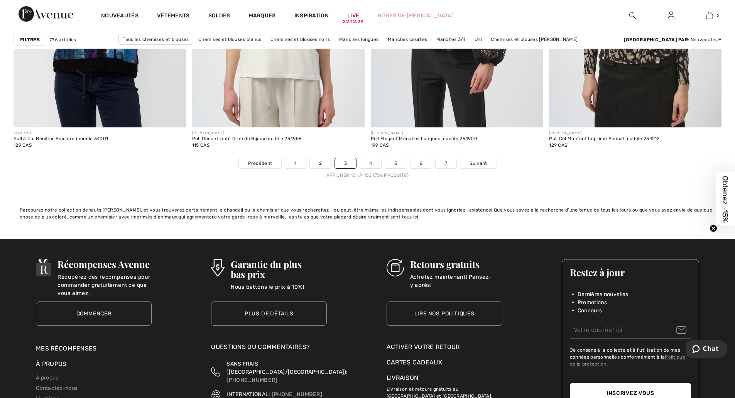
click at [372, 159] on link "4" at bounding box center [370, 163] width 21 height 10
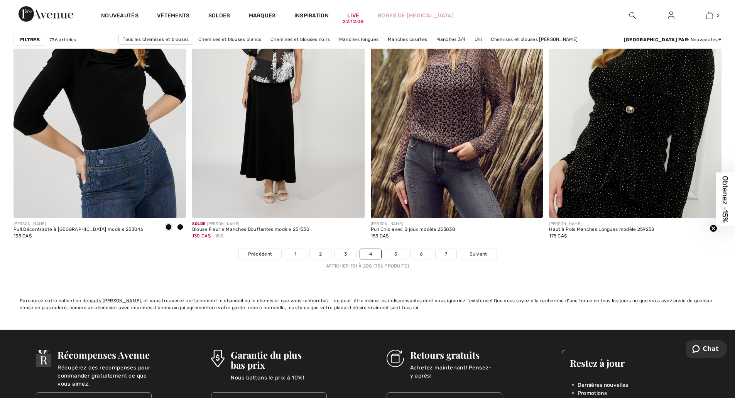
scroll to position [4374, 0]
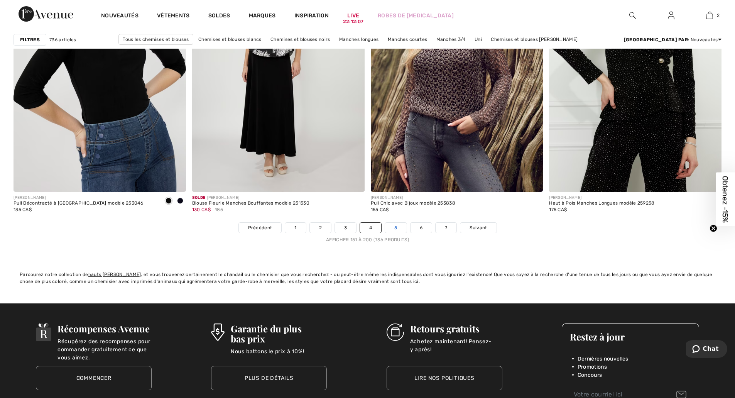
click at [392, 229] on link "5" at bounding box center [395, 228] width 21 height 10
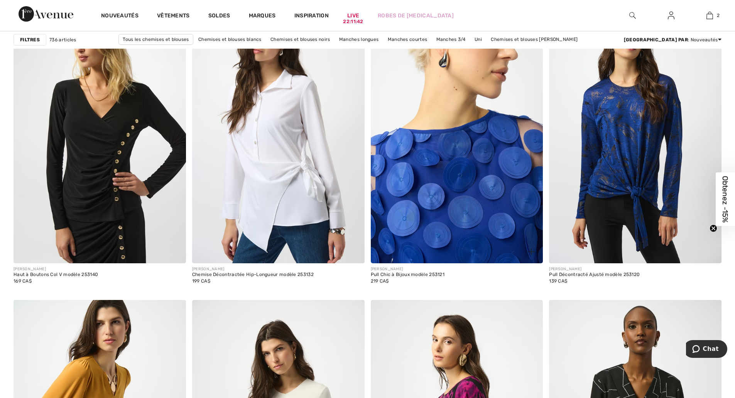
scroll to position [3731, 0]
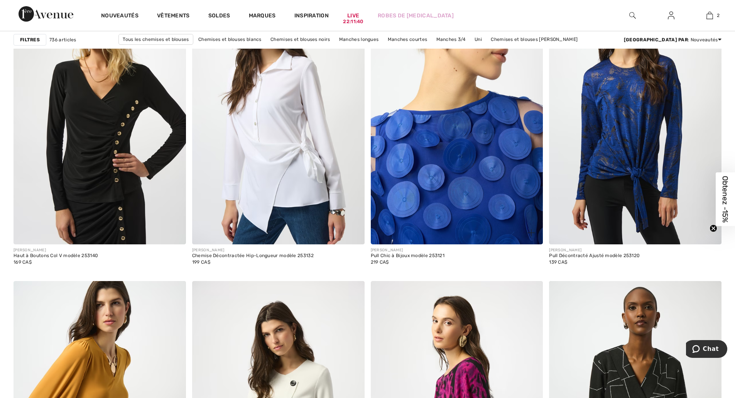
click at [458, 153] on img at bounding box center [457, 115] width 173 height 259
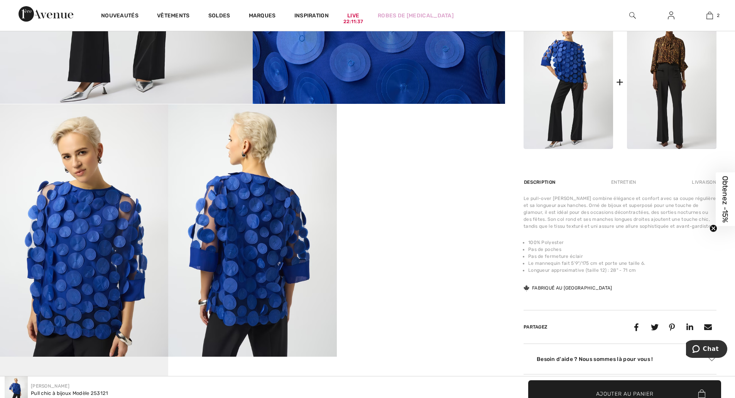
scroll to position [322, 0]
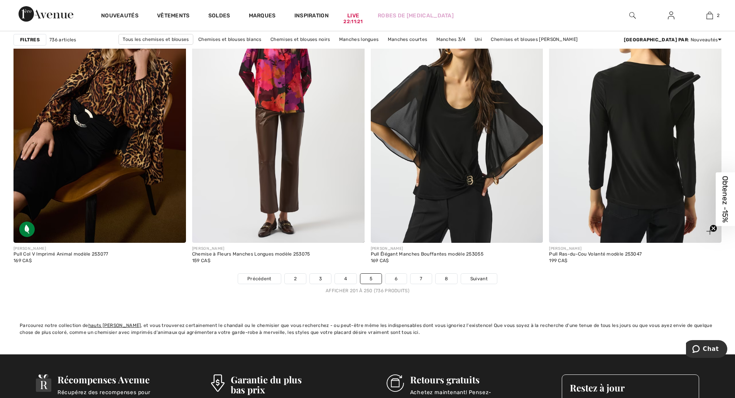
scroll to position [4439, 0]
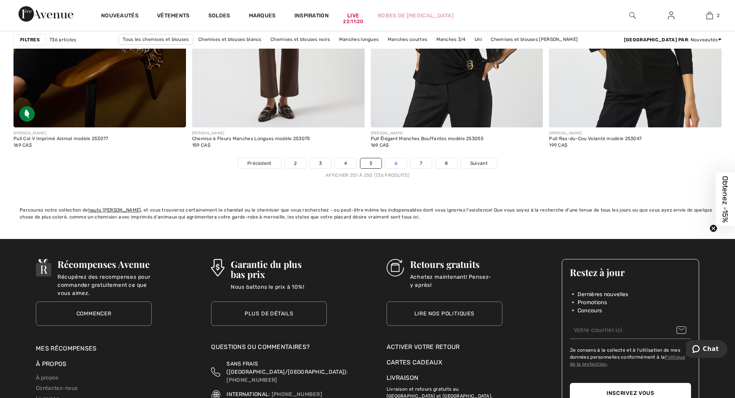
click at [394, 163] on link "6" at bounding box center [396, 163] width 21 height 10
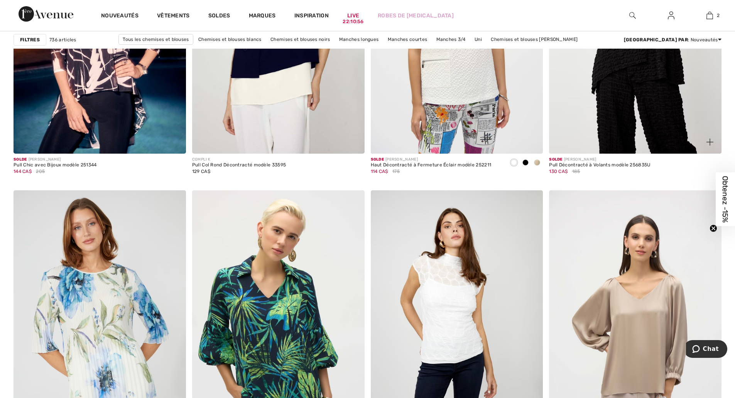
scroll to position [4246, 0]
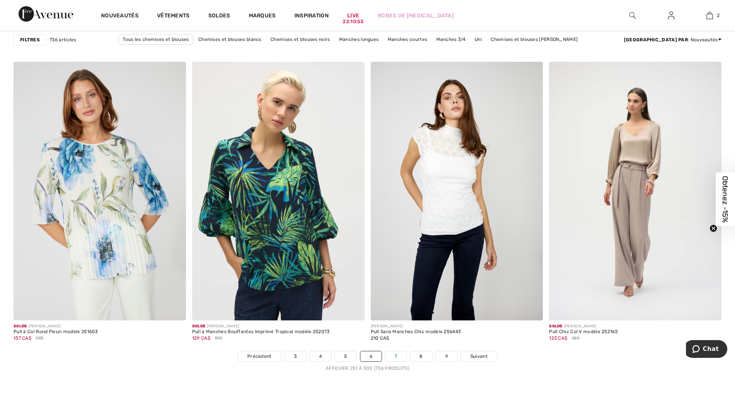
click at [397, 357] on link "7" at bounding box center [396, 356] width 21 height 10
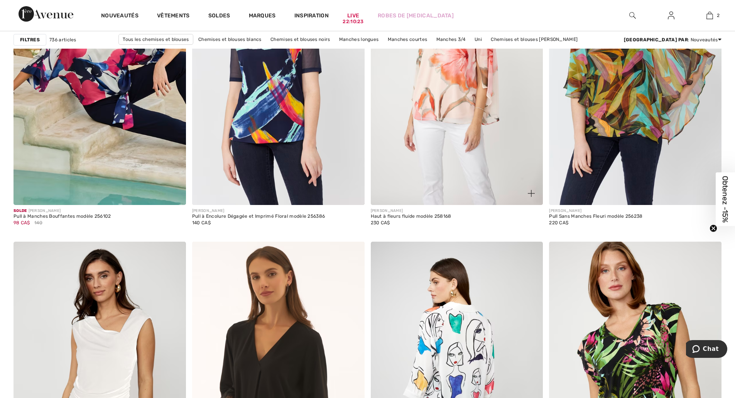
scroll to position [4246, 0]
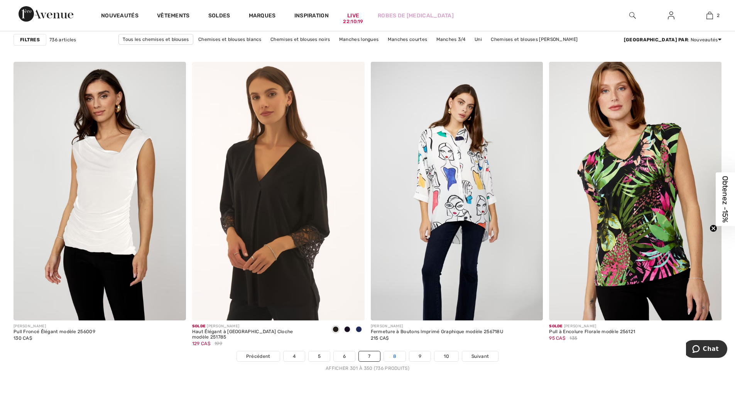
click at [398, 357] on link "8" at bounding box center [395, 356] width 22 height 10
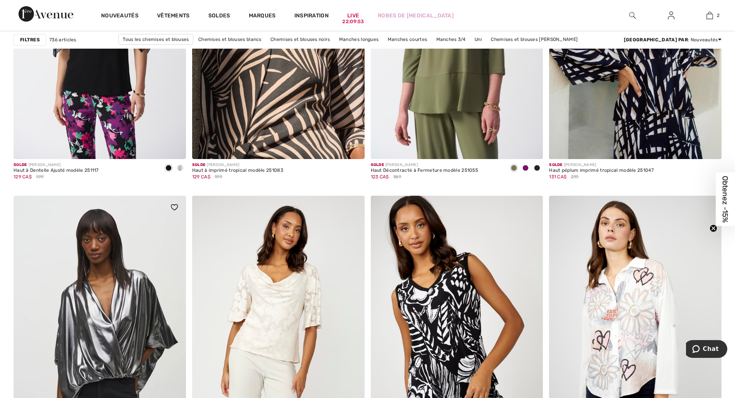
scroll to position [1737, 0]
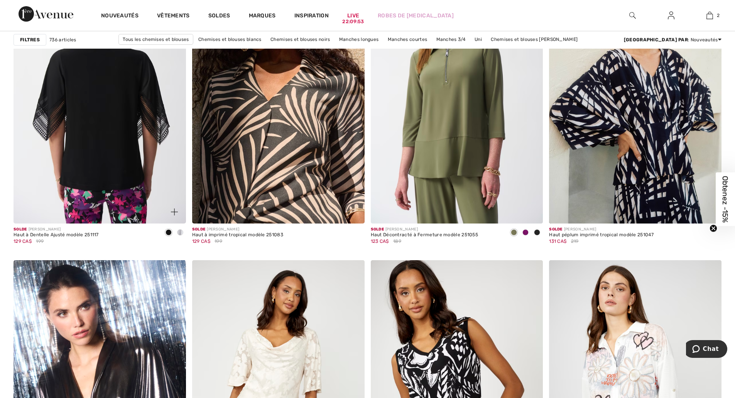
click at [112, 147] on img at bounding box center [100, 94] width 173 height 259
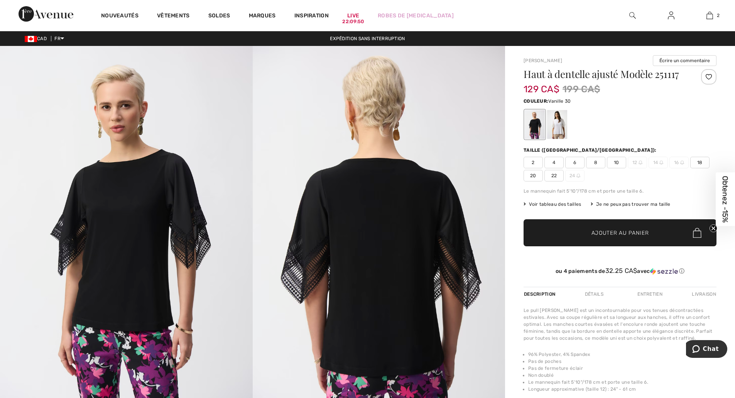
click at [560, 127] on div at bounding box center [557, 124] width 20 height 29
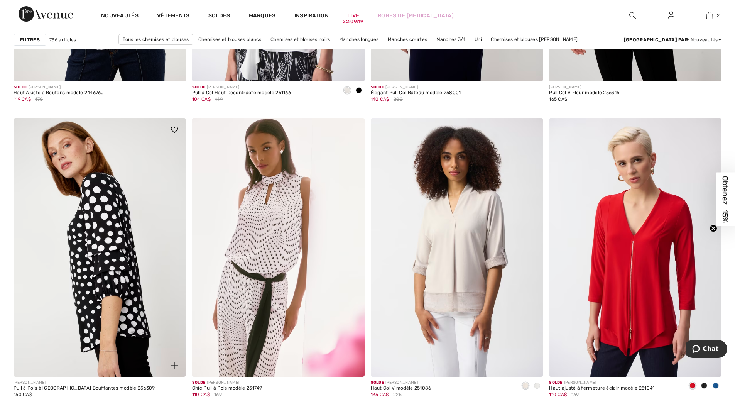
scroll to position [4246, 0]
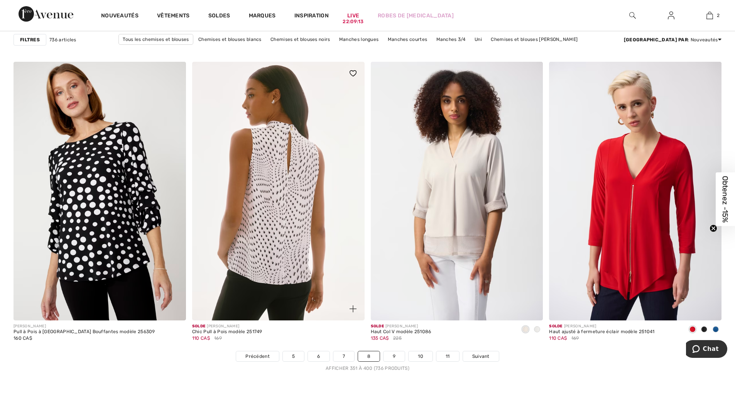
click at [288, 212] on img at bounding box center [278, 191] width 173 height 259
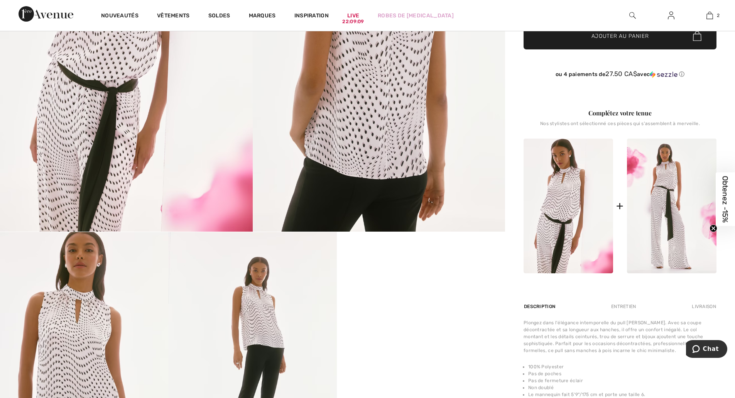
scroll to position [322, 0]
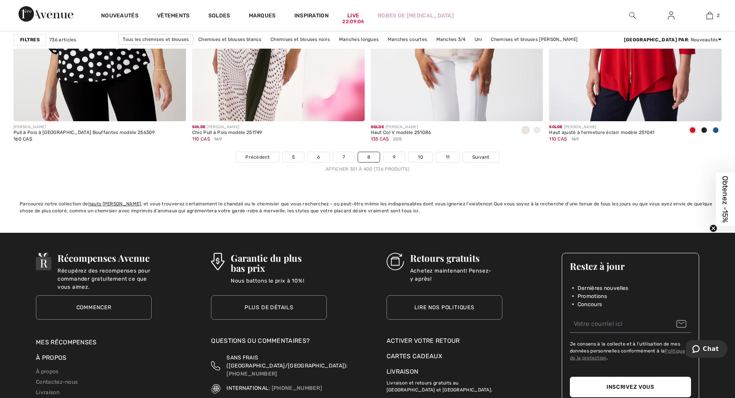
scroll to position [4310, 0]
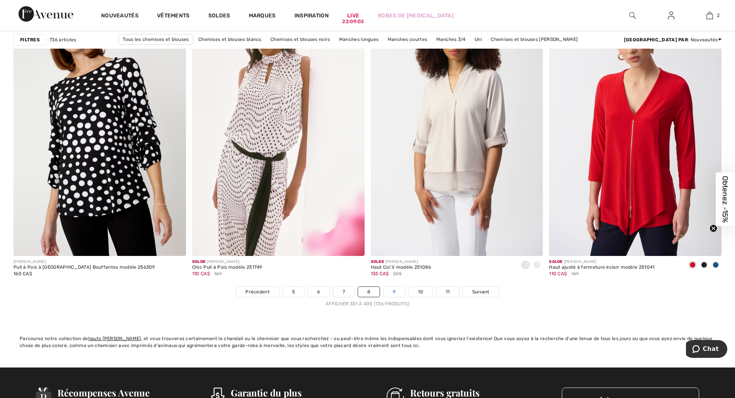
click at [388, 290] on link "9" at bounding box center [394, 292] width 21 height 10
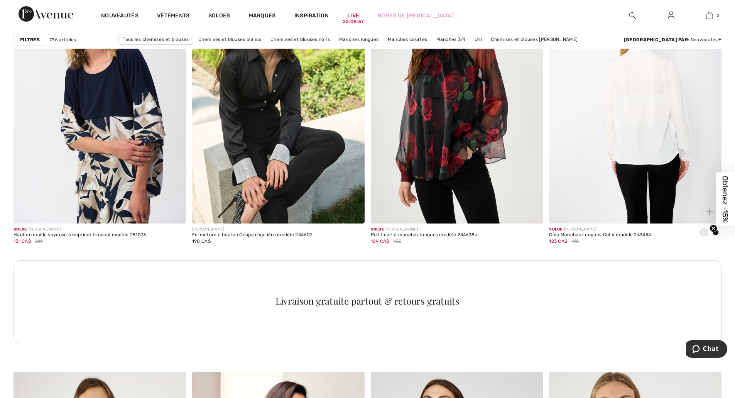
scroll to position [3281, 0]
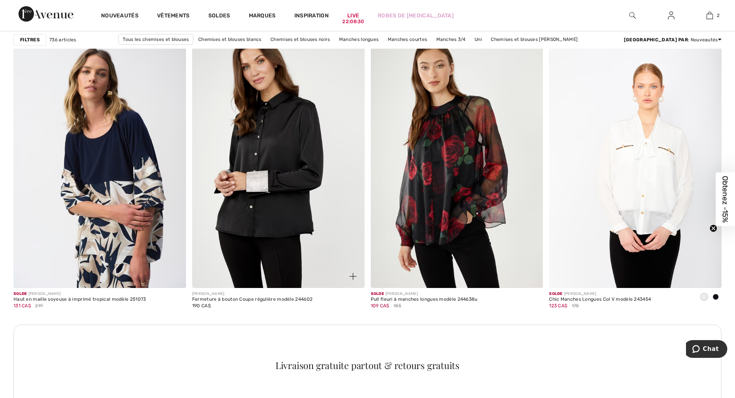
click at [275, 189] on img at bounding box center [278, 158] width 173 height 259
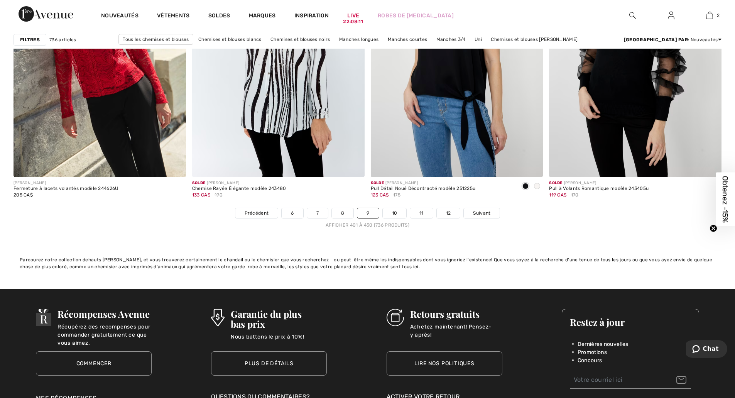
scroll to position [4374, 0]
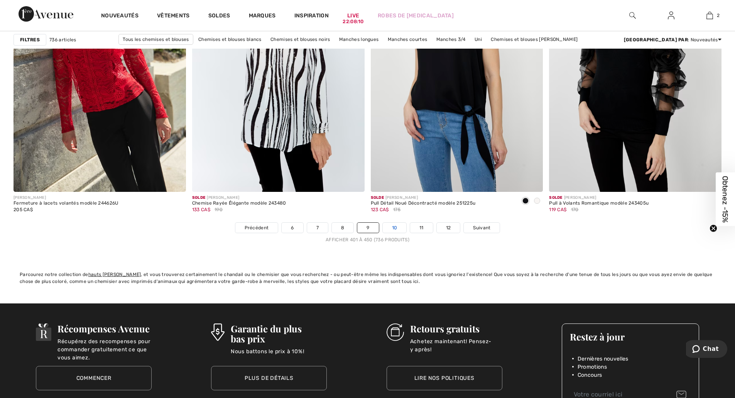
click at [399, 229] on link "10" at bounding box center [395, 228] width 24 height 10
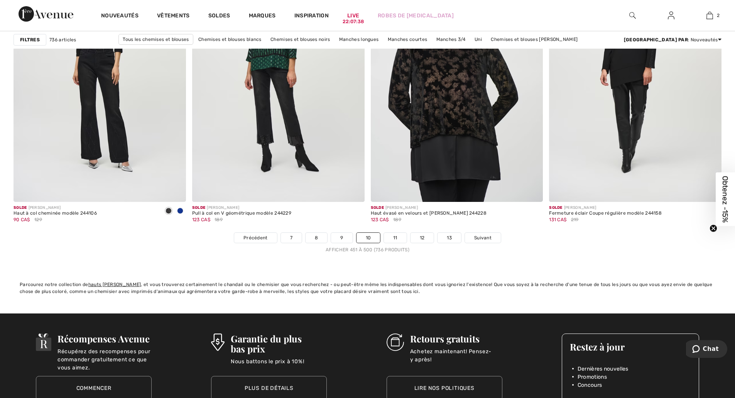
scroll to position [4374, 0]
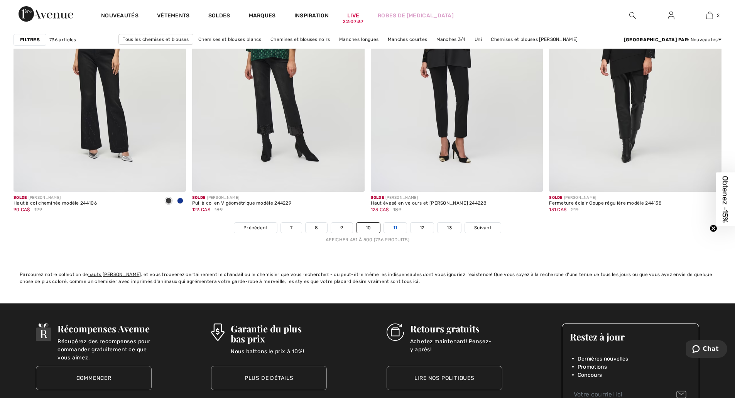
click at [394, 226] on link "11" at bounding box center [395, 228] width 23 height 10
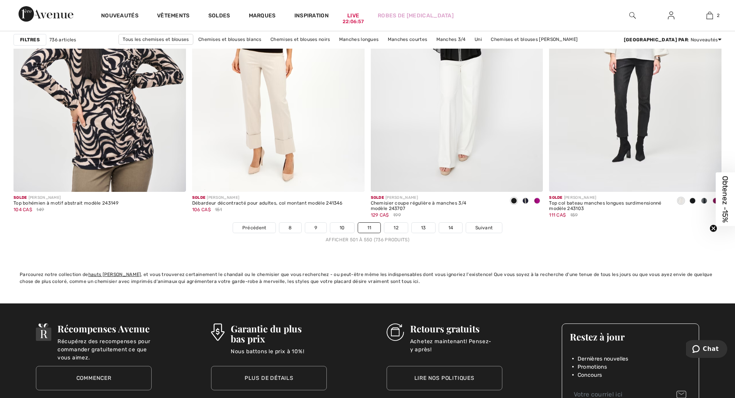
scroll to position [4310, 0]
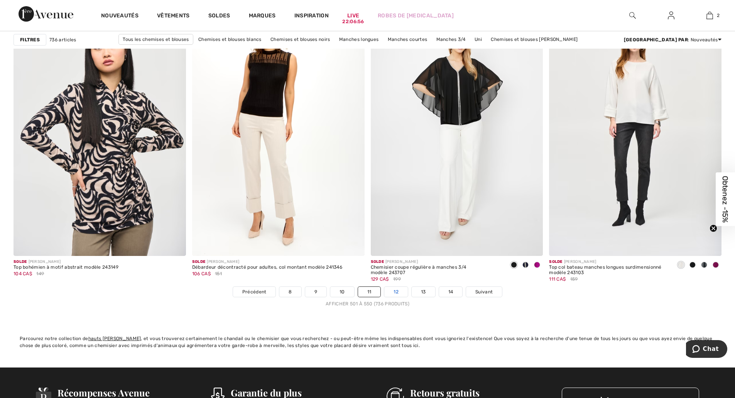
click at [396, 288] on link "12" at bounding box center [396, 292] width 24 height 10
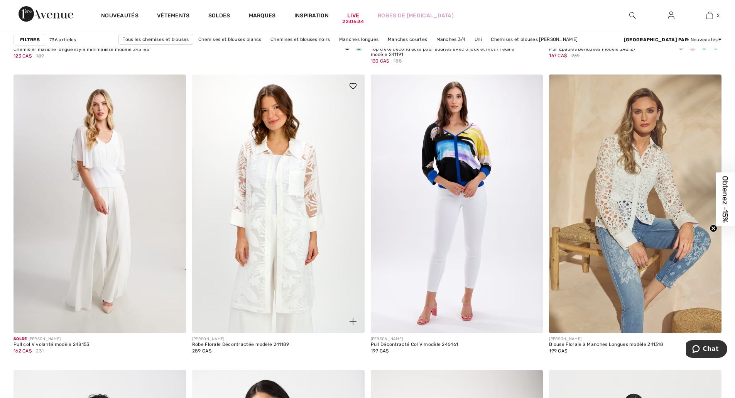
scroll to position [2959, 0]
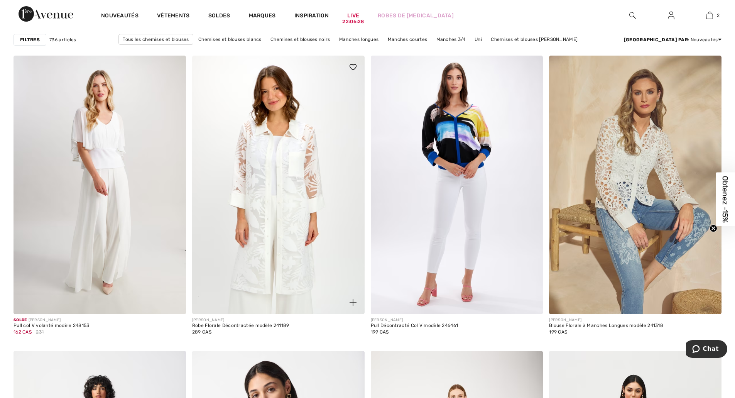
click at [262, 179] on img at bounding box center [278, 185] width 173 height 259
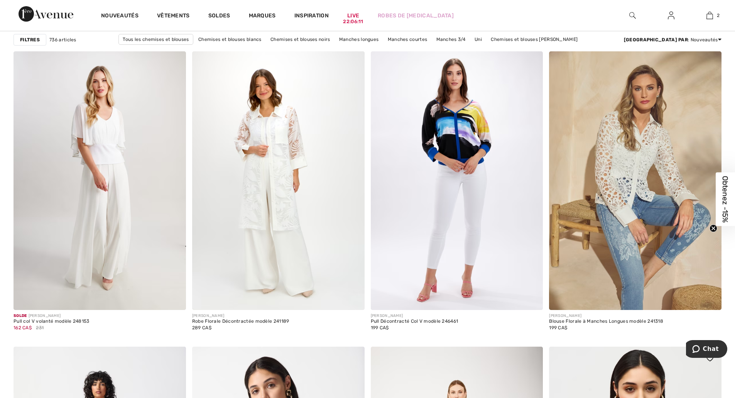
scroll to position [2895, 0]
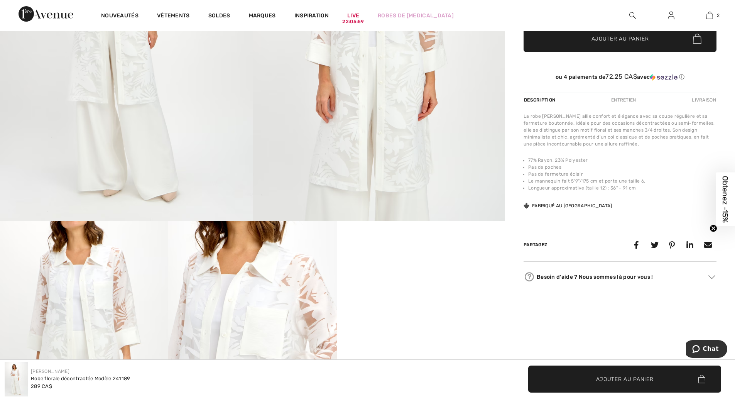
scroll to position [64, 0]
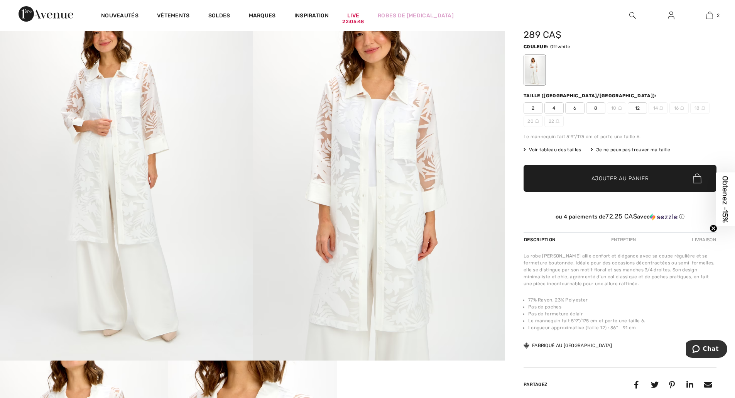
click at [562, 151] on span "Voir tableau des tailles" at bounding box center [553, 149] width 58 height 7
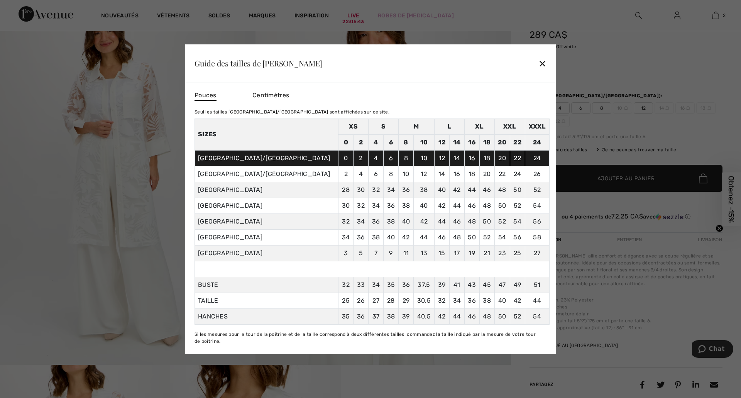
click at [543, 61] on div "✕" at bounding box center [542, 63] width 8 height 16
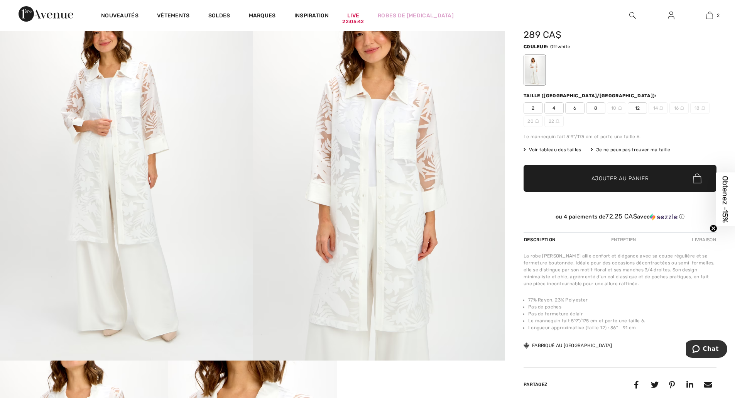
click at [573, 107] on span "6" at bounding box center [574, 108] width 19 height 12
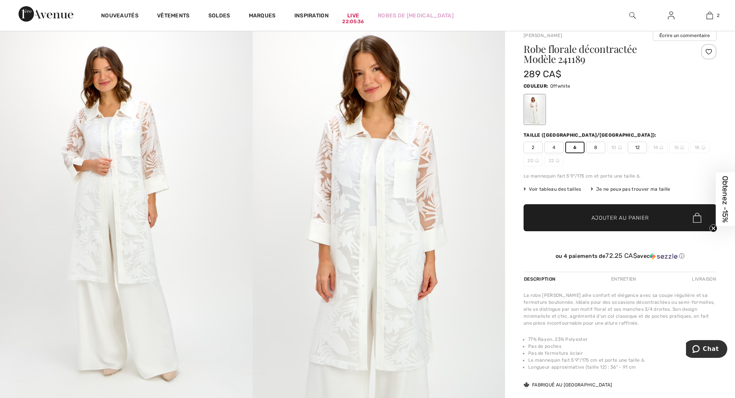
scroll to position [0, 0]
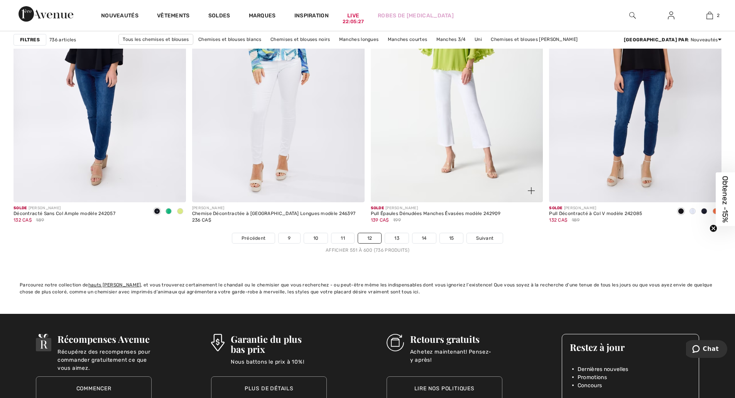
scroll to position [4374, 0]
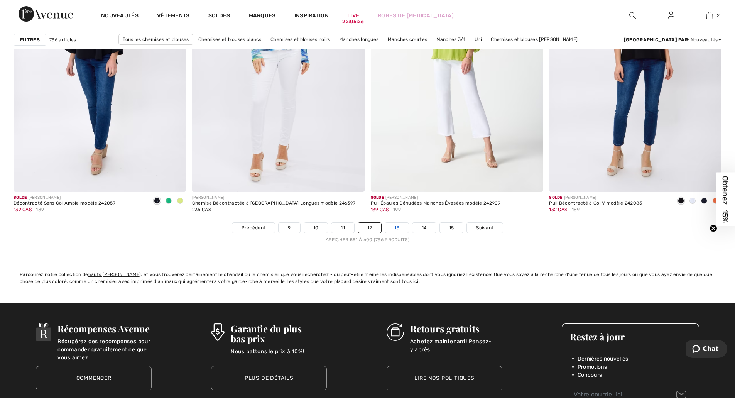
click at [396, 225] on link "13" at bounding box center [397, 228] width 24 height 10
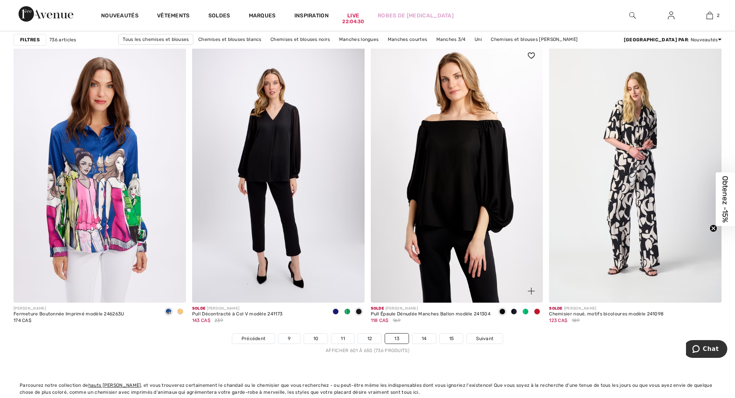
scroll to position [4246, 0]
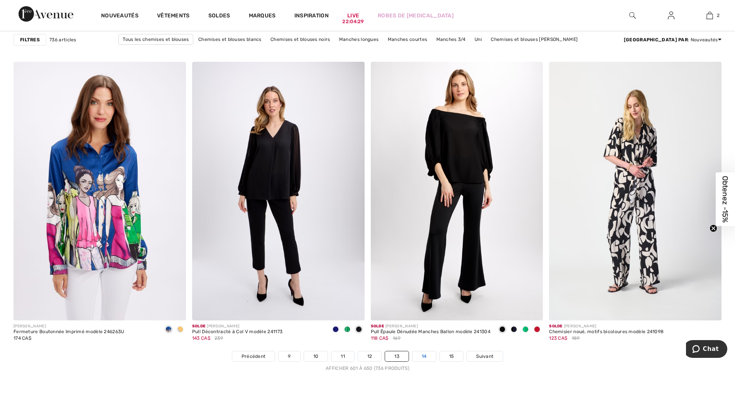
click at [428, 355] on link "14" at bounding box center [425, 356] width 24 height 10
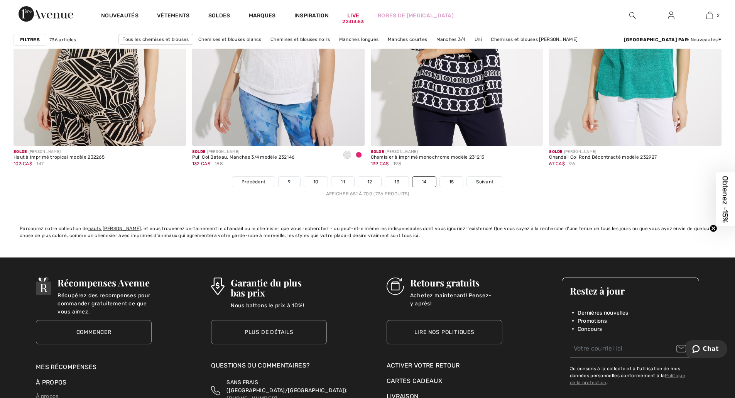
scroll to position [4439, 0]
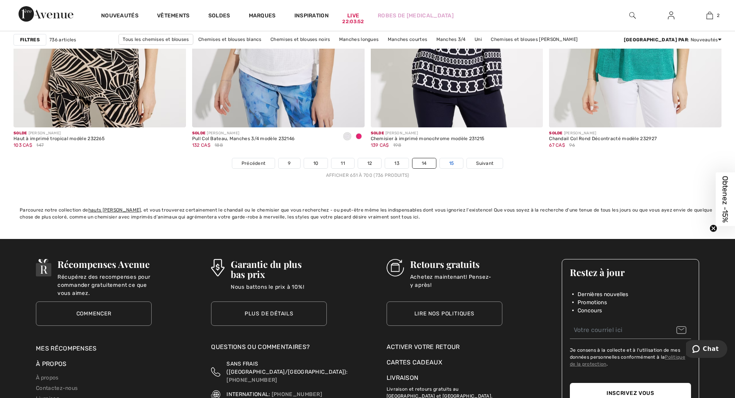
click at [454, 164] on link "15" at bounding box center [452, 163] width 24 height 10
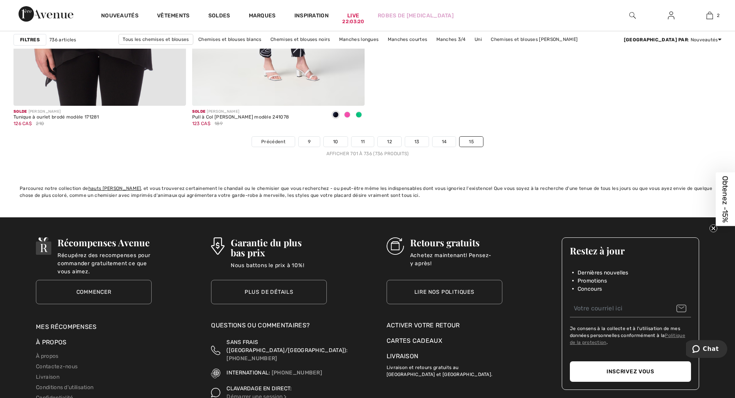
scroll to position [3474, 0]
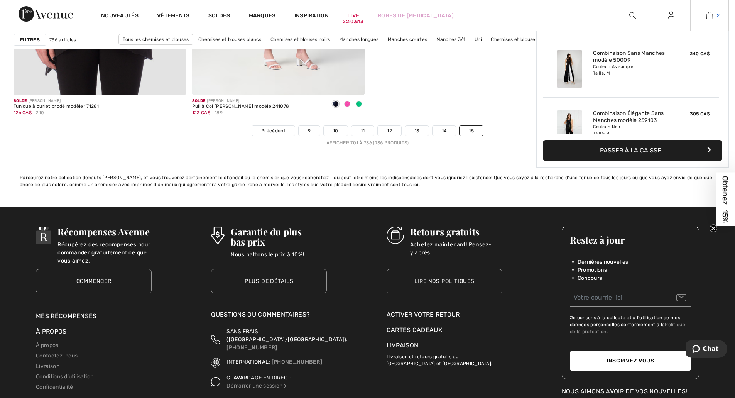
click at [709, 17] on img at bounding box center [710, 15] width 7 height 9
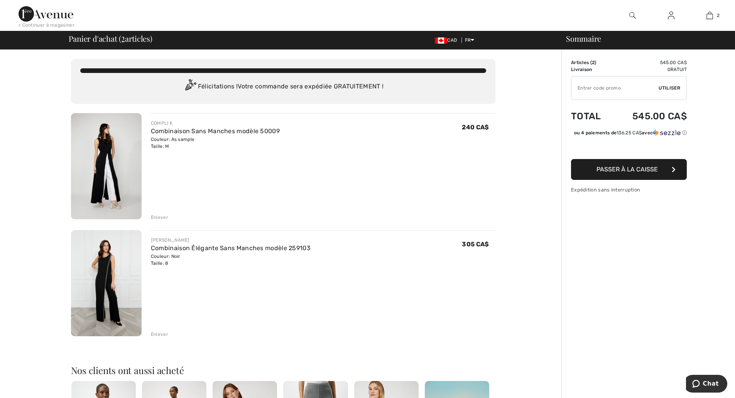
click at [628, 173] on span "Passer à la caisse" at bounding box center [627, 169] width 61 height 7
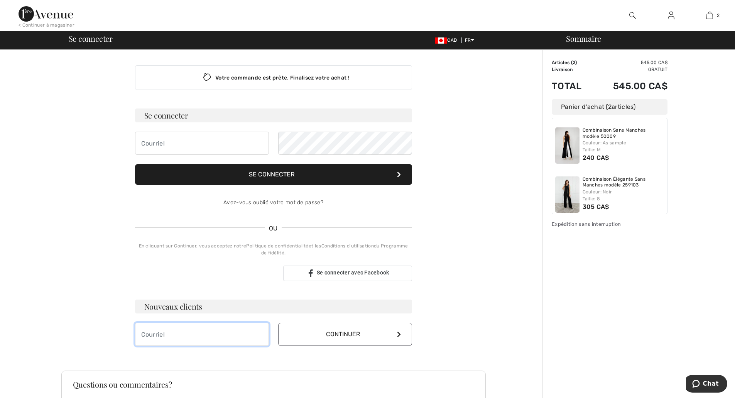
click at [166, 333] on input "email" at bounding box center [202, 334] width 134 height 23
type input "N.sirois@betonprovincial.com"
click at [399, 333] on icon at bounding box center [399, 334] width 4 height 6
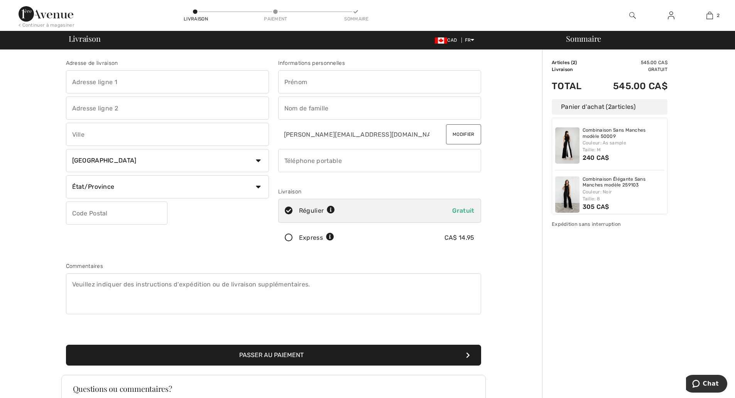
click at [103, 83] on input "text" at bounding box center [167, 81] width 203 height 23
type input "336 Avenue Jacques Cartier"
type input "Matane"
select select "QC"
type input "G4W 2P4"
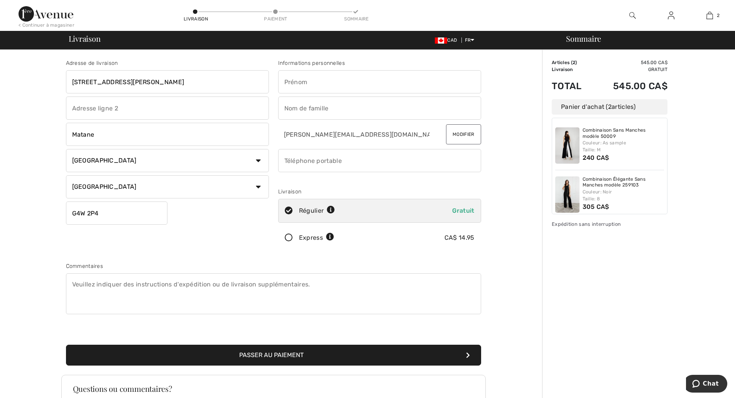
type input "Nancy"
type input "Sirois"
type input "4185600335"
click at [107, 211] on input "G4W2P4" at bounding box center [117, 212] width 102 height 23
type input "G4W2P1"
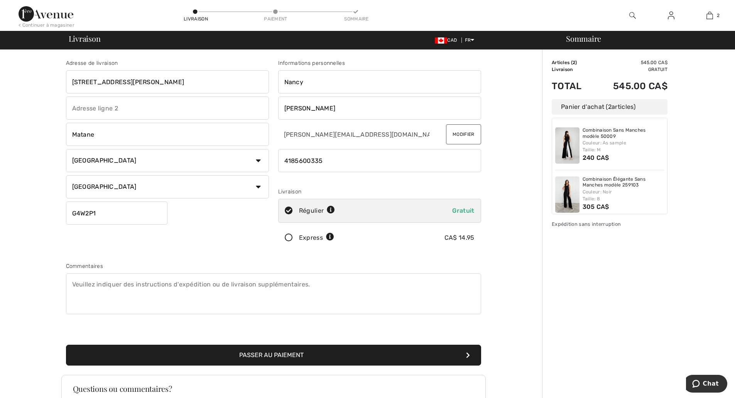
click at [66, 345] on button "Passer au paiement" at bounding box center [273, 355] width 415 height 21
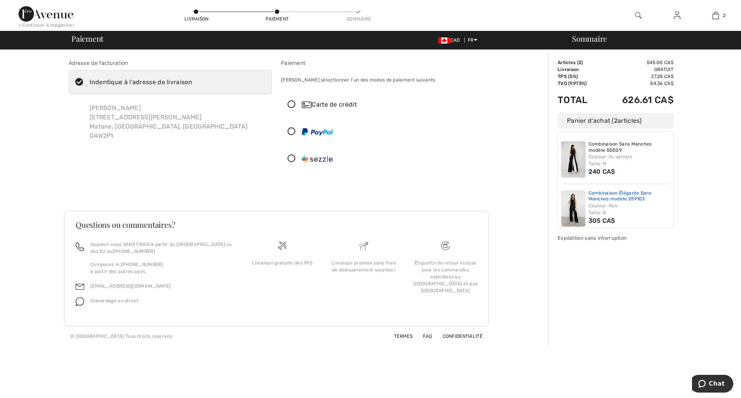
click at [591, 191] on link "Combinaison Élégante Sans Manches modèle 259103" at bounding box center [630, 196] width 82 height 12
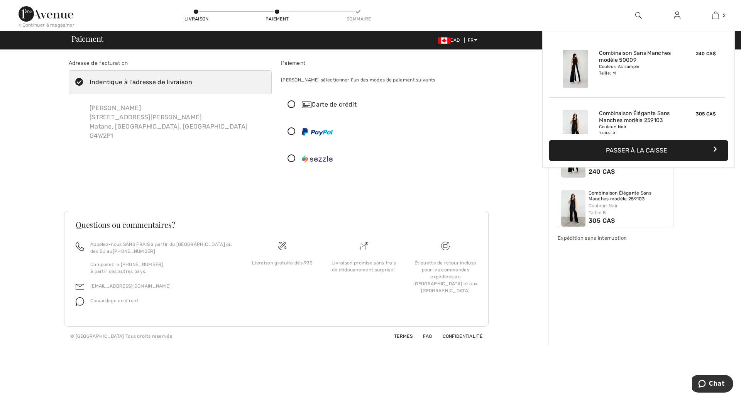
click at [716, 16] on img at bounding box center [716, 15] width 7 height 9
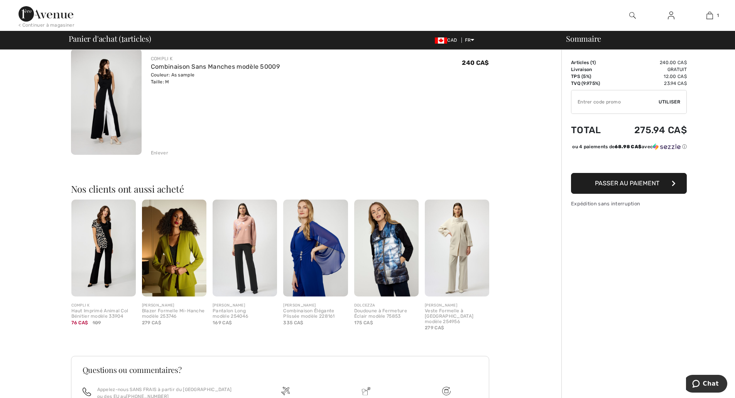
click at [633, 186] on button "Passer au paiement" at bounding box center [629, 183] width 116 height 21
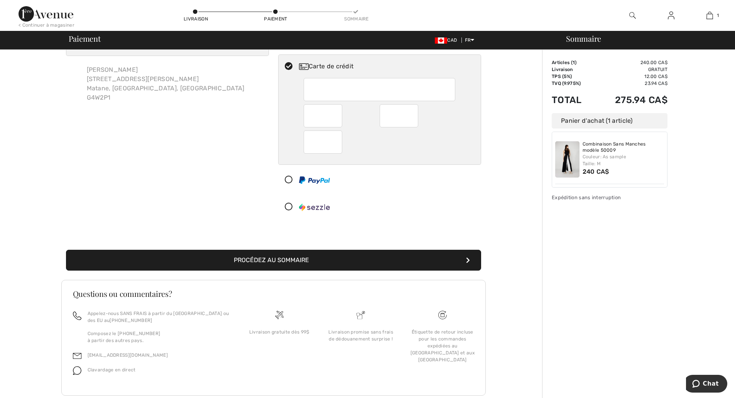
scroll to position [55, 0]
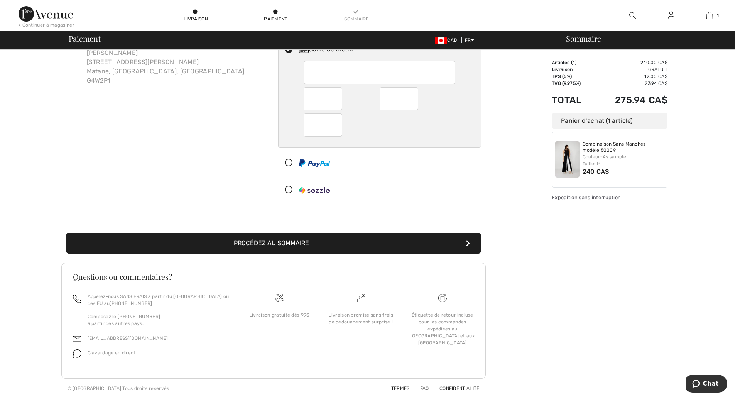
click at [300, 244] on button "Procédez au sommaire" at bounding box center [273, 243] width 415 height 21
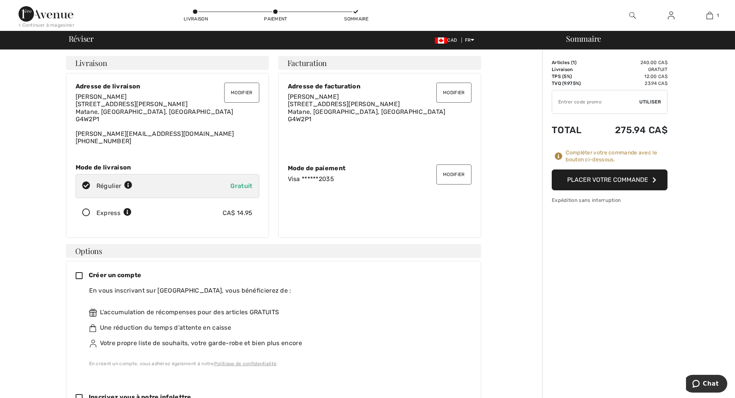
click at [610, 181] on button "Placer votre commande" at bounding box center [610, 179] width 116 height 21
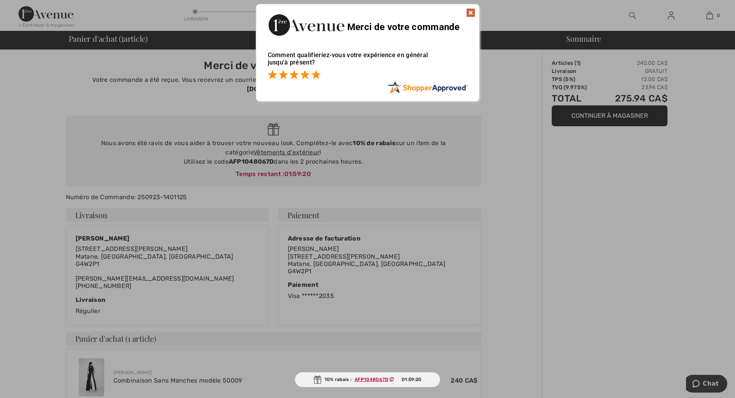
click at [315, 75] on span at bounding box center [315, 74] width 9 height 9
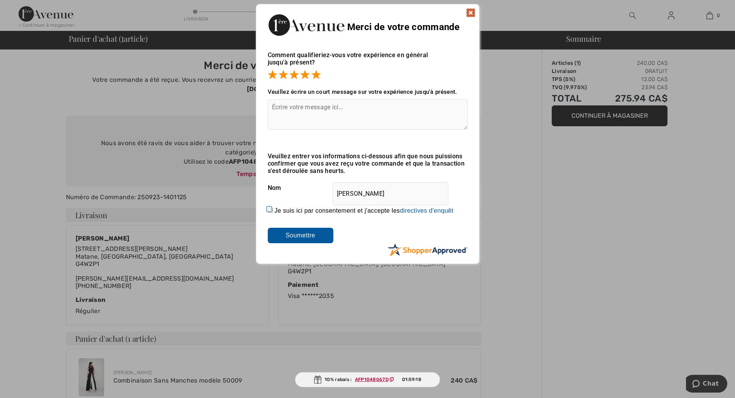
click at [302, 236] on input "Soumettre" at bounding box center [301, 235] width 66 height 15
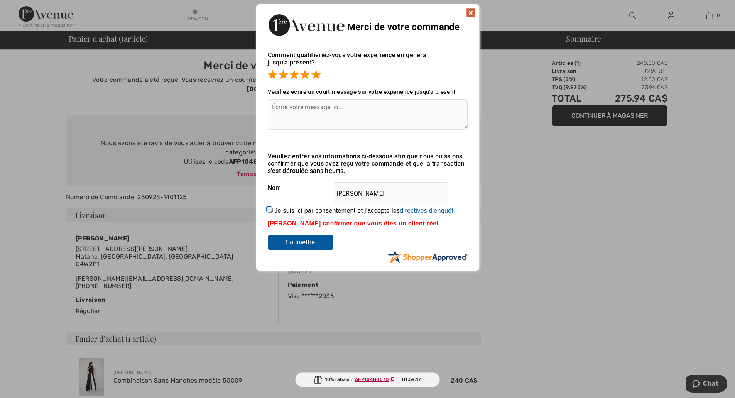
click at [268, 208] on input "Je suis ici par consentement et j'accepte les En soumettant une évaluation, vou…" at bounding box center [270, 210] width 5 height 5
checkbox input "true"
click at [301, 239] on input "Soumettre" at bounding box center [301, 242] width 66 height 15
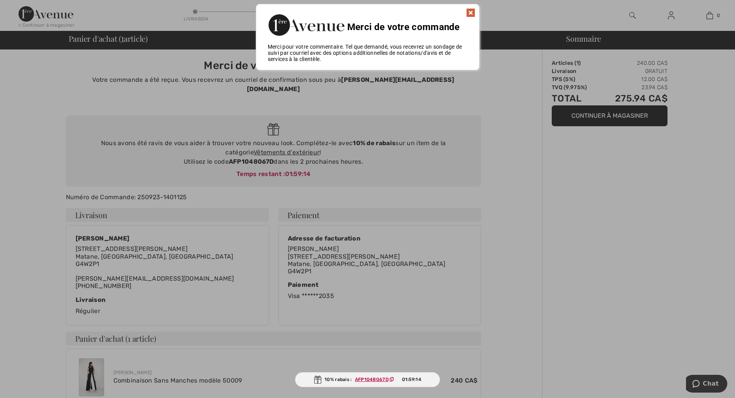
click at [472, 13] on img at bounding box center [470, 12] width 9 height 9
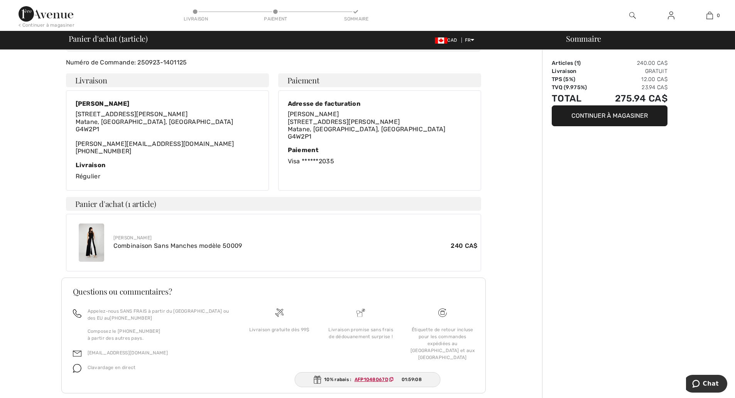
scroll to position [140, 0]
